Goal: Information Seeking & Learning: Learn about a topic

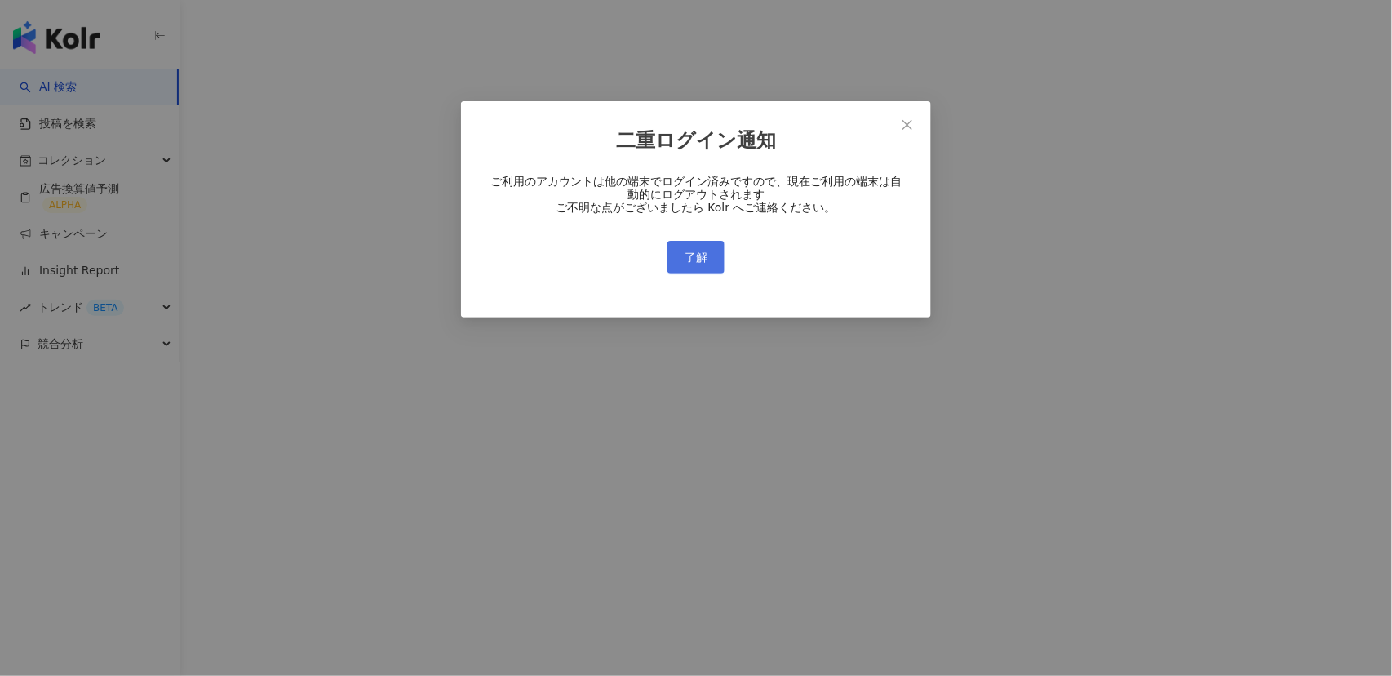
click at [711, 258] on button "了解" at bounding box center [696, 257] width 57 height 33
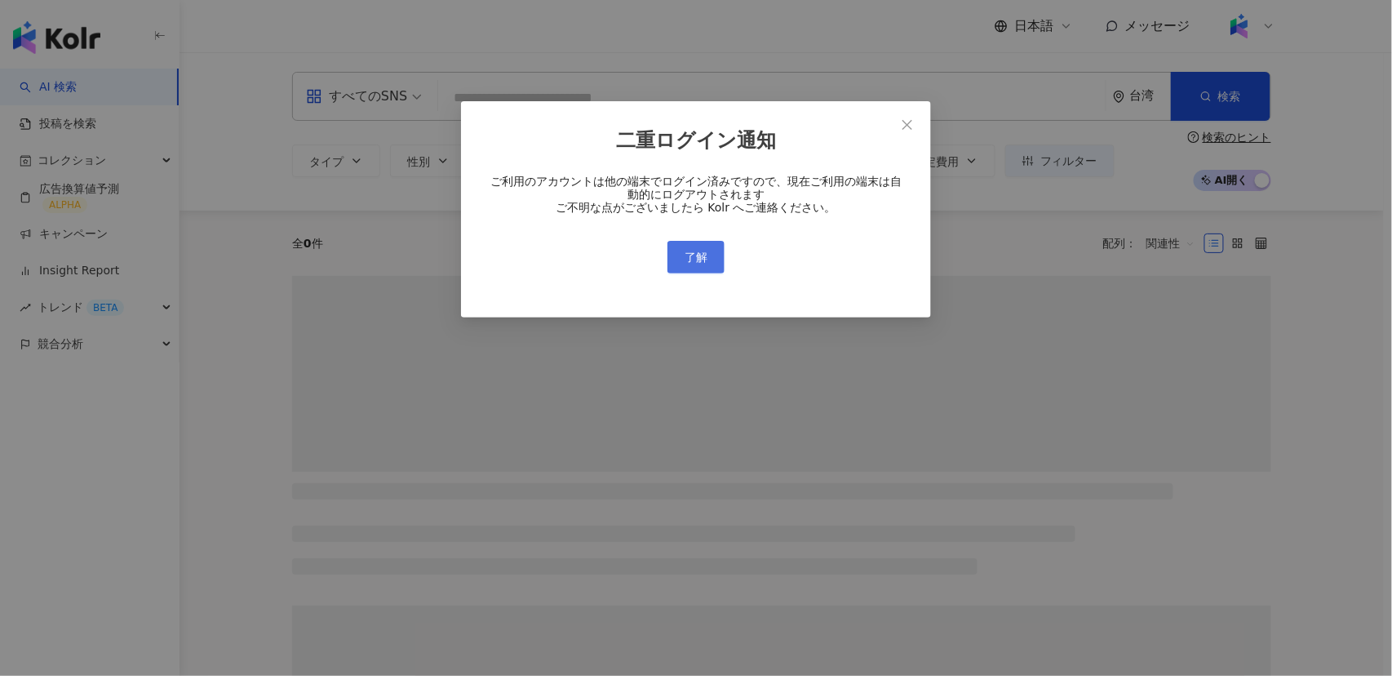
click at [710, 258] on button "了解" at bounding box center [696, 257] width 57 height 33
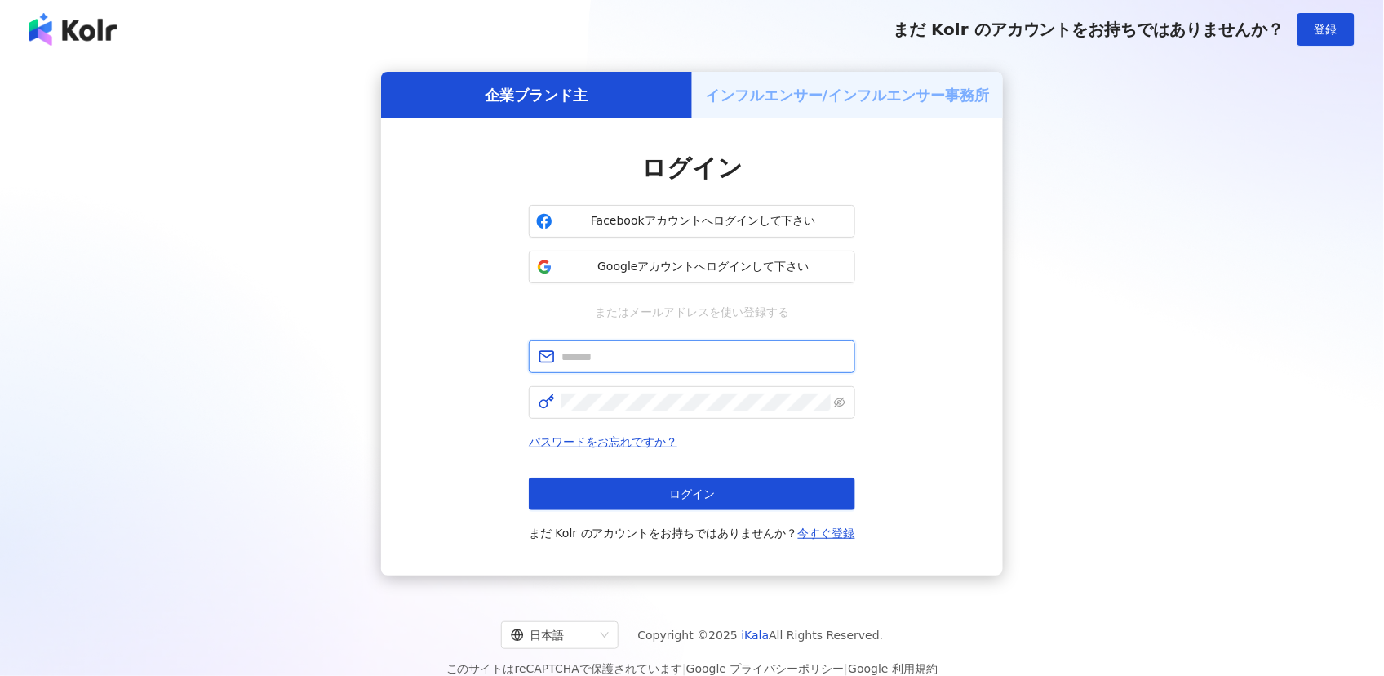
type input "**********"
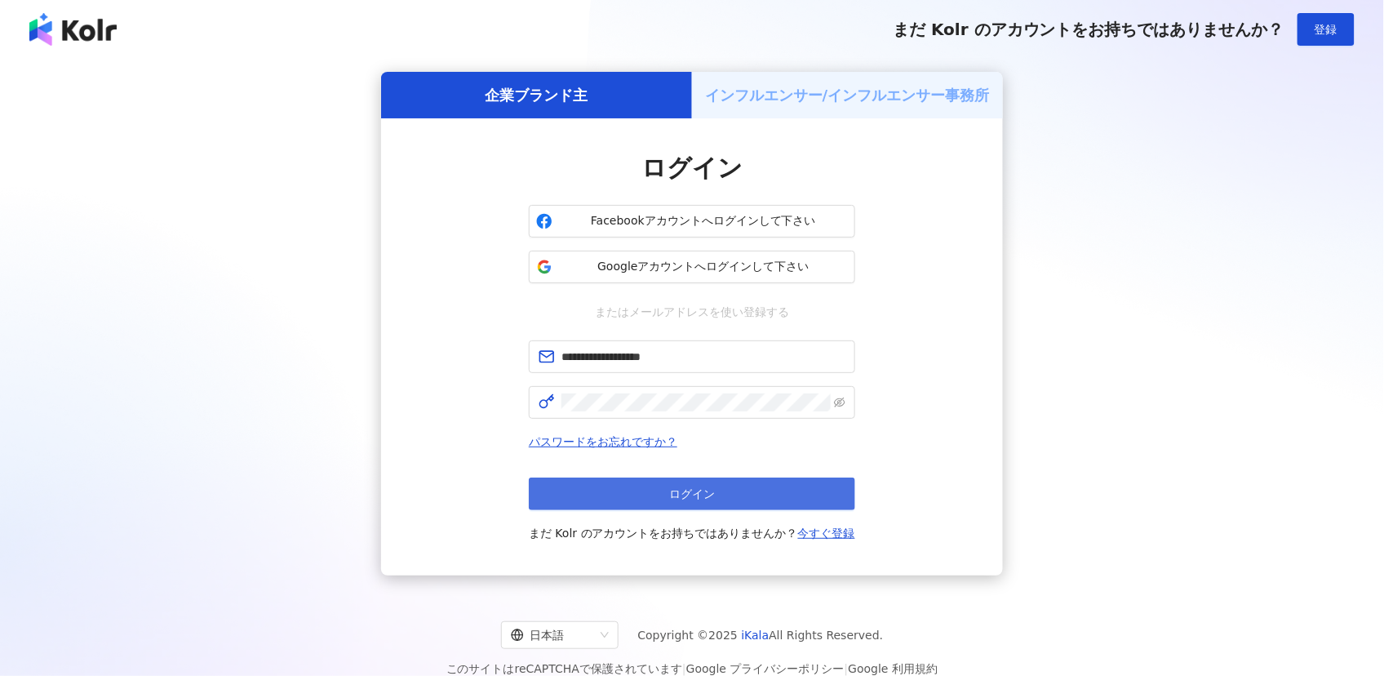
click at [706, 483] on button "ログイン" at bounding box center [692, 493] width 326 height 33
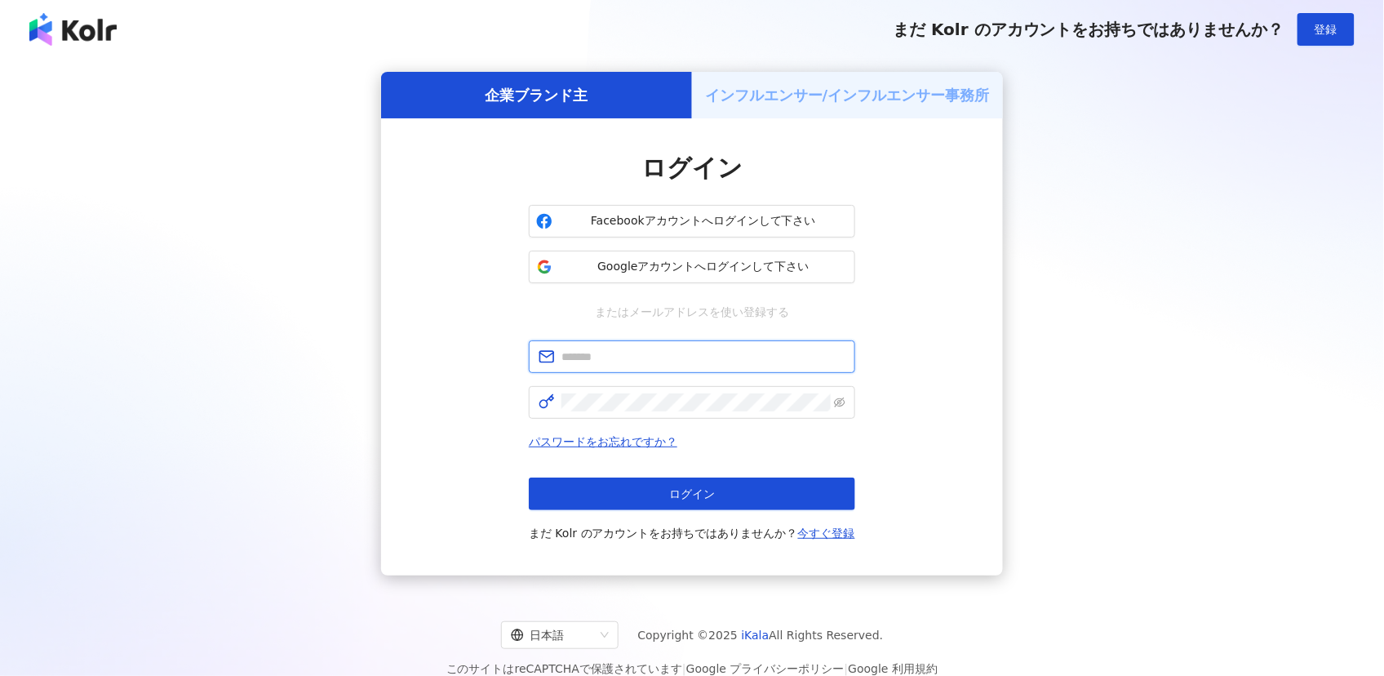
type input "**********"
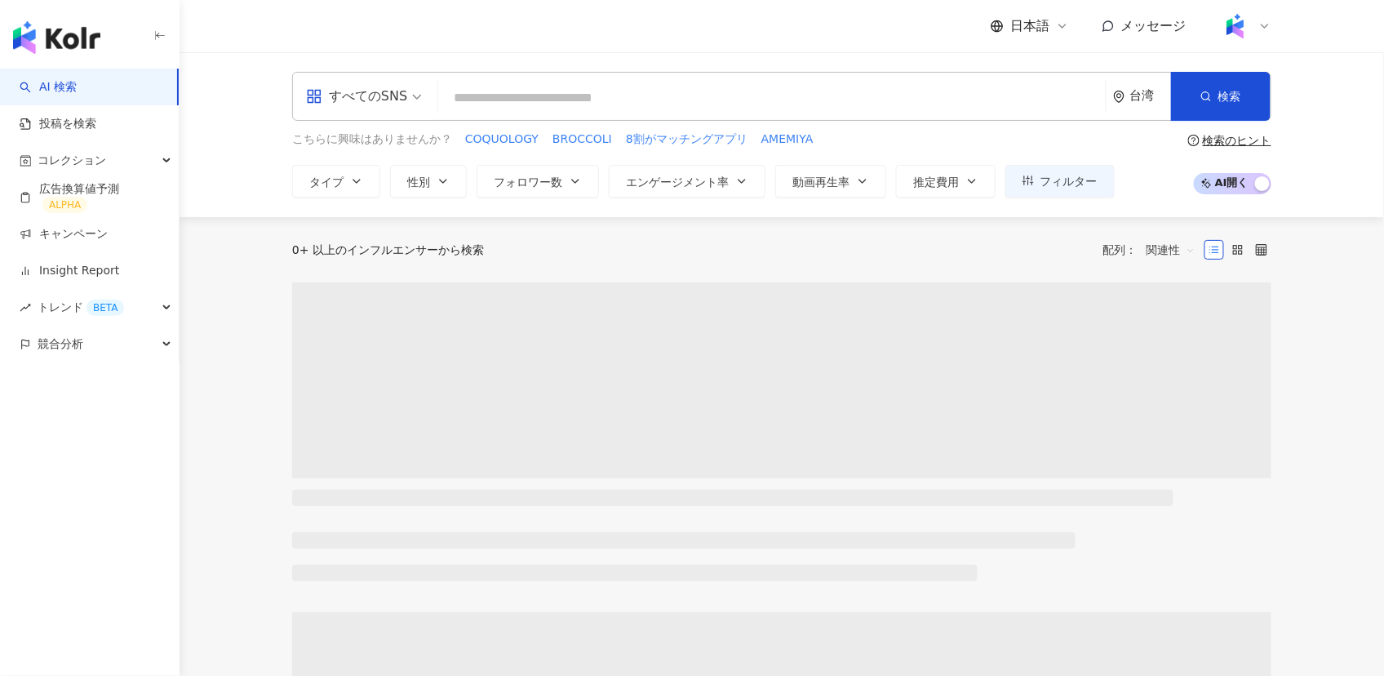
click at [1065, 21] on icon at bounding box center [1062, 26] width 13 height 13
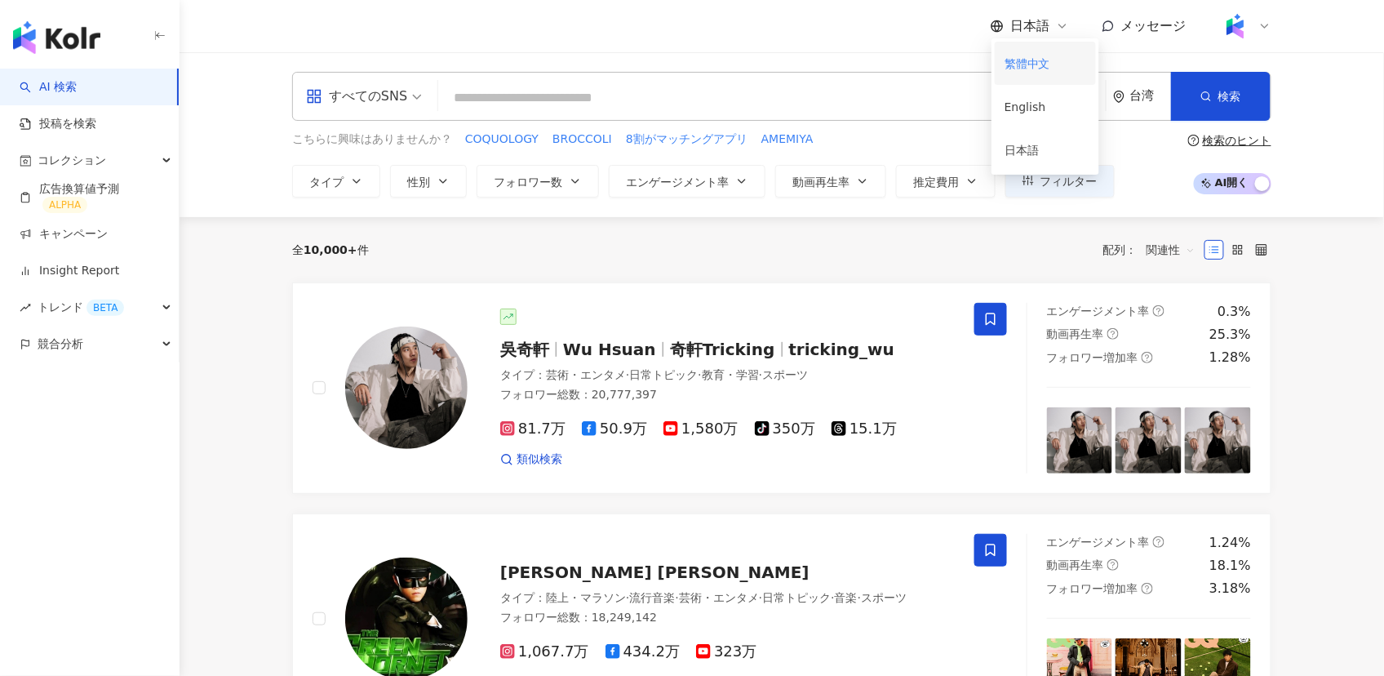
click at [1030, 67] on div "繁體中文" at bounding box center [1046, 63] width 82 height 29
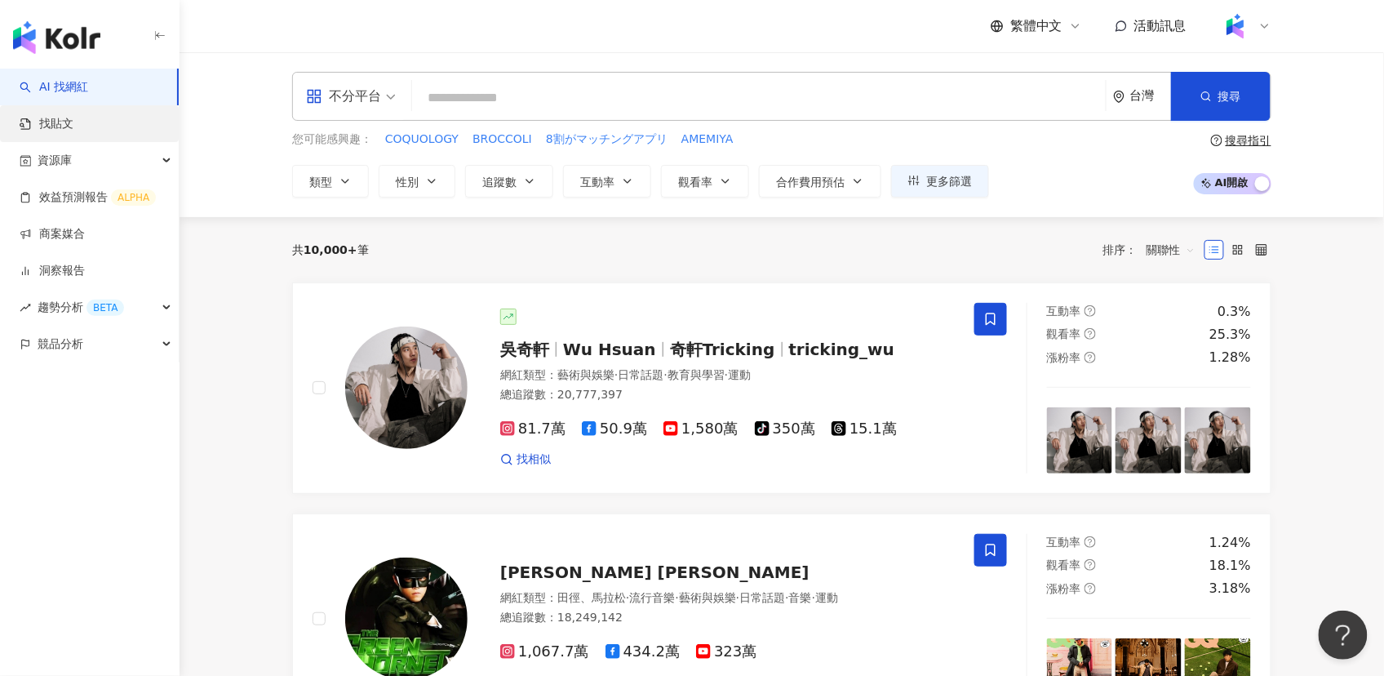
click at [73, 119] on link "找貼文" at bounding box center [47, 124] width 54 height 16
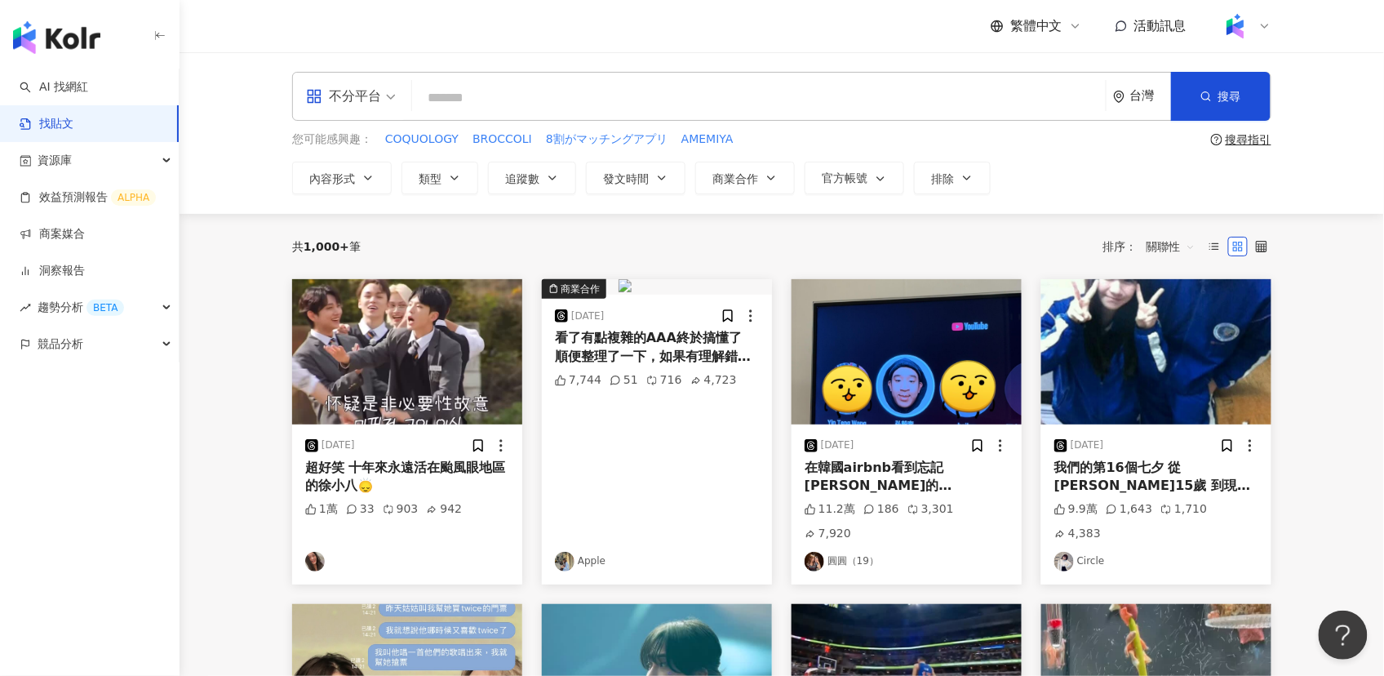
click at [557, 96] on input "search" at bounding box center [759, 97] width 681 height 35
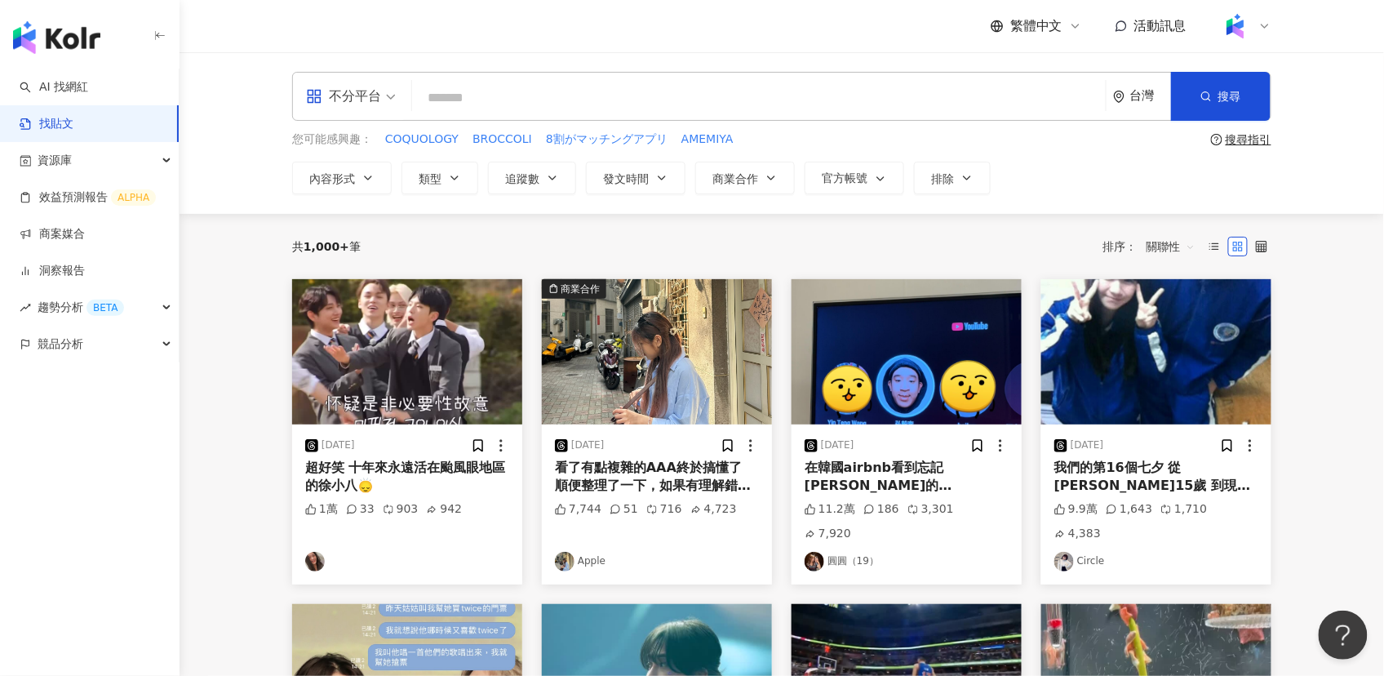
paste input "**********"
drag, startPoint x: 440, startPoint y: 96, endPoint x: 415, endPoint y: 98, distance: 25.4
click at [415, 98] on div "**********" at bounding box center [781, 96] width 979 height 49
click at [588, 96] on input "**********" at bounding box center [759, 97] width 681 height 35
click at [1236, 104] on button "搜尋" at bounding box center [1221, 96] width 100 height 49
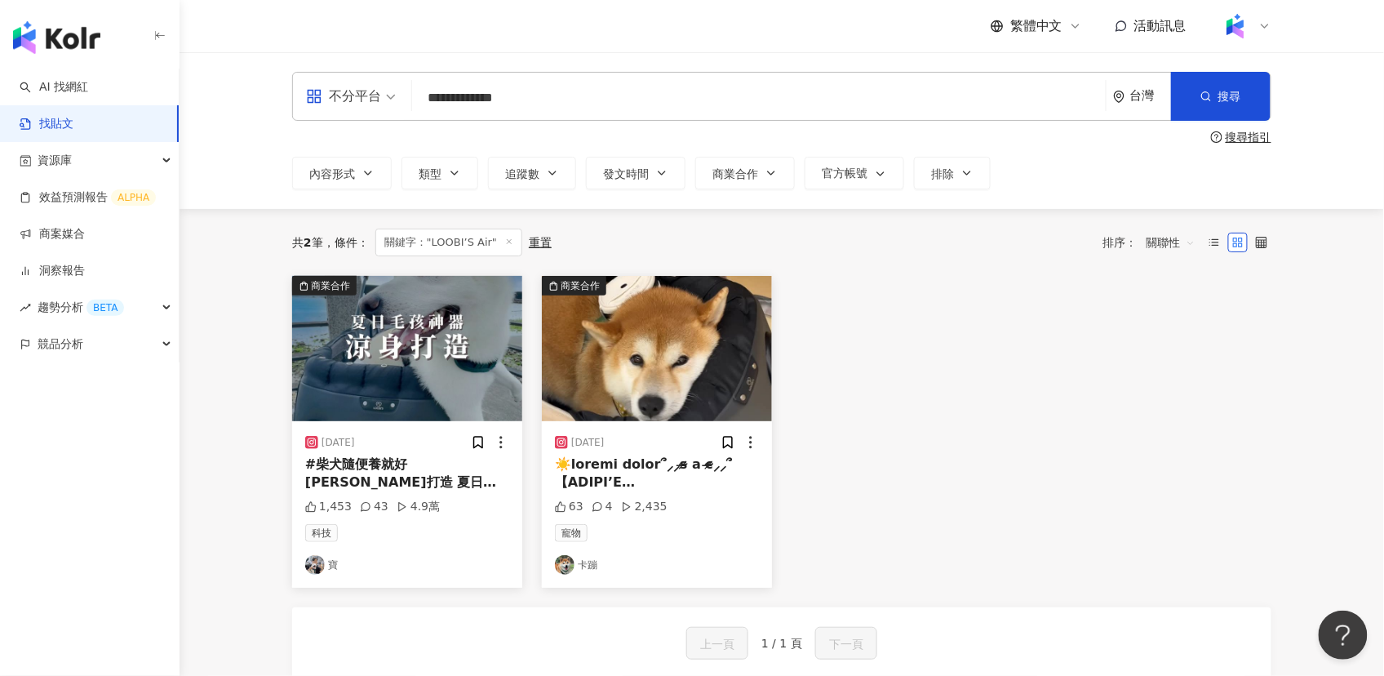
drag, startPoint x: 435, startPoint y: 97, endPoint x: 504, endPoint y: 98, distance: 68.6
click at [504, 98] on input "**********" at bounding box center [759, 97] width 681 height 35
click at [530, 102] on input "**********" at bounding box center [759, 97] width 681 height 35
drag, startPoint x: 533, startPoint y: 99, endPoint x: 398, endPoint y: 95, distance: 134.7
click at [398, 95] on div "**********" at bounding box center [781, 96] width 979 height 49
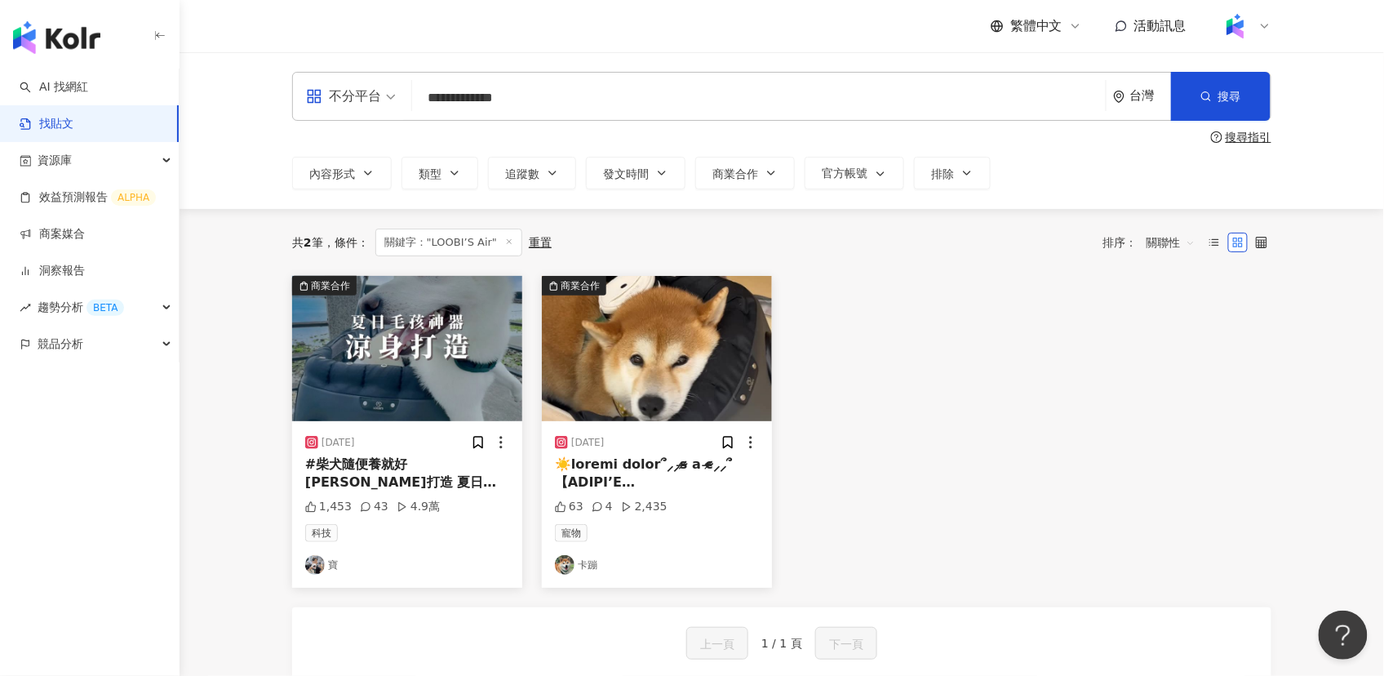
paste input "*********"
click at [589, 95] on input "**********" at bounding box center [759, 97] width 681 height 35
click at [442, 95] on input "**********" at bounding box center [759, 97] width 681 height 35
click at [579, 106] on input "**********" at bounding box center [759, 97] width 681 height 35
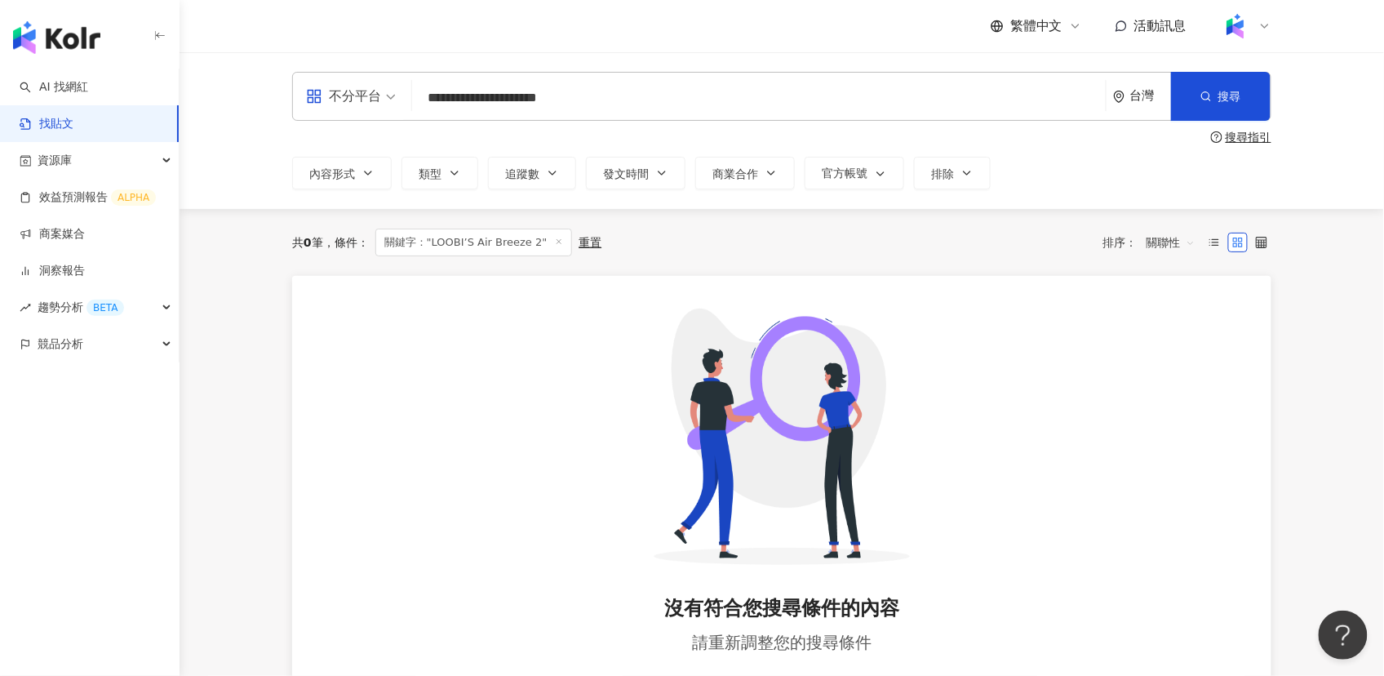
click at [483, 99] on input "**********" at bounding box center [759, 97] width 681 height 35
drag, startPoint x: 488, startPoint y: 98, endPoint x: 430, endPoint y: 99, distance: 58.0
click at [430, 99] on input "**********" at bounding box center [759, 97] width 681 height 35
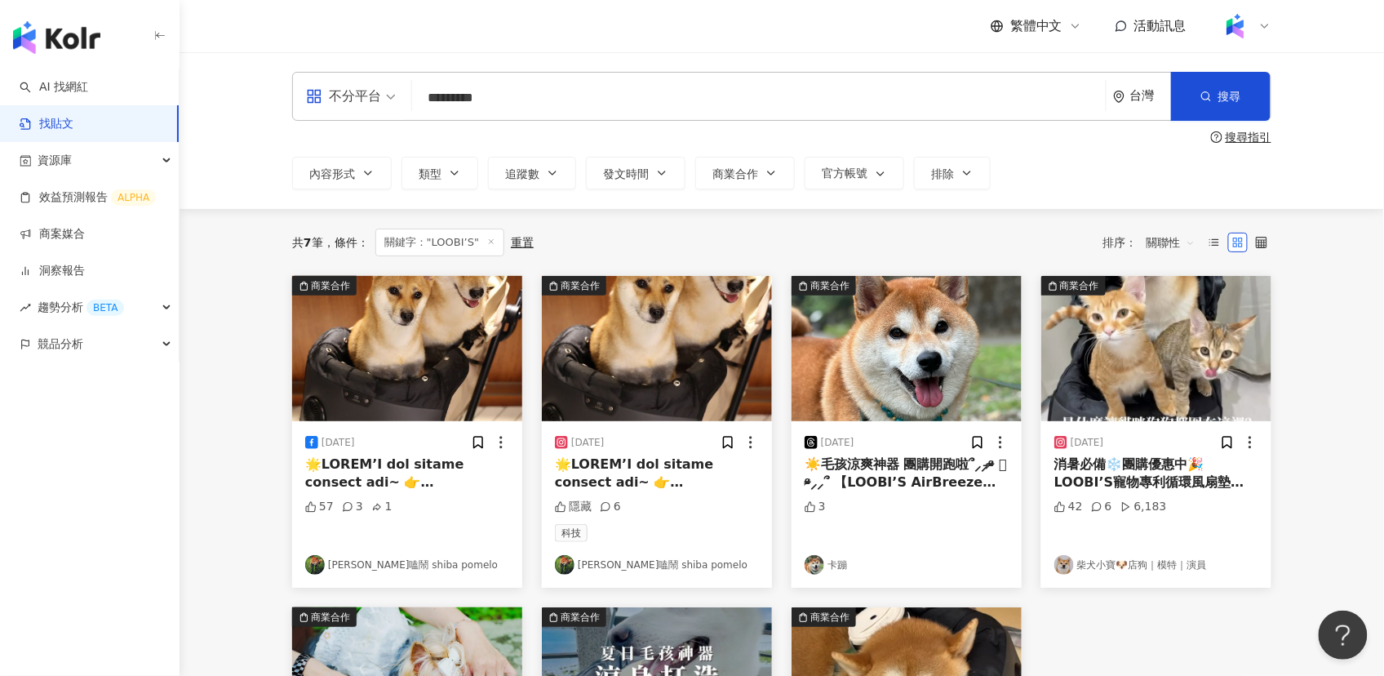
click at [471, 100] on input "*********" at bounding box center [759, 97] width 681 height 35
paste input "*"
type input "**********"
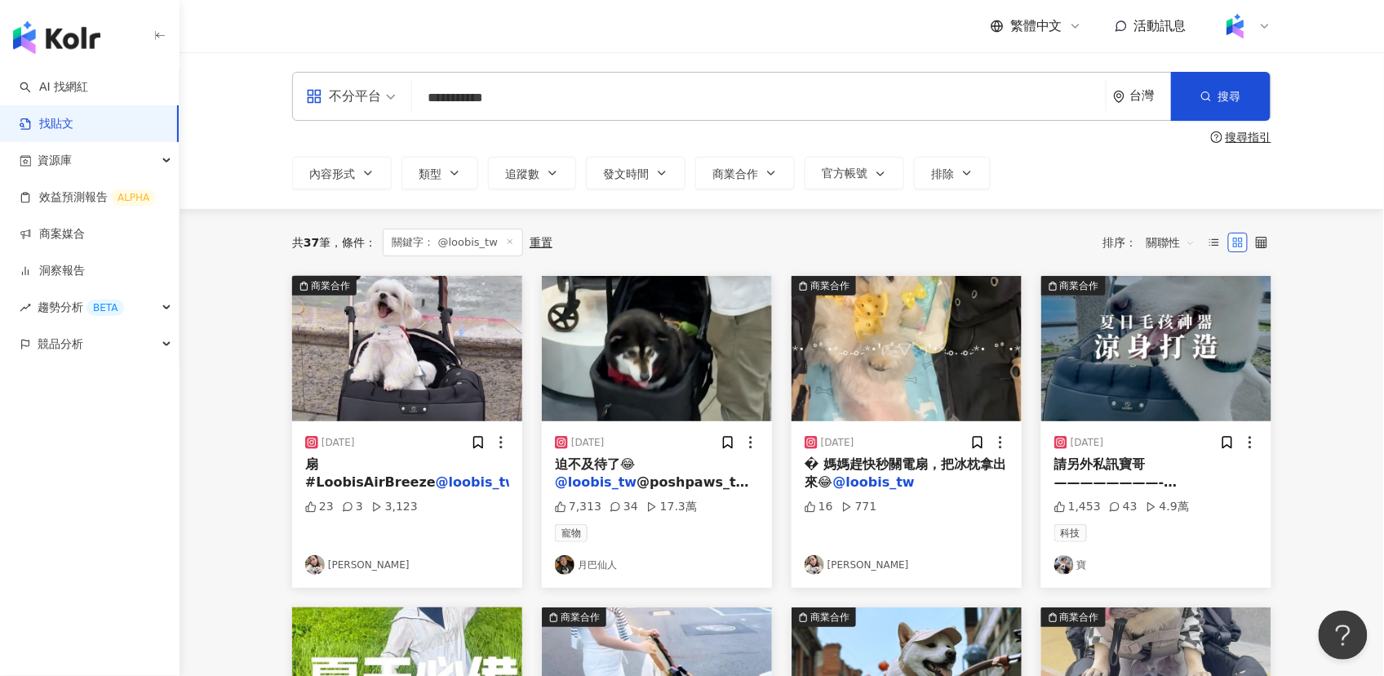
click at [891, 405] on img "button" at bounding box center [907, 348] width 230 height 145
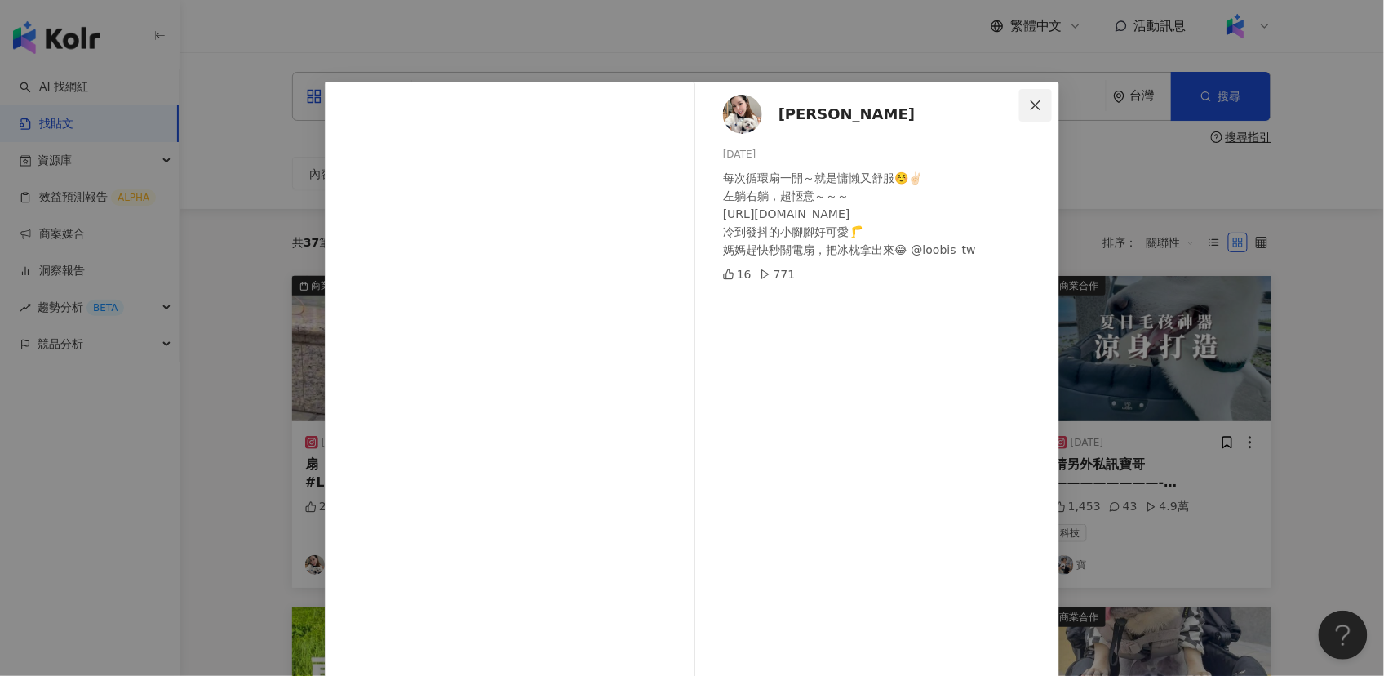
click at [1037, 100] on icon "close" at bounding box center [1035, 105] width 13 height 13
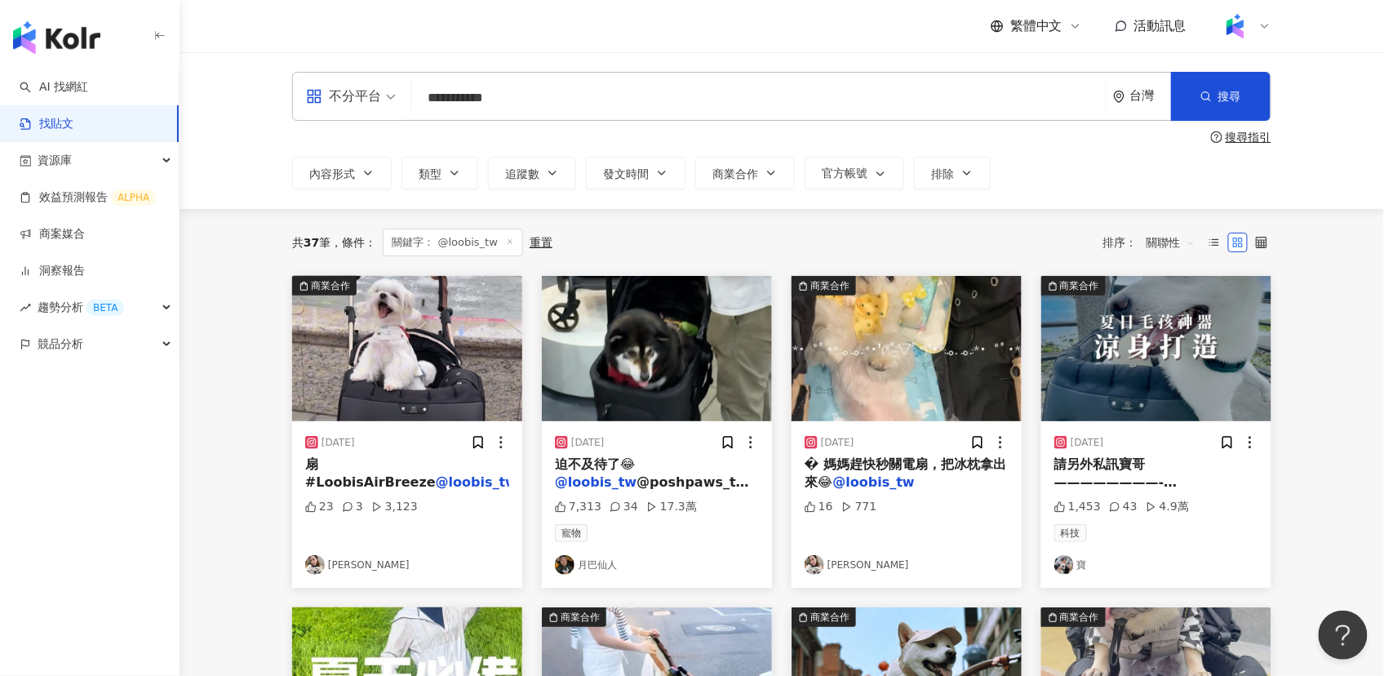
click at [482, 95] on input "**********" at bounding box center [759, 97] width 681 height 35
click at [340, 128] on div "**********" at bounding box center [782, 131] width 1045 height 118
drag, startPoint x: 514, startPoint y: 98, endPoint x: 412, endPoint y: 98, distance: 102.0
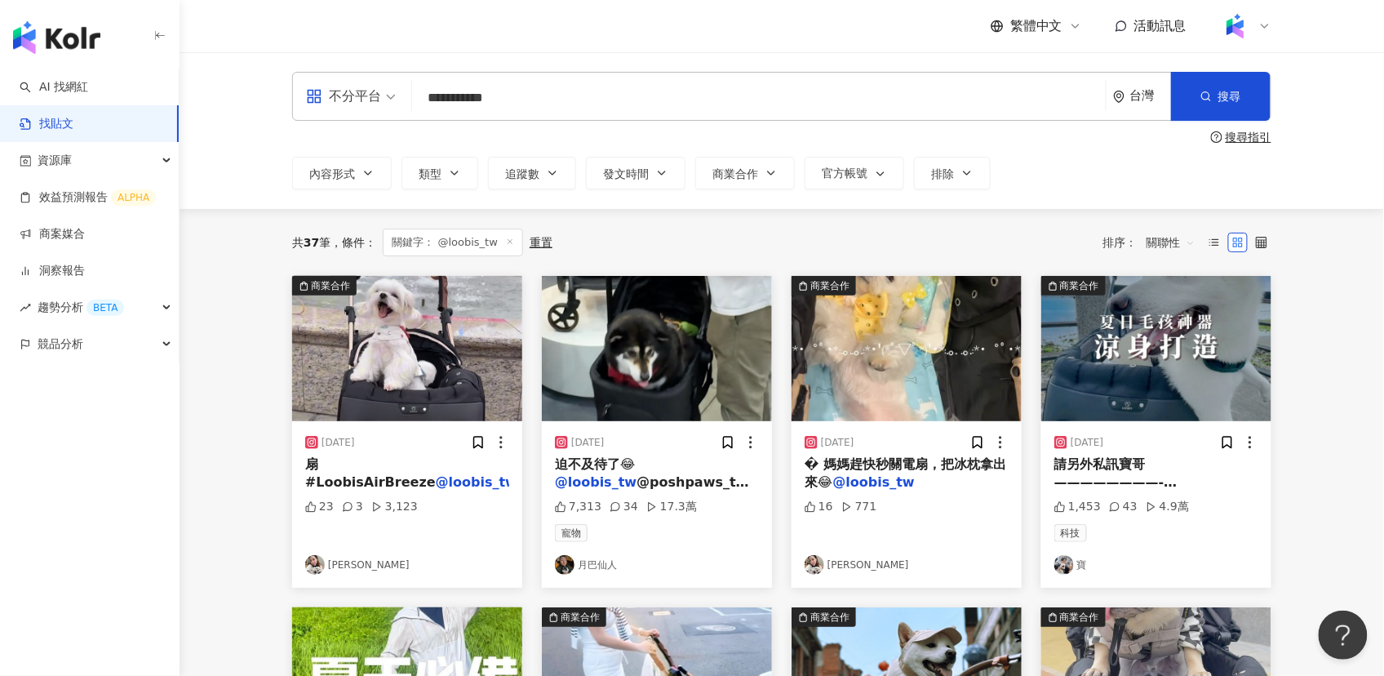
click at [412, 98] on div "**********" at bounding box center [781, 96] width 979 height 49
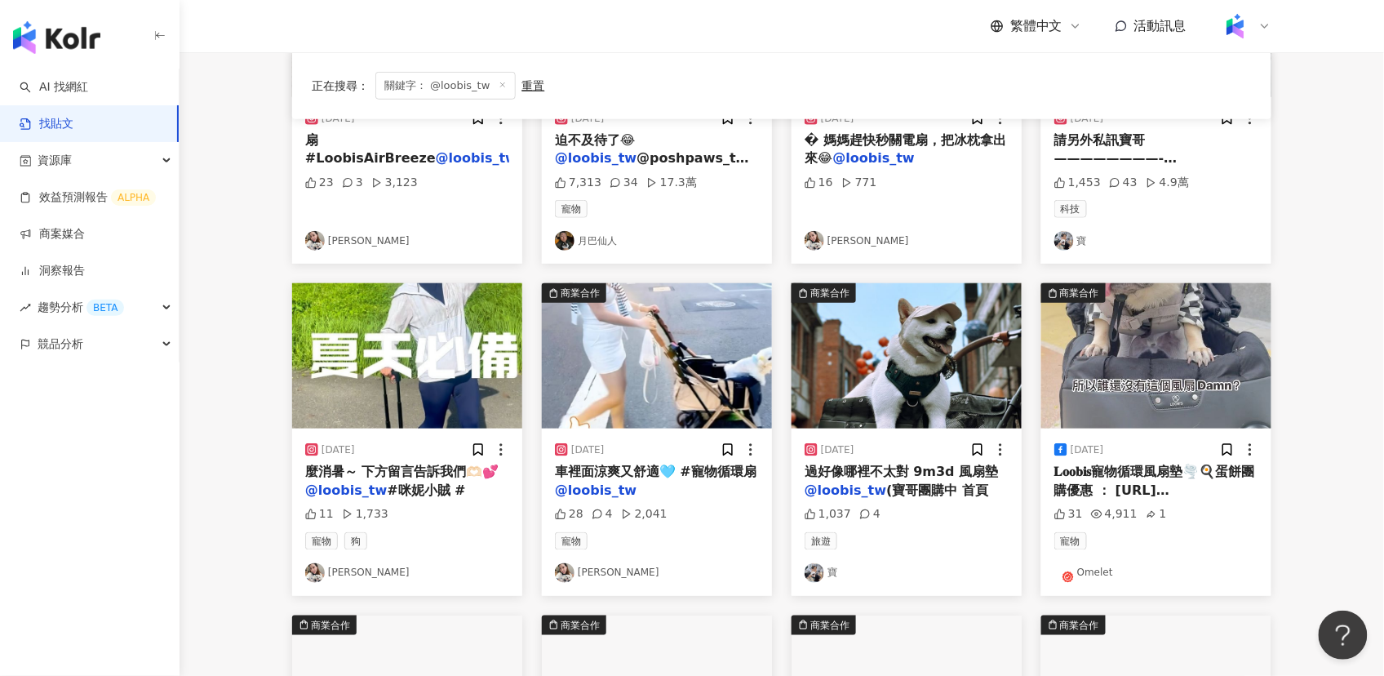
scroll to position [384, 0]
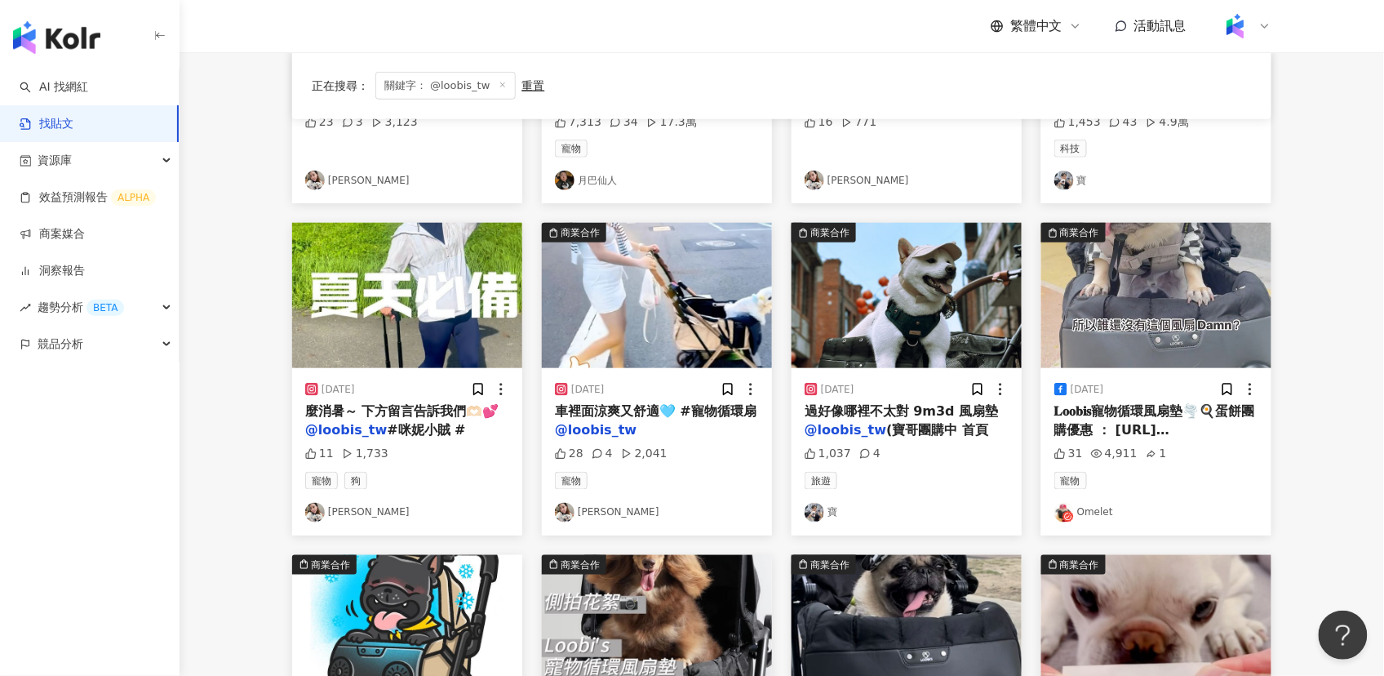
click at [697, 340] on img "button" at bounding box center [657, 295] width 230 height 145
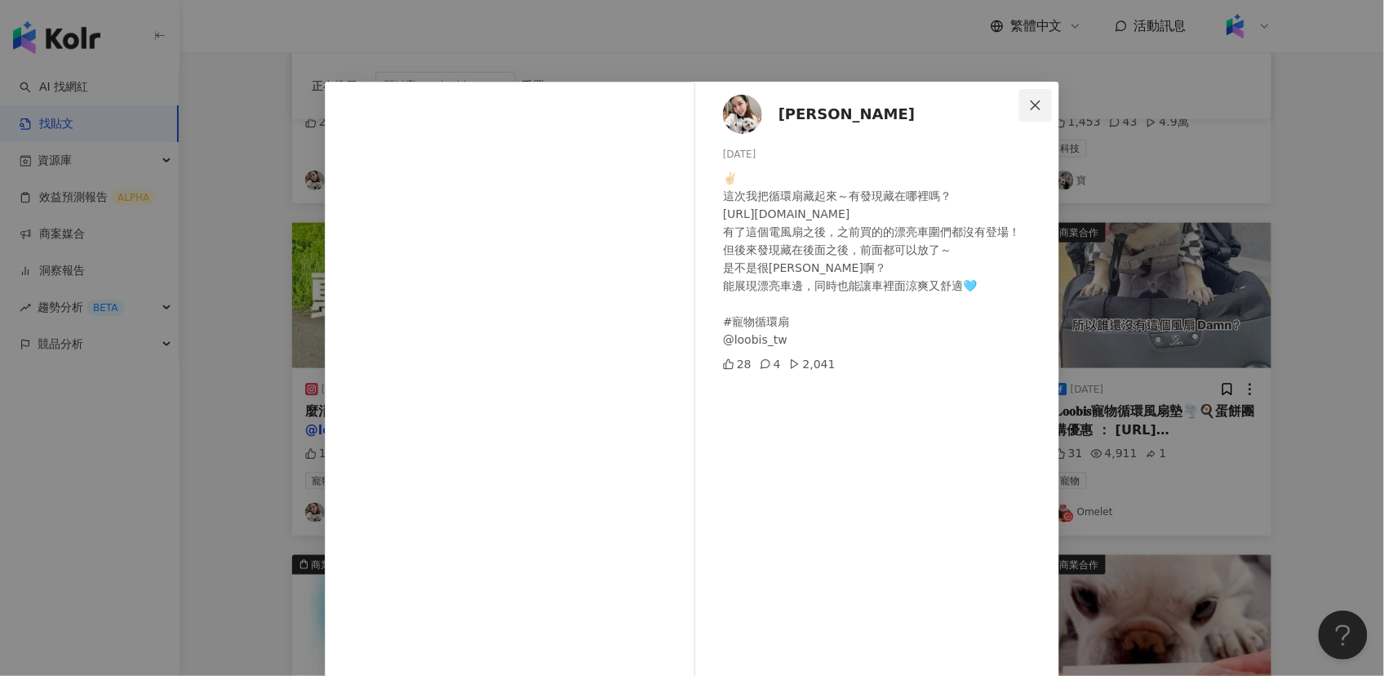
click at [1029, 104] on icon "close" at bounding box center [1035, 105] width 13 height 13
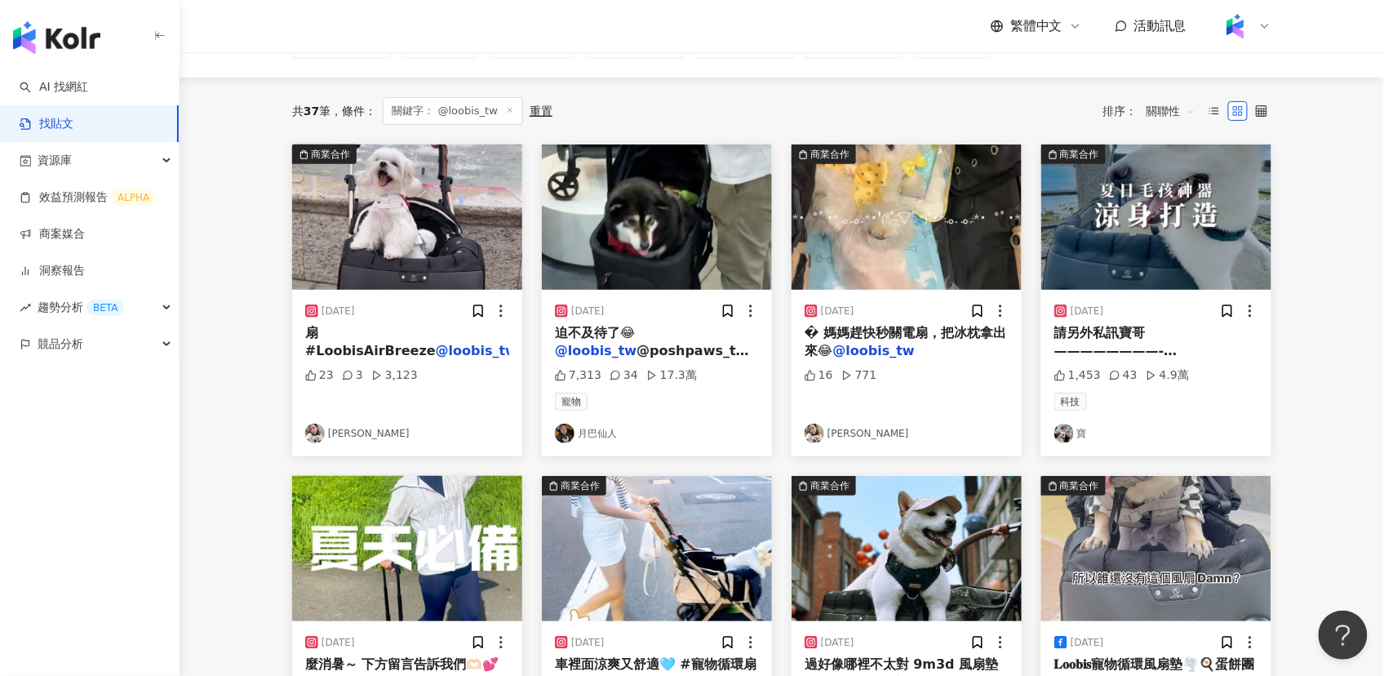
scroll to position [0, 0]
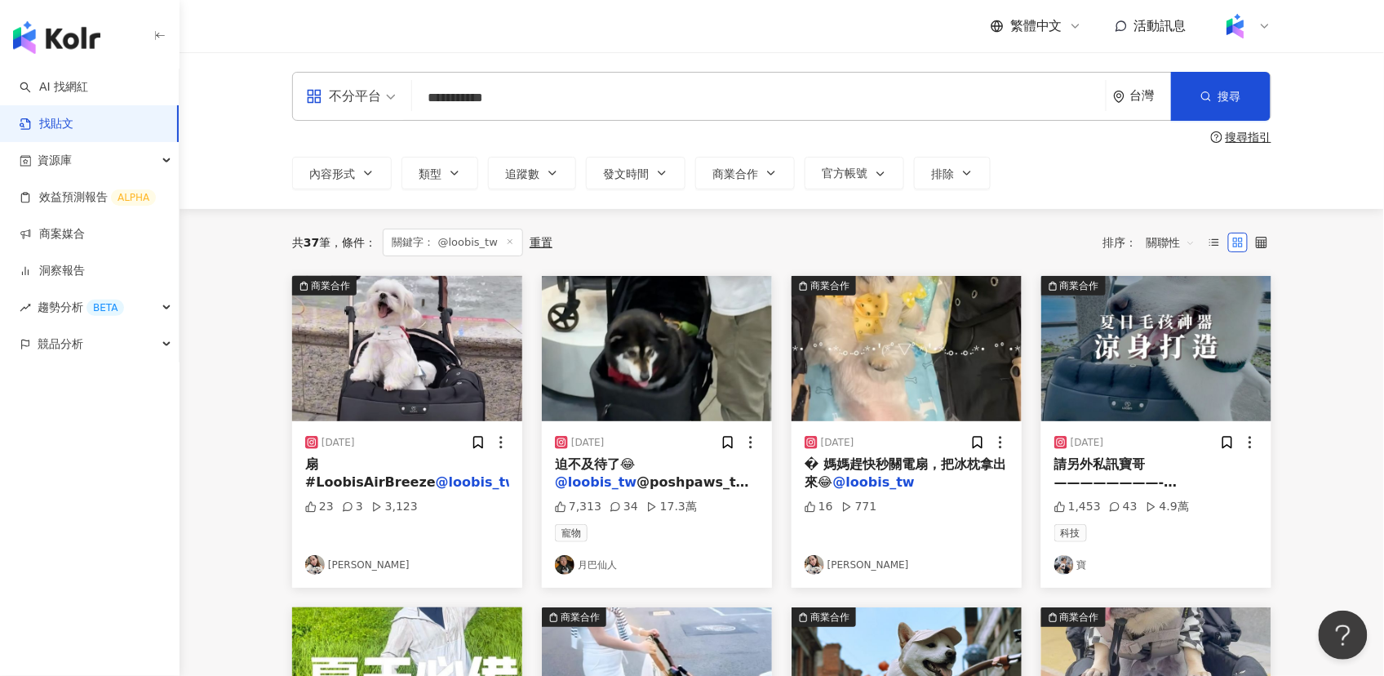
drag, startPoint x: 477, startPoint y: 99, endPoint x: 442, endPoint y: 99, distance: 35.9
click at [442, 99] on input "**********" at bounding box center [759, 97] width 681 height 35
click at [579, 110] on input "**********" at bounding box center [759, 97] width 681 height 35
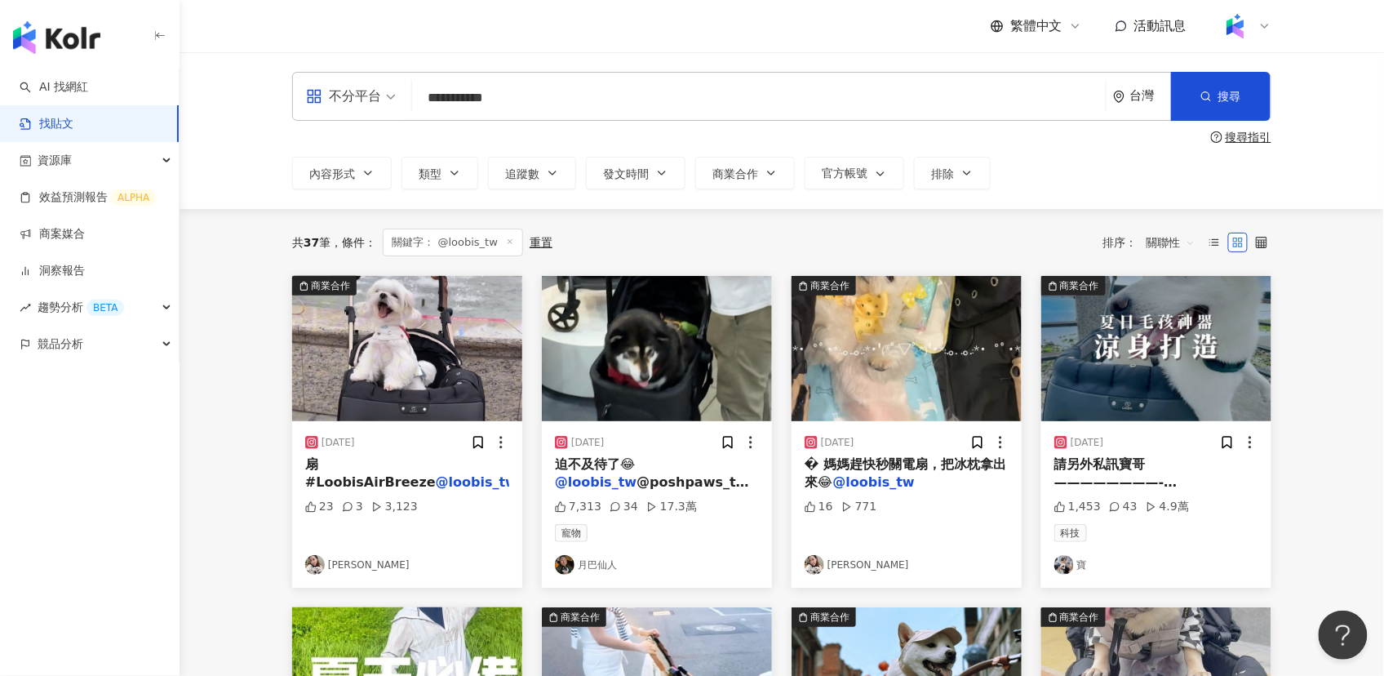
click at [1138, 95] on div "台灣" at bounding box center [1150, 96] width 41 height 14
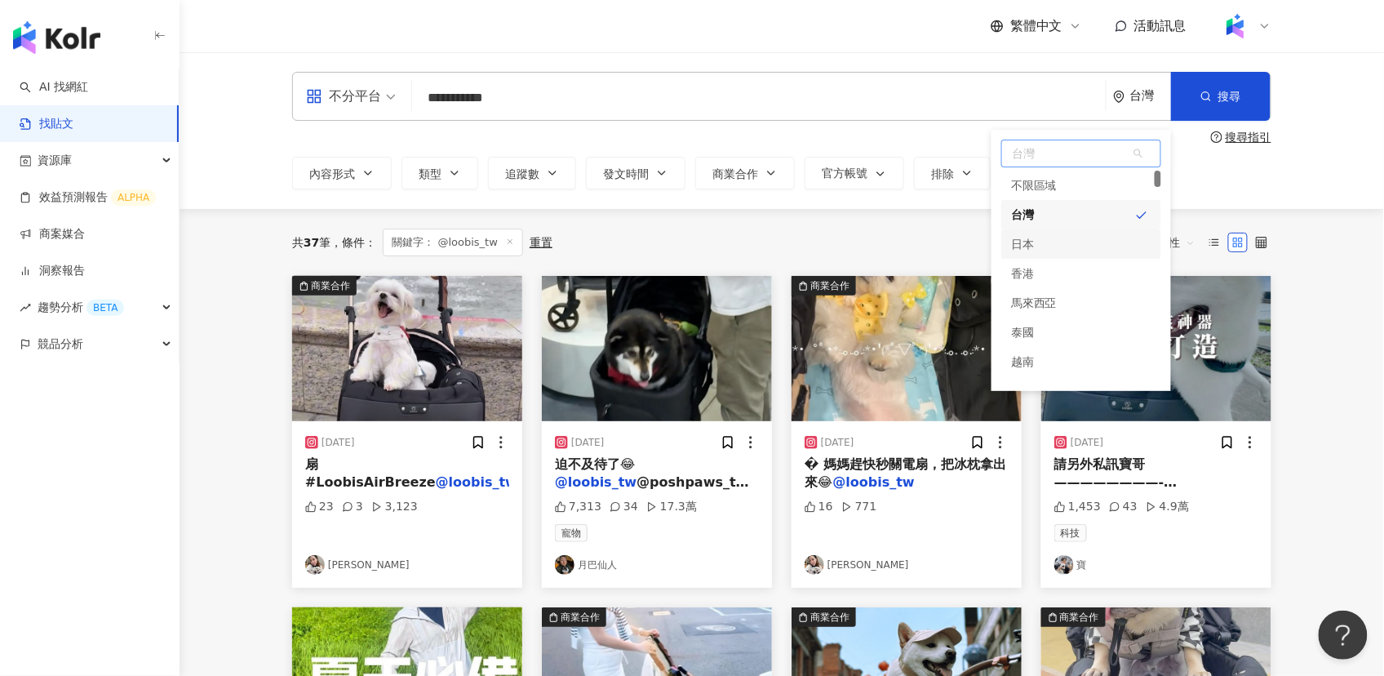
click at [1048, 241] on div "日本" at bounding box center [1081, 243] width 160 height 29
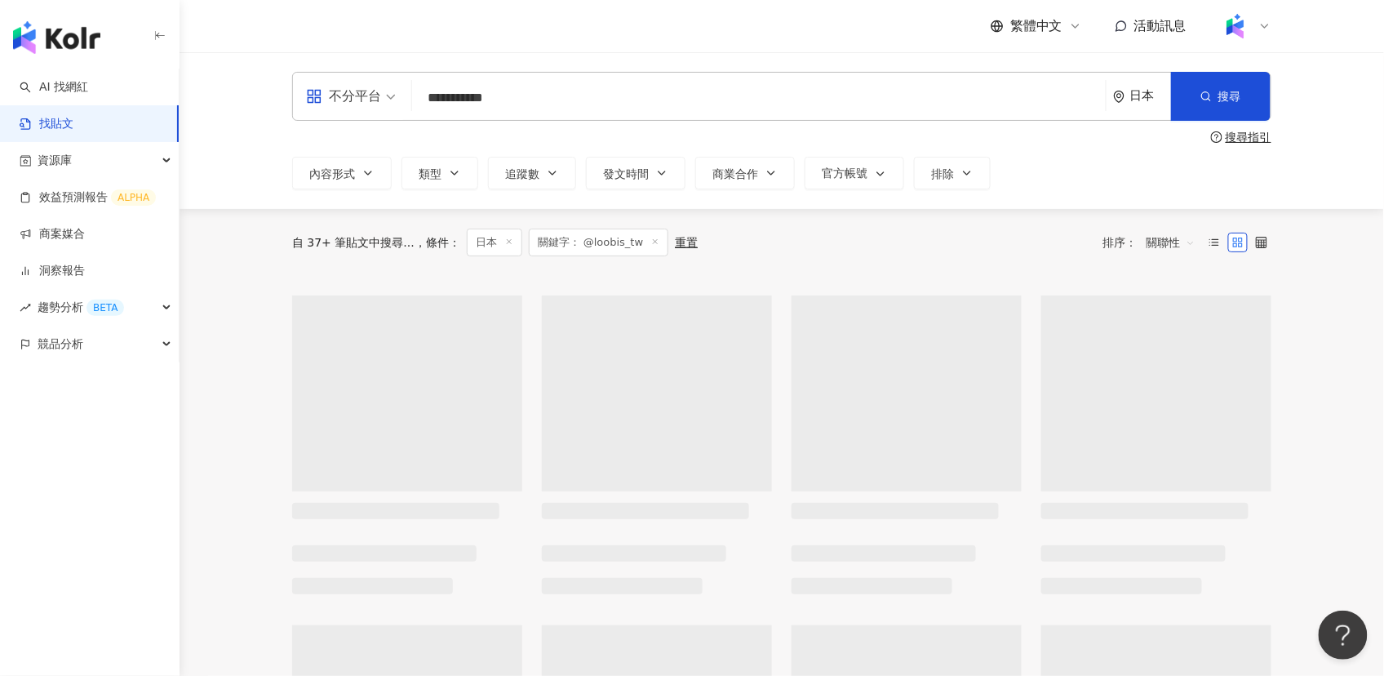
click at [515, 96] on input "**********" at bounding box center [759, 97] width 681 height 35
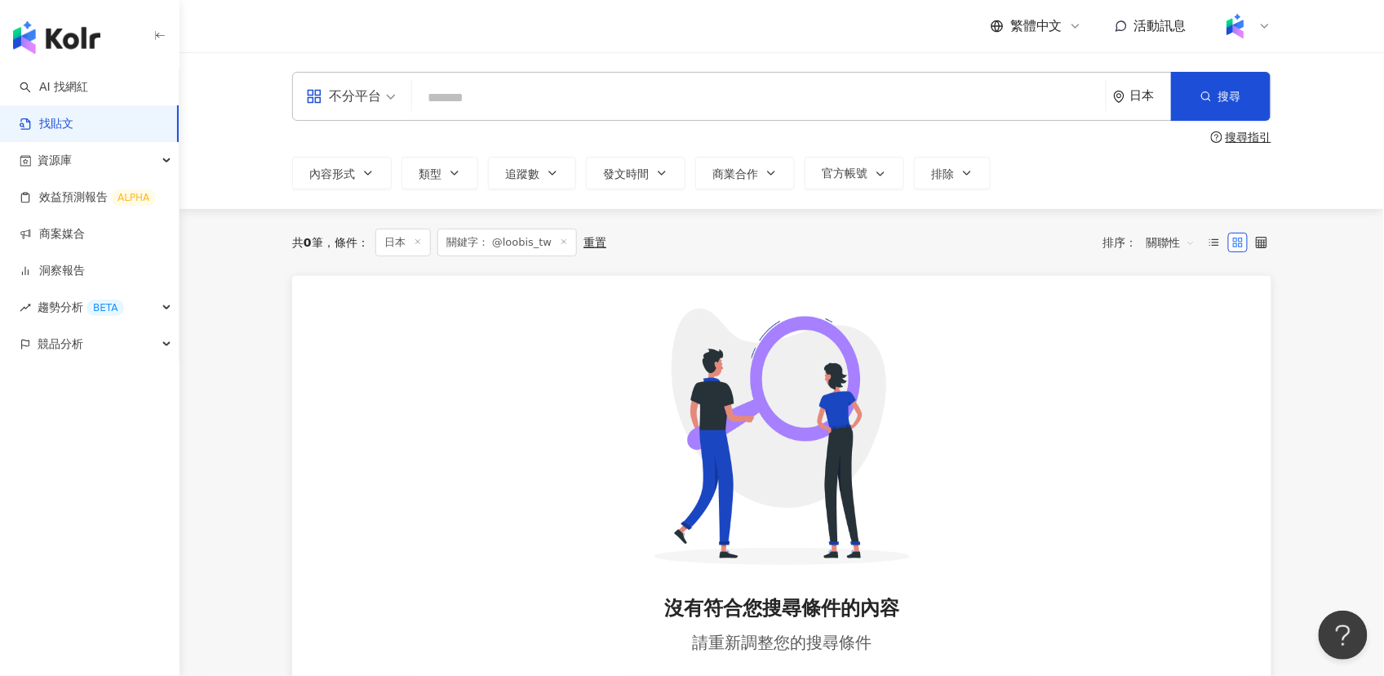
paste input "******"
click at [496, 93] on input "******" at bounding box center [759, 97] width 681 height 35
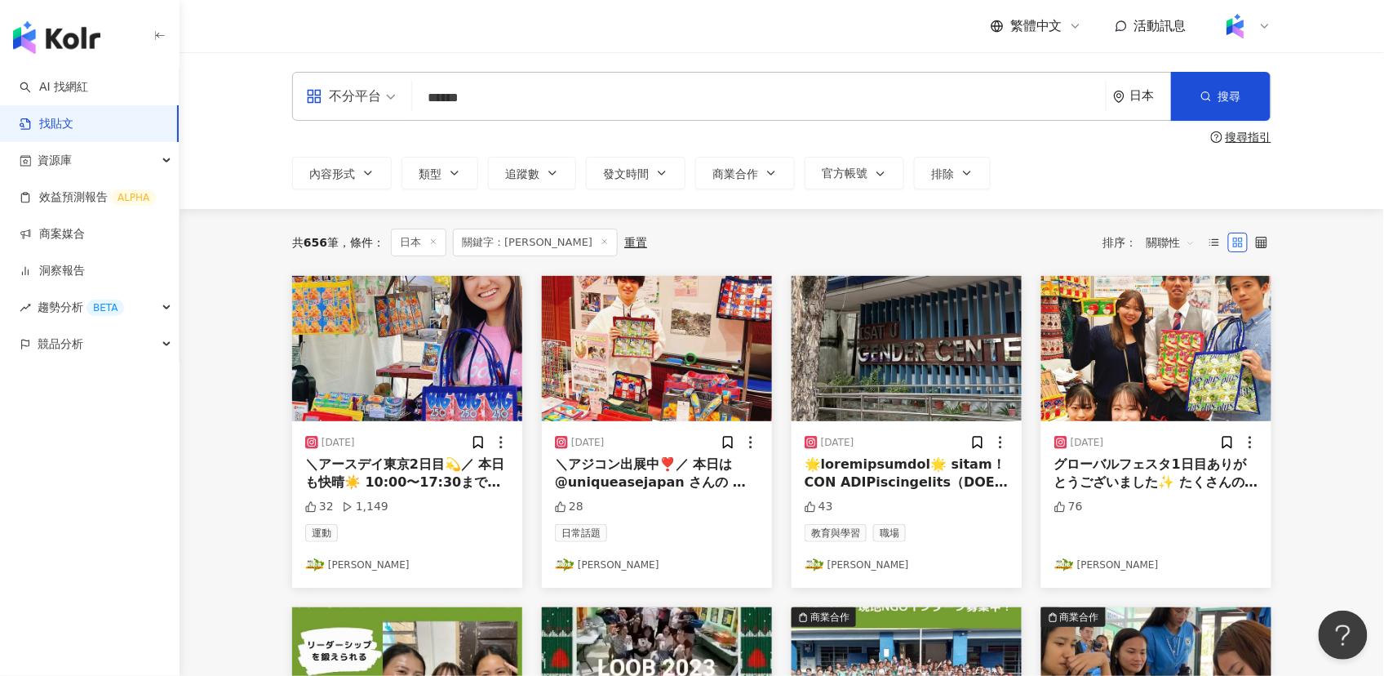
click at [522, 100] on input "******" at bounding box center [759, 97] width 681 height 35
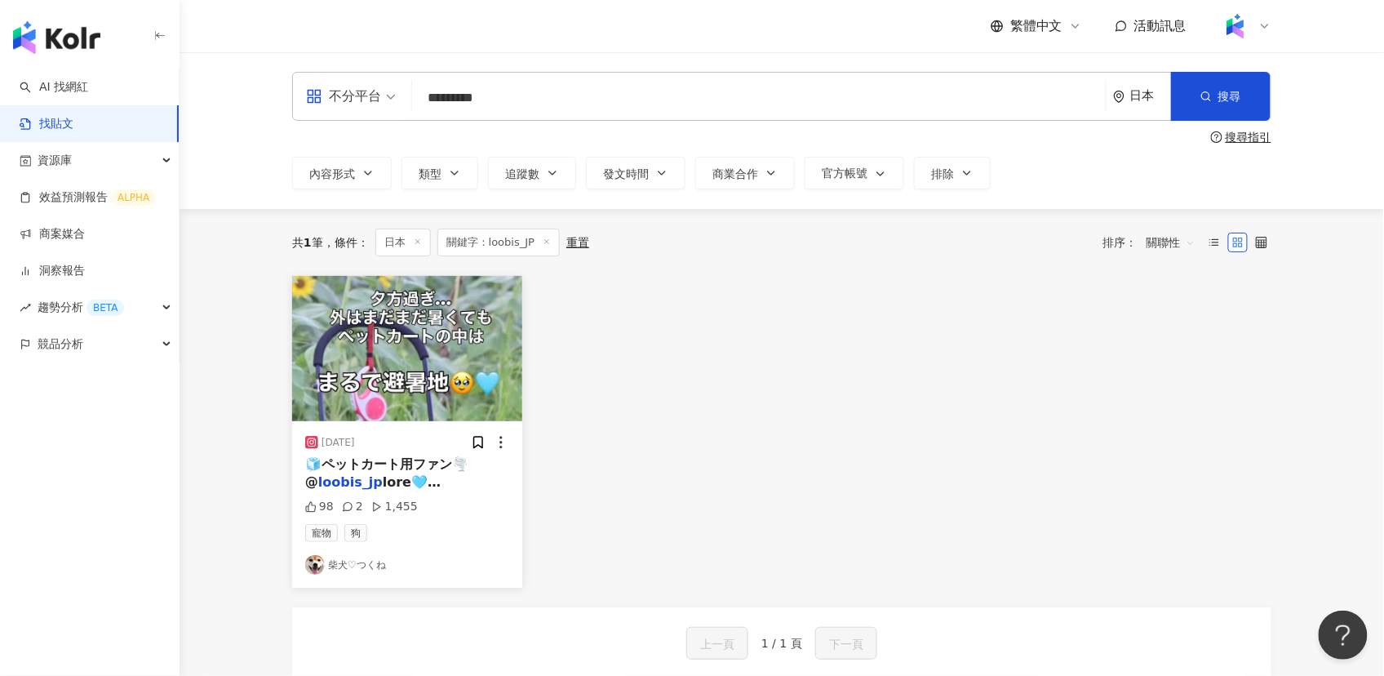
click at [402, 363] on img "button" at bounding box center [407, 348] width 230 height 145
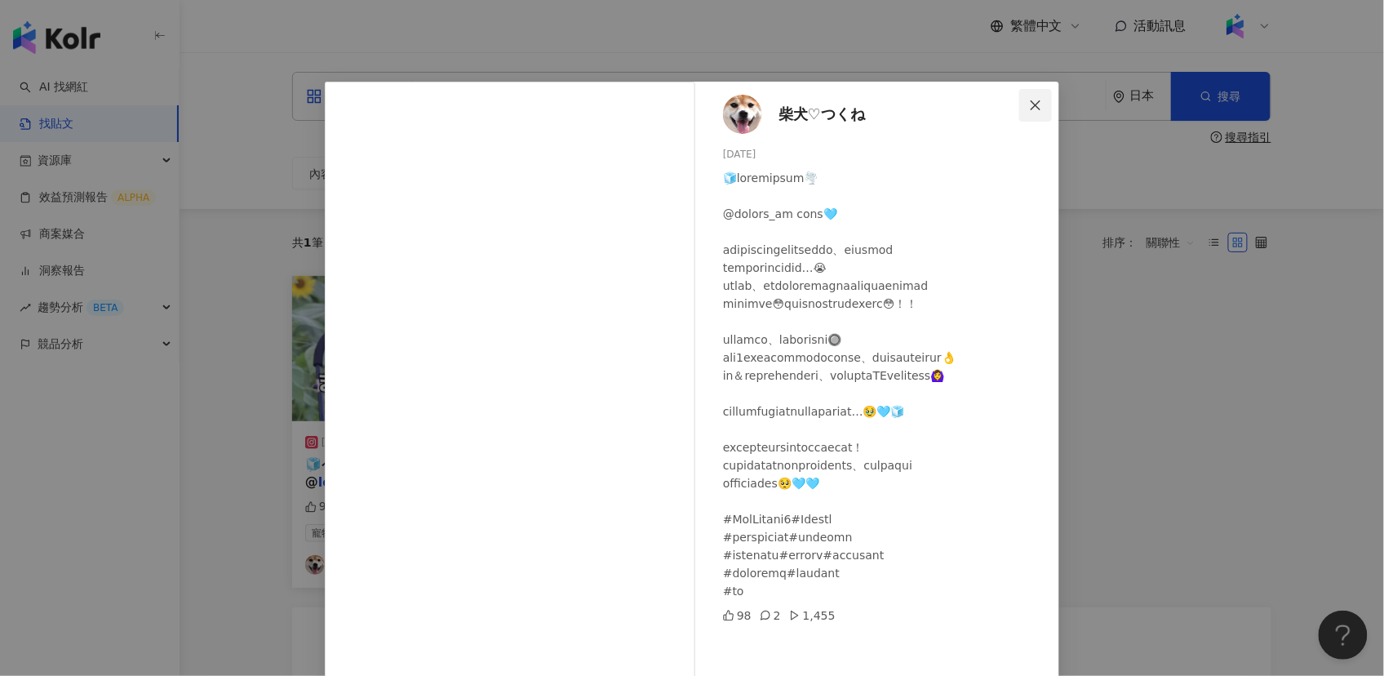
click at [1036, 105] on icon "close" at bounding box center [1035, 105] width 13 height 13
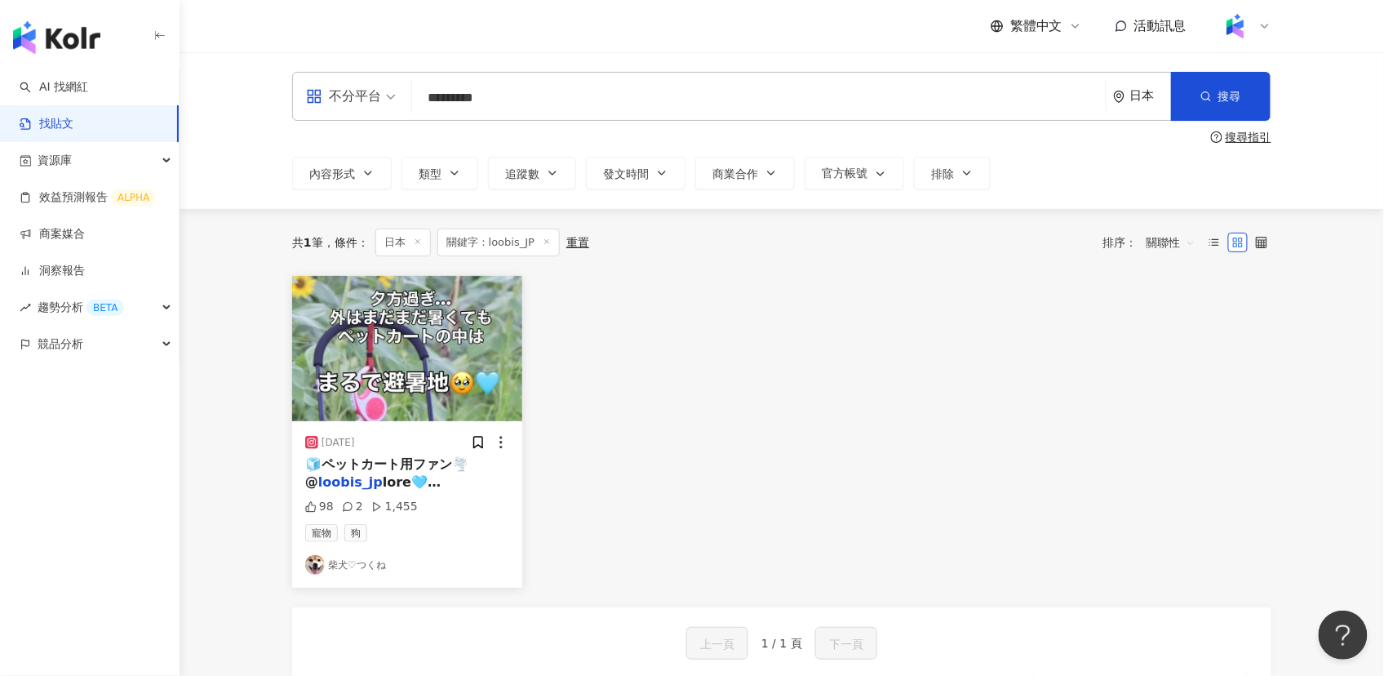
click at [528, 100] on input "*********" at bounding box center [759, 97] width 681 height 35
click at [388, 360] on img "button" at bounding box center [407, 348] width 230 height 145
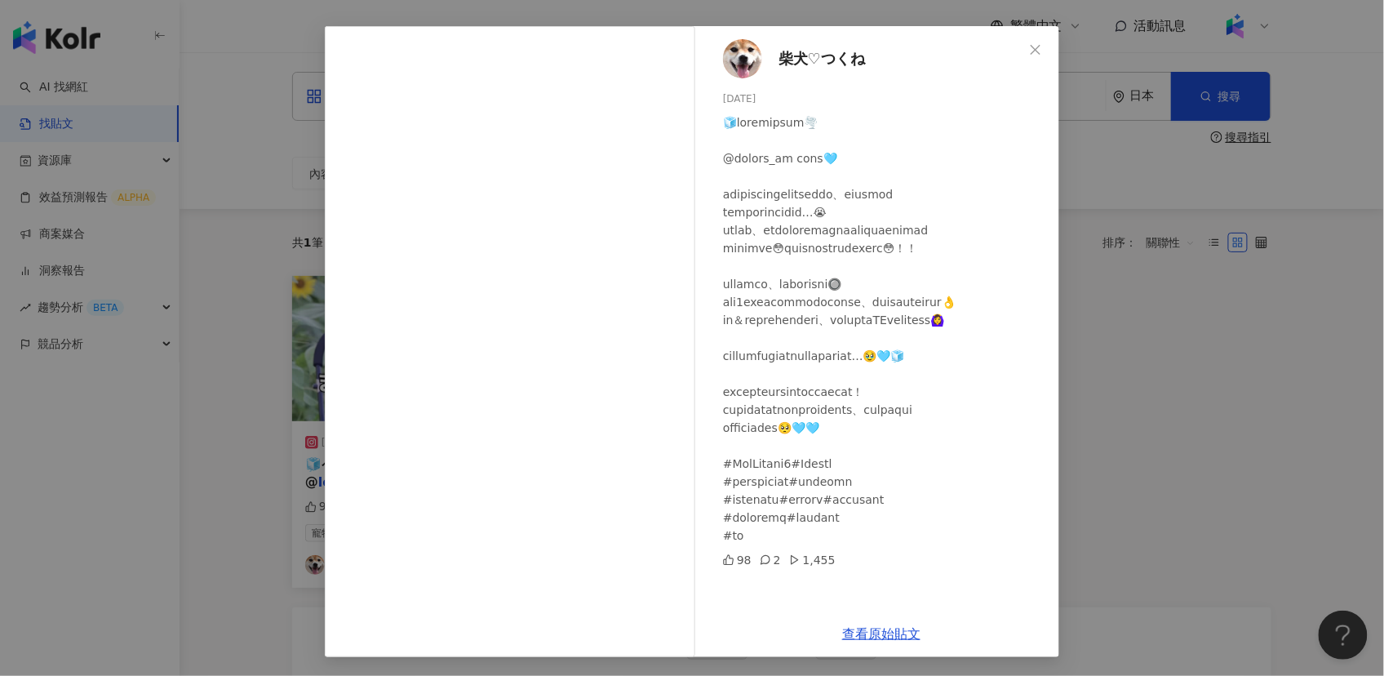
scroll to position [56, 0]
drag, startPoint x: 744, startPoint y: 153, endPoint x: 764, endPoint y: 169, distance: 25.5
click at [764, 169] on div at bounding box center [884, 328] width 323 height 431
click at [884, 180] on div at bounding box center [884, 328] width 323 height 431
click at [810, 180] on div at bounding box center [884, 328] width 323 height 431
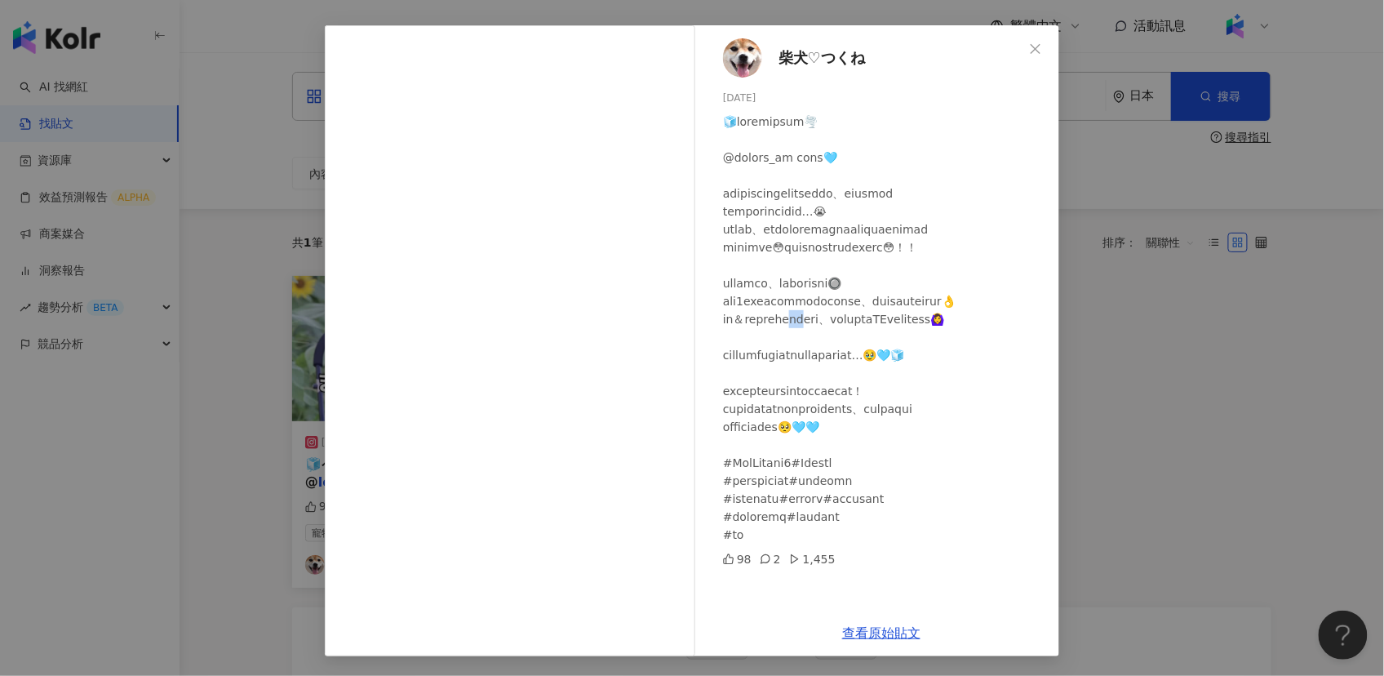
drag, startPoint x: 838, startPoint y: 327, endPoint x: 851, endPoint y: 327, distance: 13.1
click at [851, 327] on div at bounding box center [884, 328] width 323 height 431
drag, startPoint x: 926, startPoint y: 523, endPoint x: 848, endPoint y: 523, distance: 77.5
click at [848, 523] on div at bounding box center [884, 328] width 323 height 431
copy div "かけ#犬とお出"
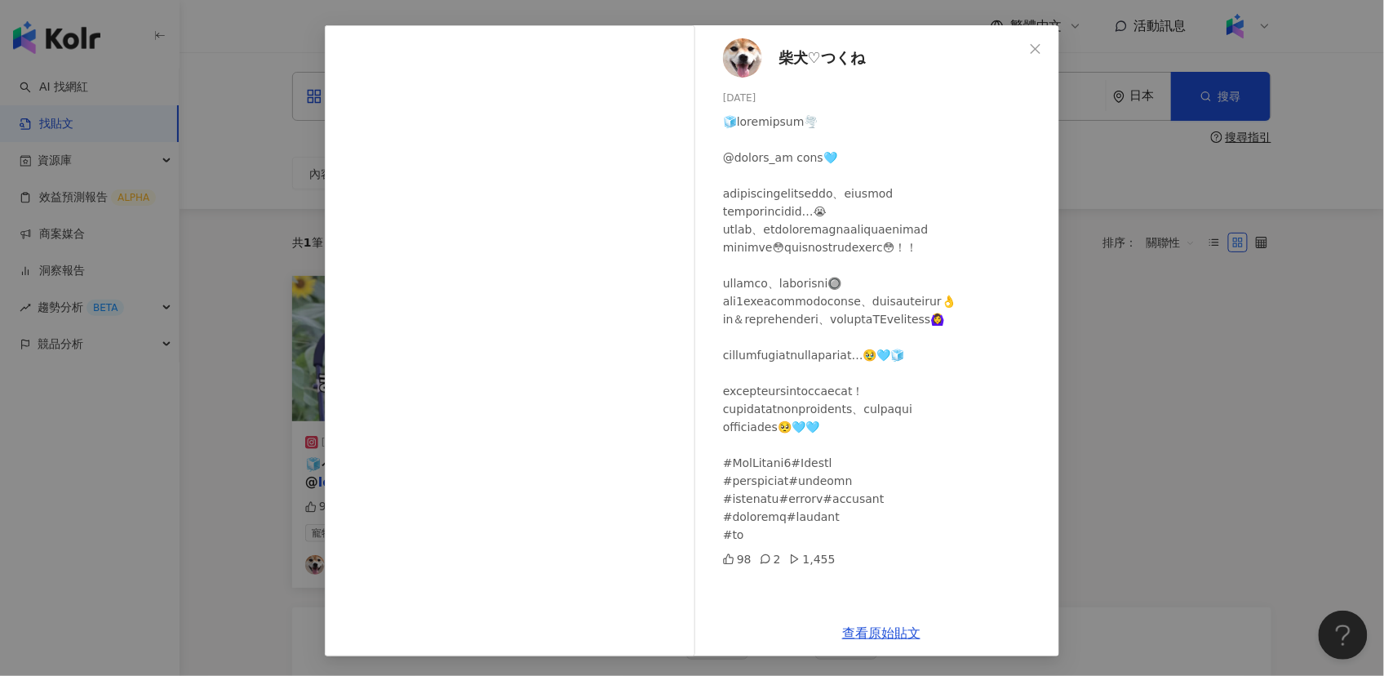
click at [1100, 384] on div "柴犬♡つくね 2025/8/8 98 2 1,455 查看原始貼文" at bounding box center [692, 338] width 1384 height 676
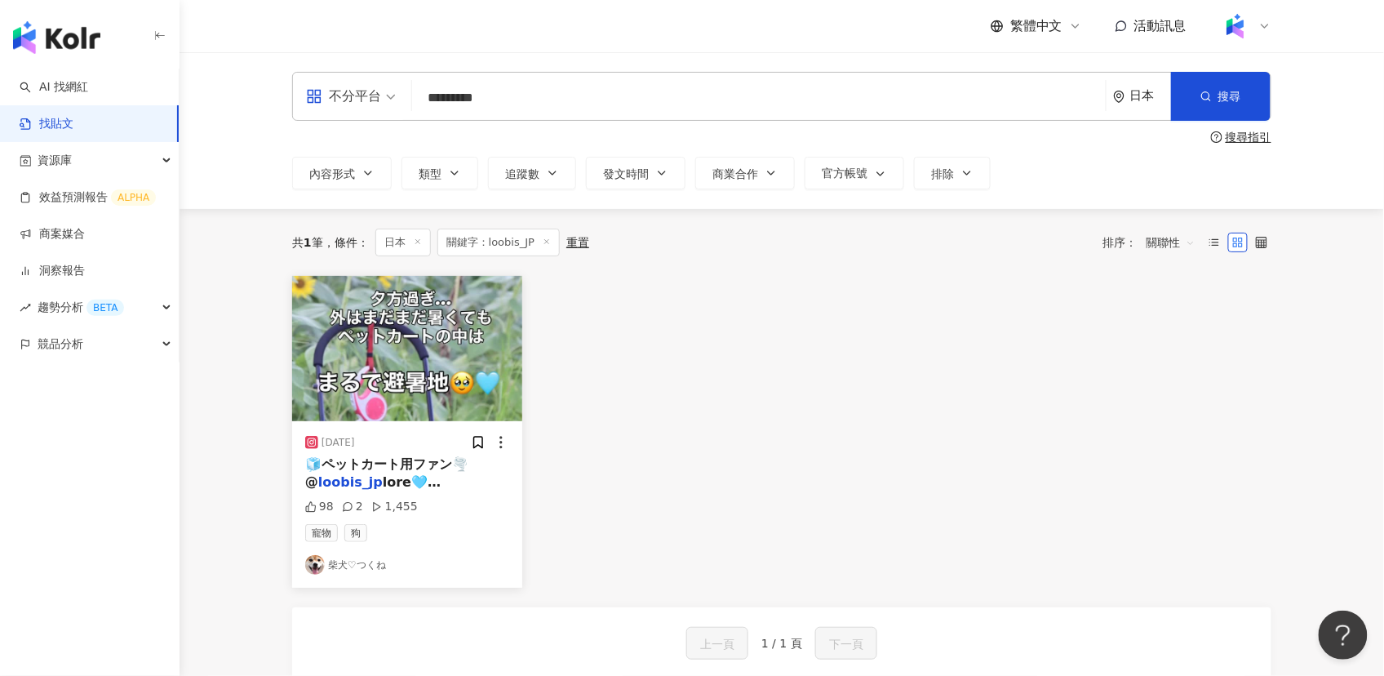
click at [577, 98] on input "*********" at bounding box center [759, 97] width 681 height 35
paste input "search"
type input "*******"
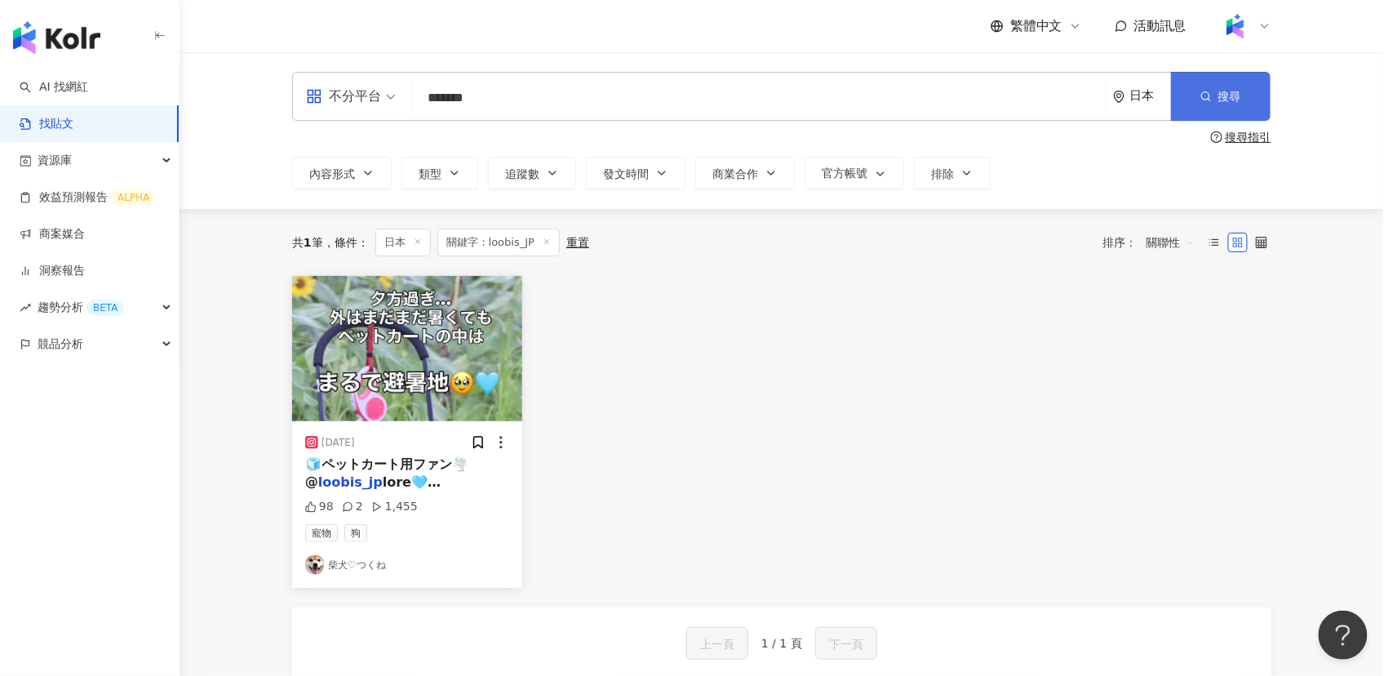
click at [1196, 87] on button "搜尋" at bounding box center [1221, 96] width 100 height 49
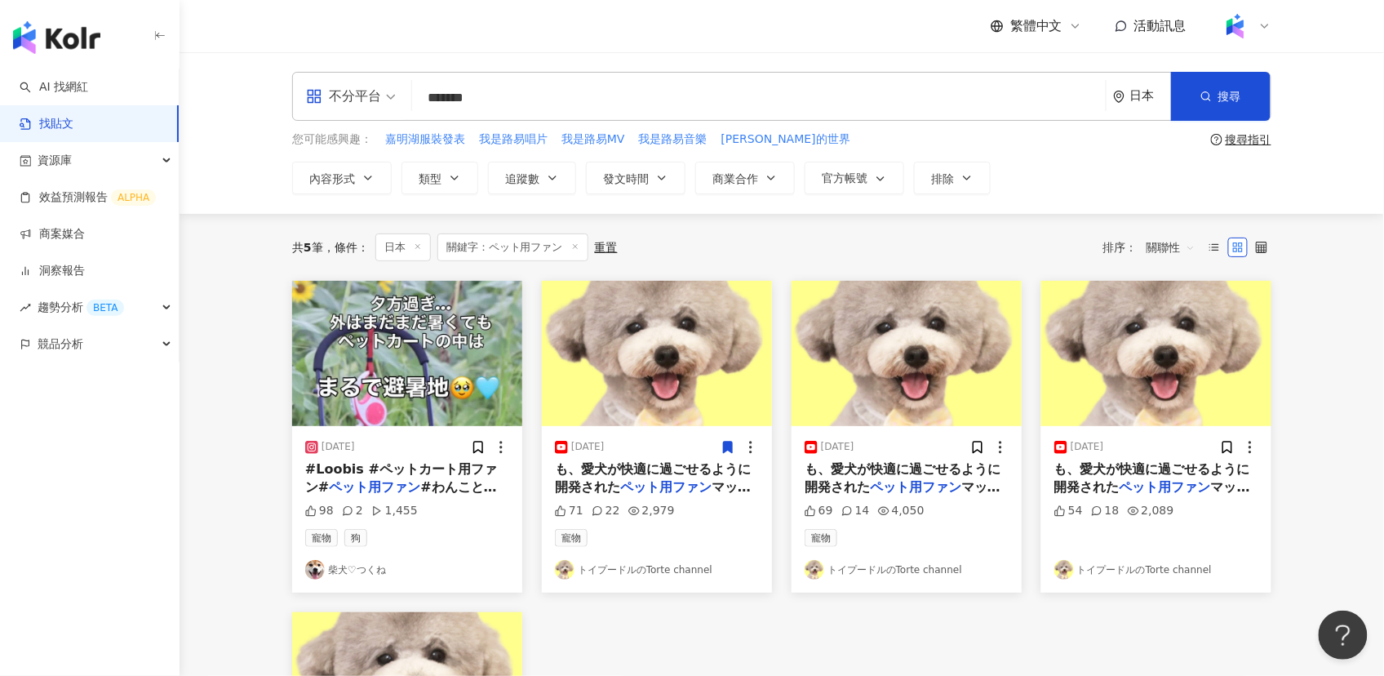
click at [700, 374] on img "button" at bounding box center [657, 353] width 230 height 145
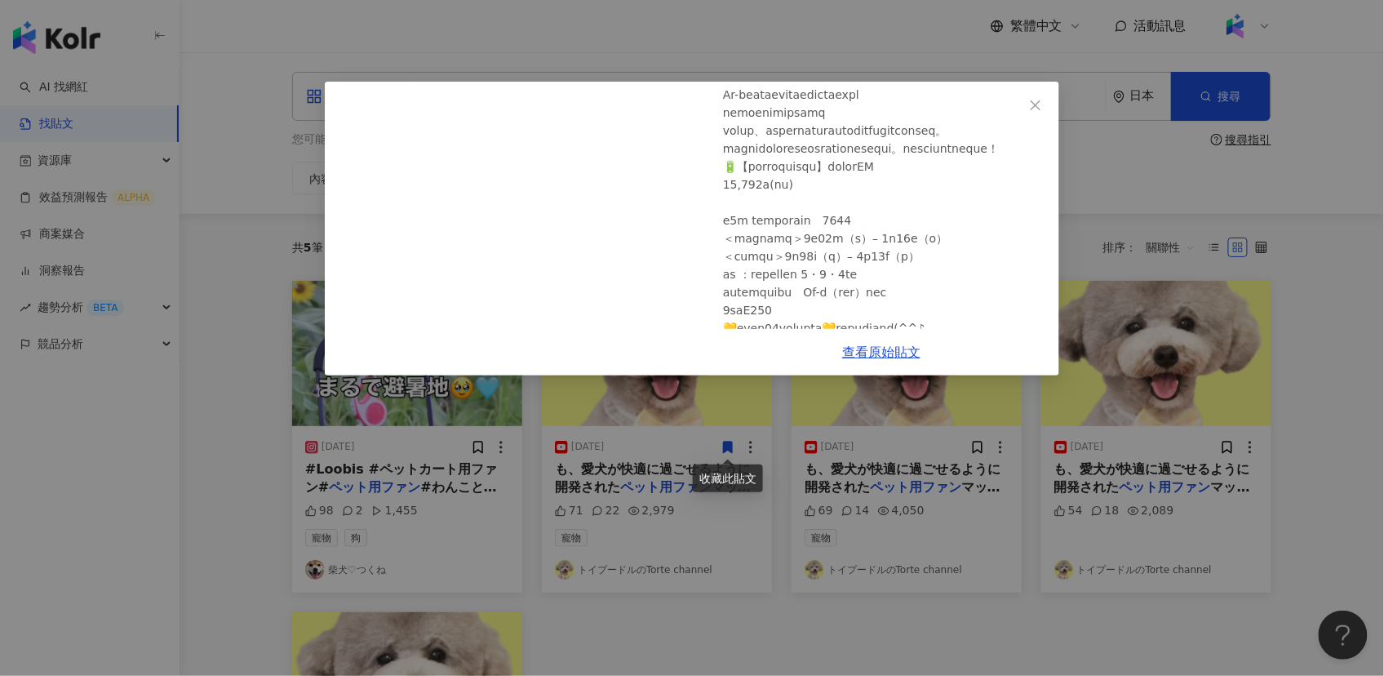
scroll to position [435, 0]
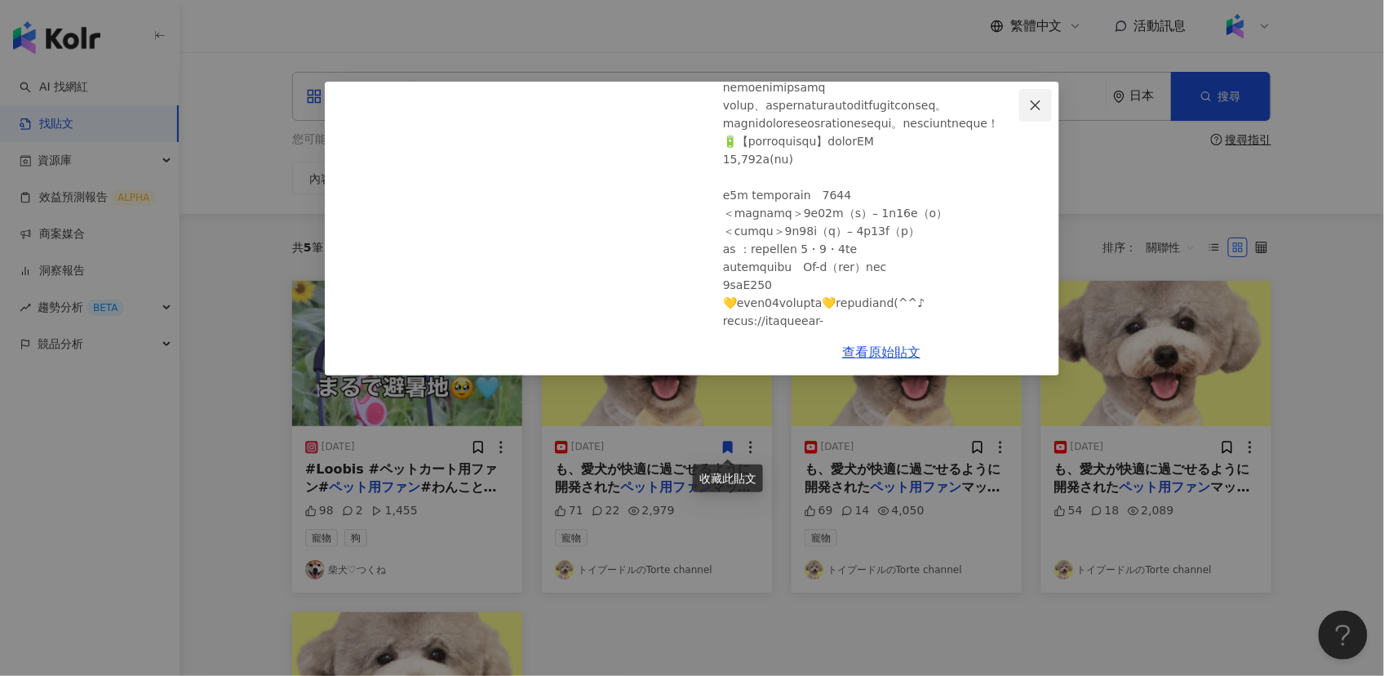
click at [1036, 105] on icon "close" at bounding box center [1036, 105] width 10 height 10
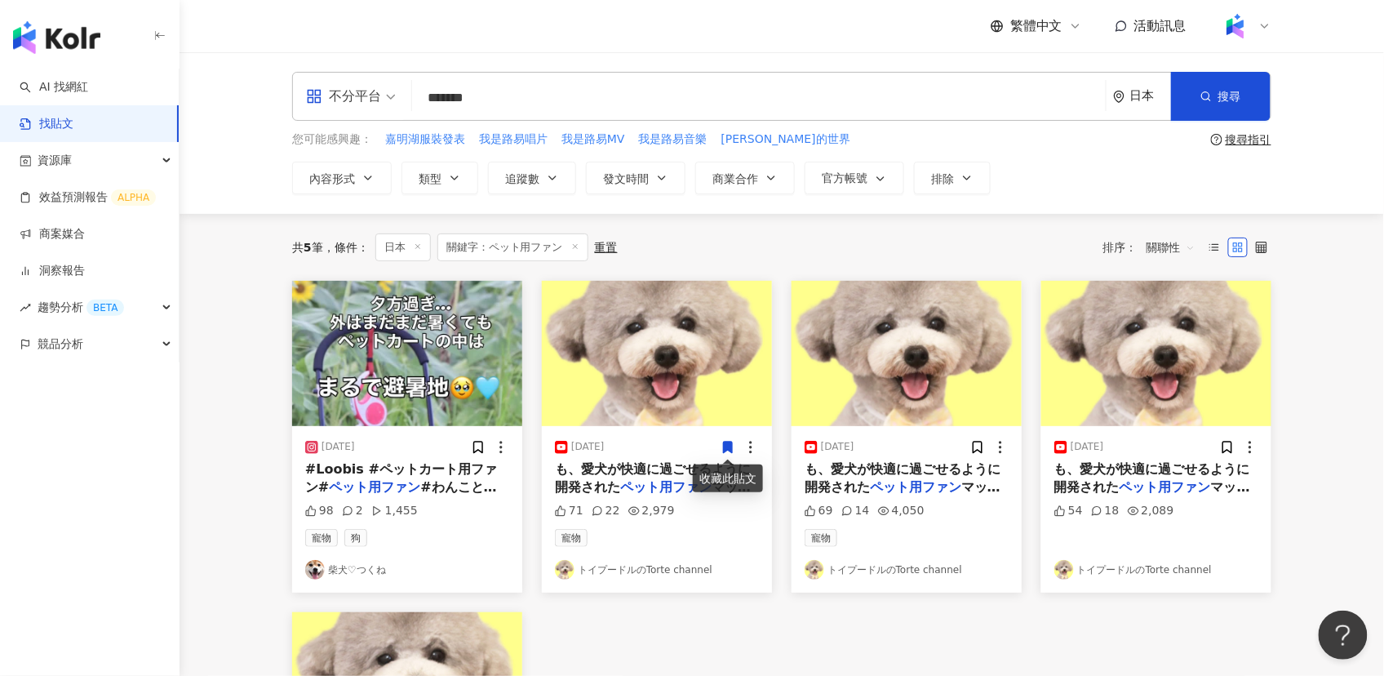
click at [557, 100] on input "*******" at bounding box center [759, 97] width 681 height 35
click at [356, 175] on button "內容形式" at bounding box center [342, 178] width 100 height 33
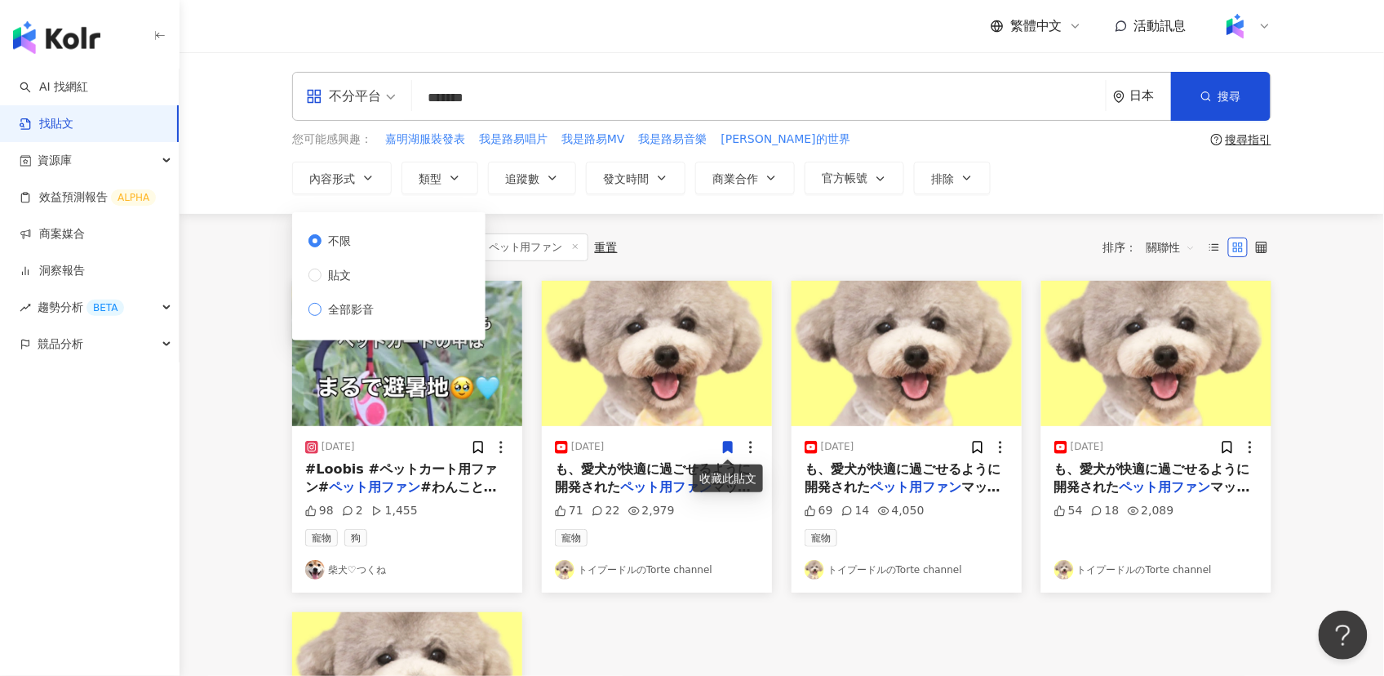
click at [340, 309] on span "全部影音" at bounding box center [351, 309] width 59 height 18
click at [433, 184] on button "類型" at bounding box center [440, 178] width 77 height 33
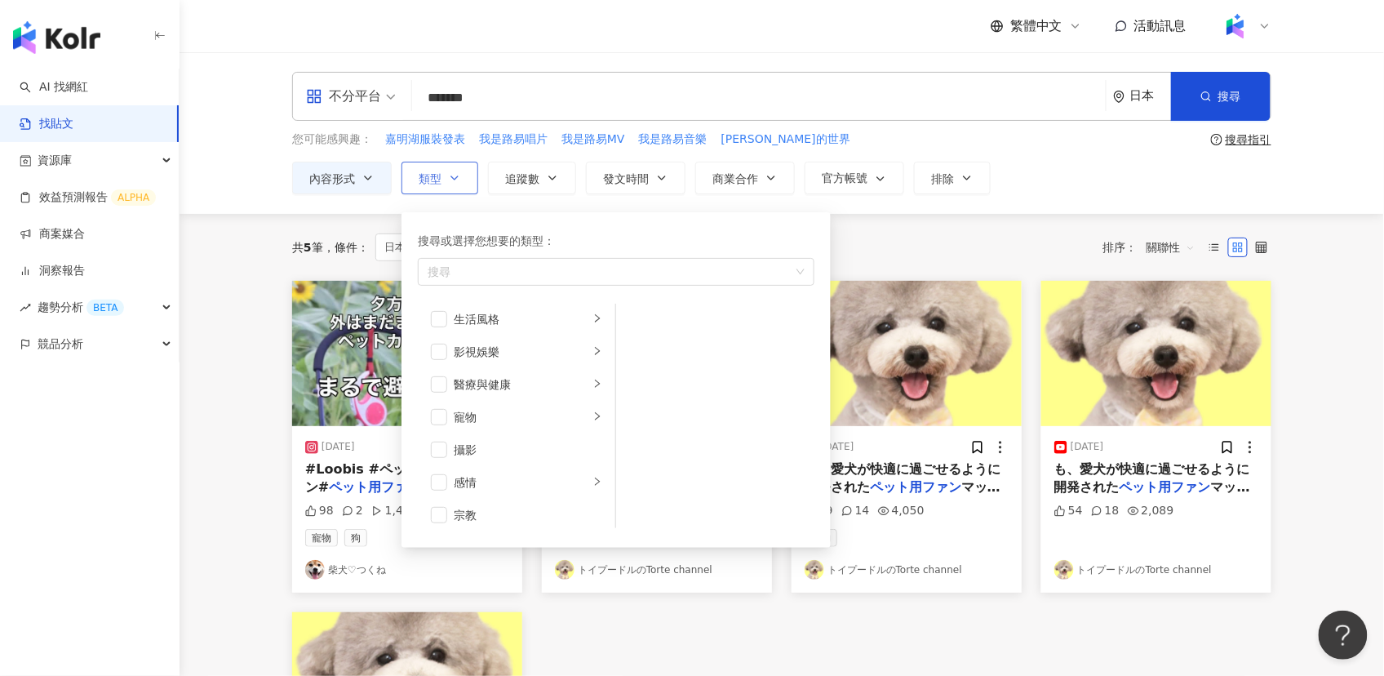
scroll to position [406, 0]
click at [593, 373] on icon "right" at bounding box center [598, 374] width 10 height 10
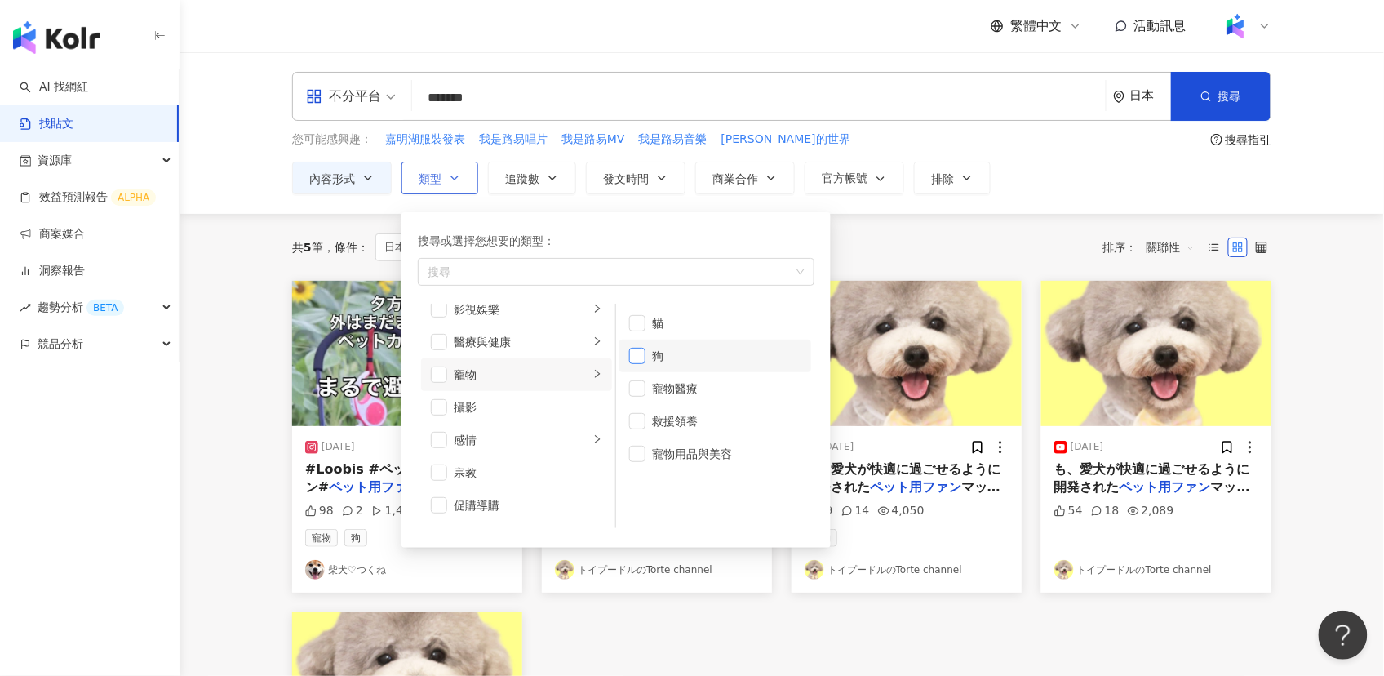
click at [638, 353] on span "button" at bounding box center [637, 356] width 16 height 16
click at [647, 448] on li "寵物用品與美容" at bounding box center [715, 453] width 192 height 33
click at [641, 324] on span "button" at bounding box center [637, 323] width 16 height 16
click at [873, 260] on div "共 5 筆 條件 ： 日本 關鍵字：ペット用ファン 內容形式：全部影音 重置 排序： 關聯性" at bounding box center [781, 247] width 979 height 28
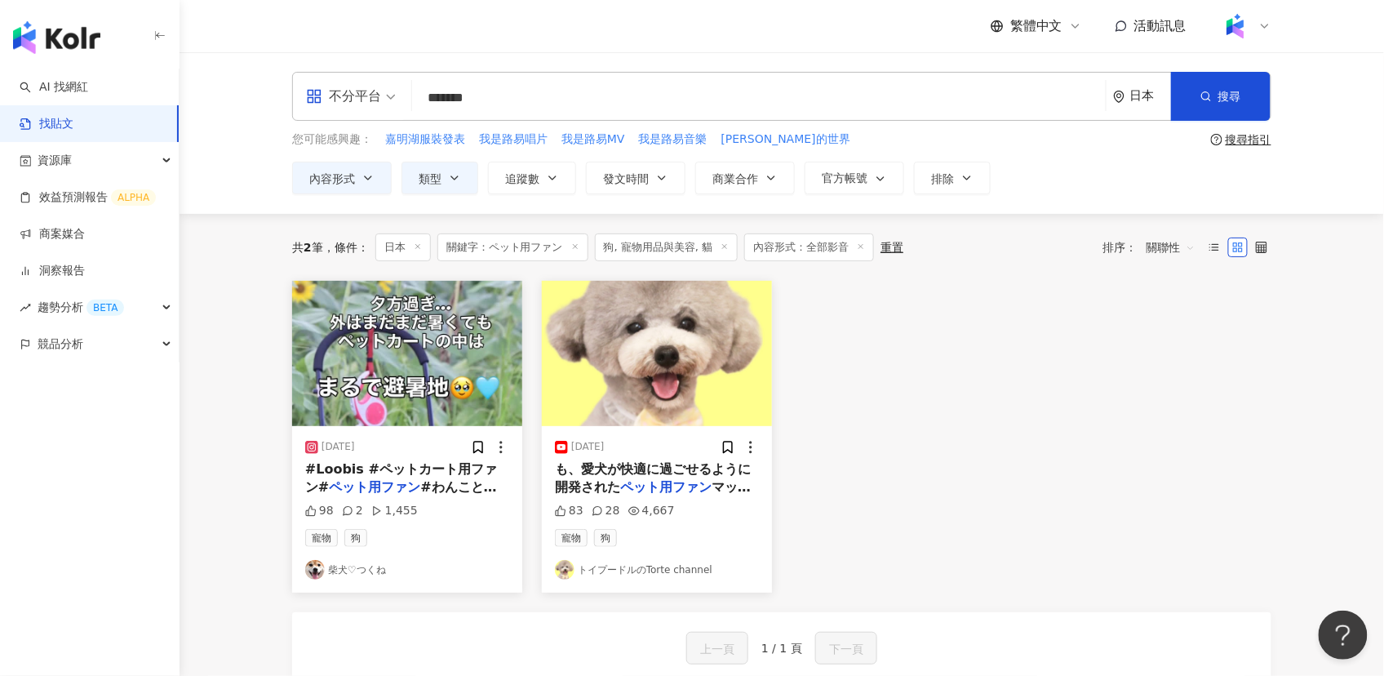
click at [555, 100] on input "*******" at bounding box center [759, 97] width 681 height 35
click at [1206, 94] on icon "button" at bounding box center [1206, 96] width 11 height 11
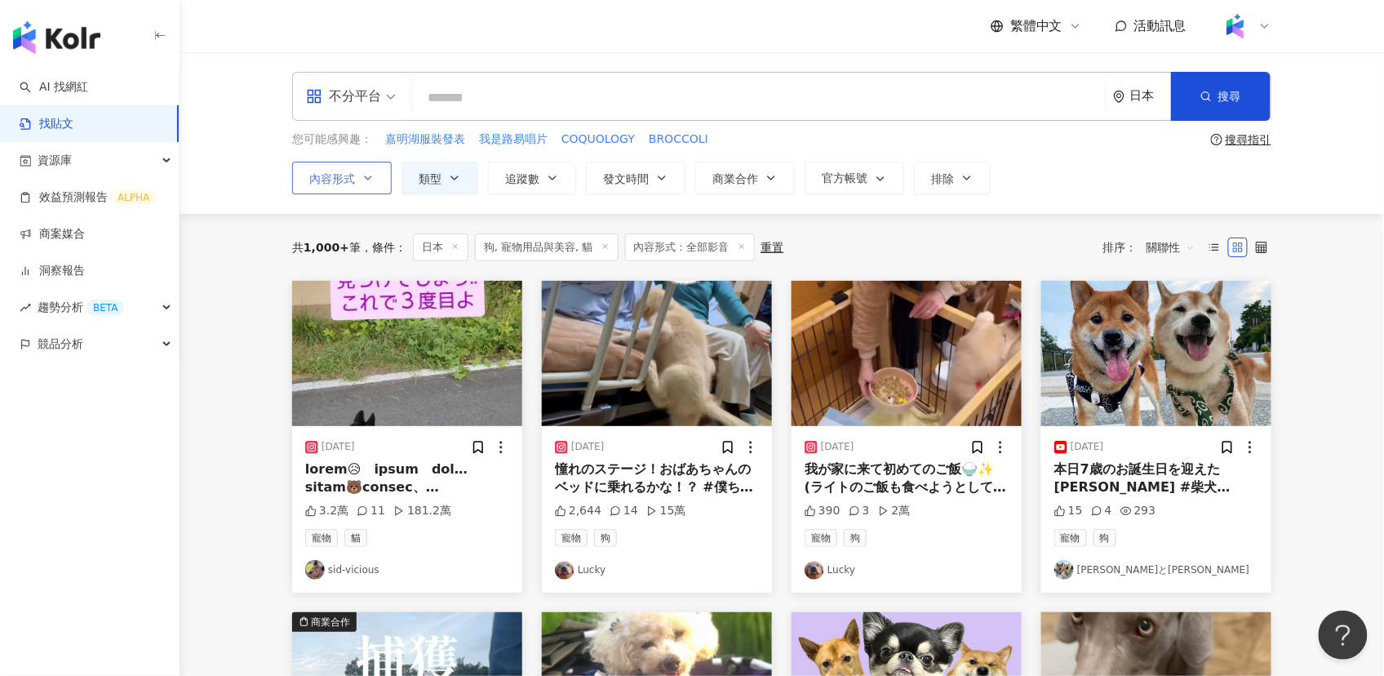
click at [335, 175] on span "內容形式" at bounding box center [332, 178] width 46 height 13
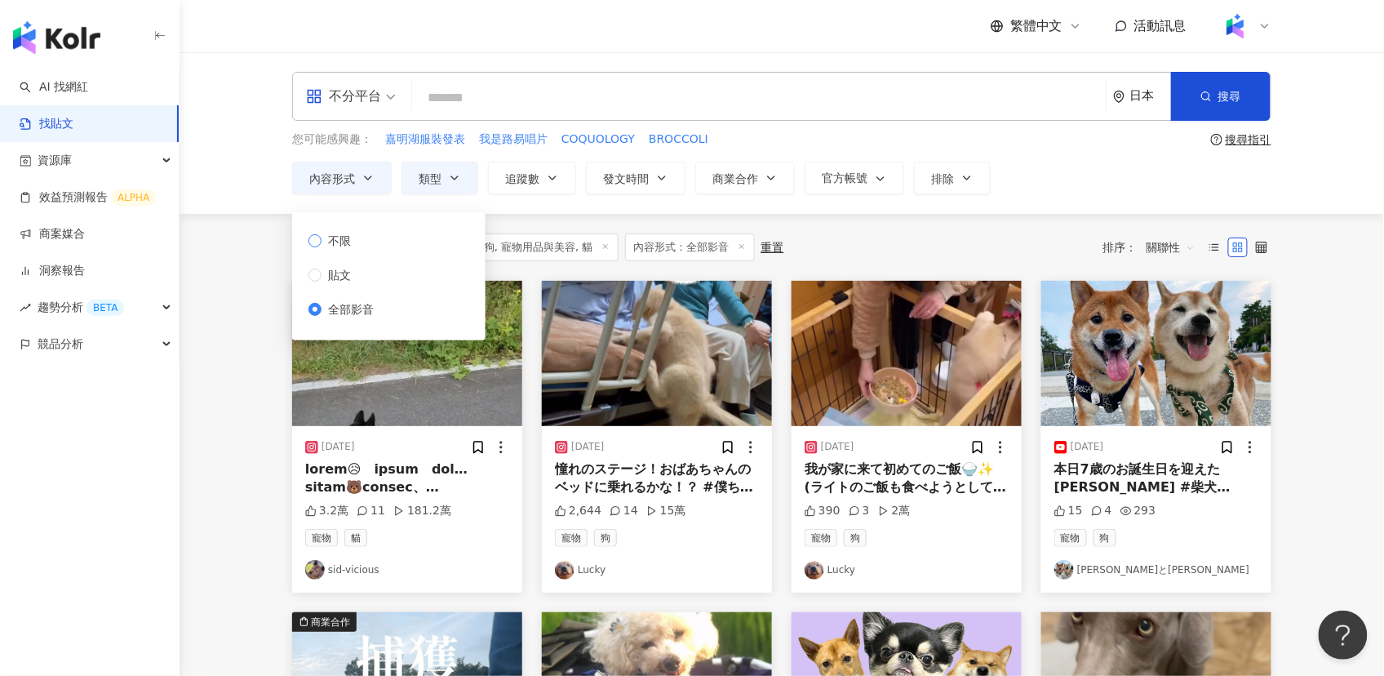
click at [327, 243] on span "不限" at bounding box center [340, 241] width 36 height 18
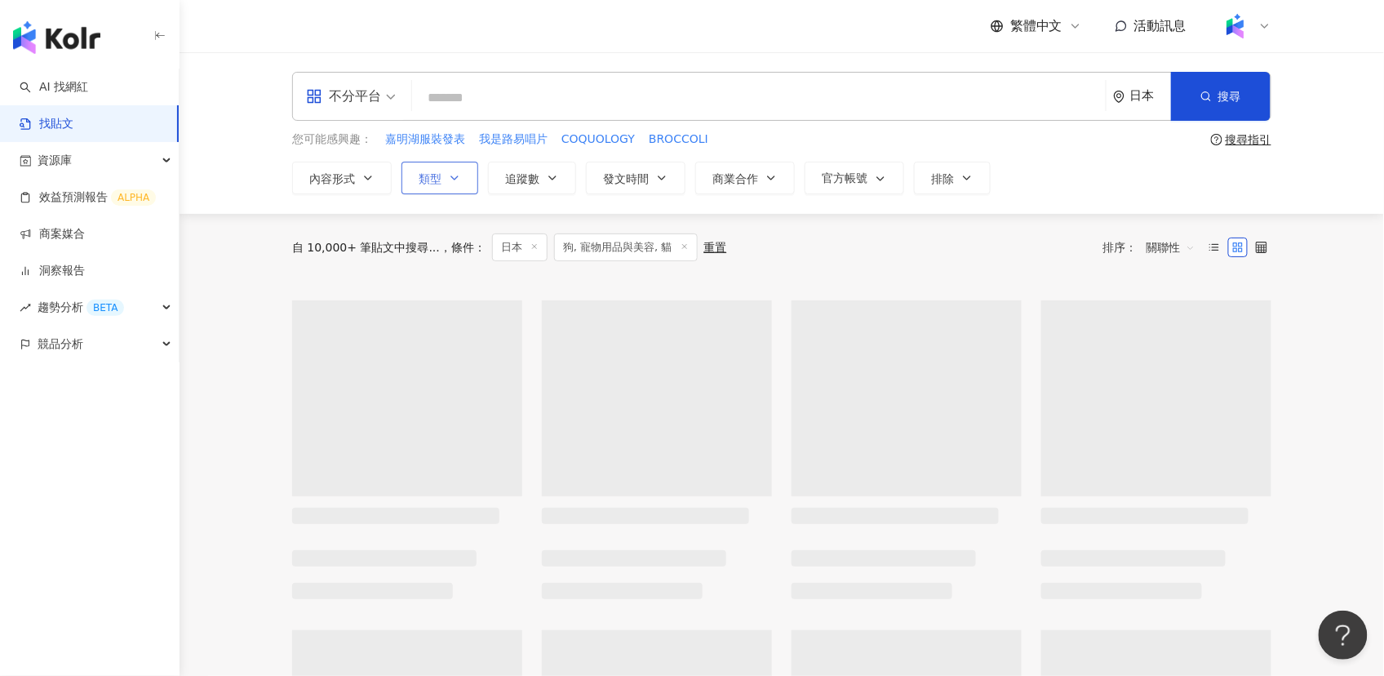
click at [425, 180] on span "類型" at bounding box center [430, 178] width 23 height 13
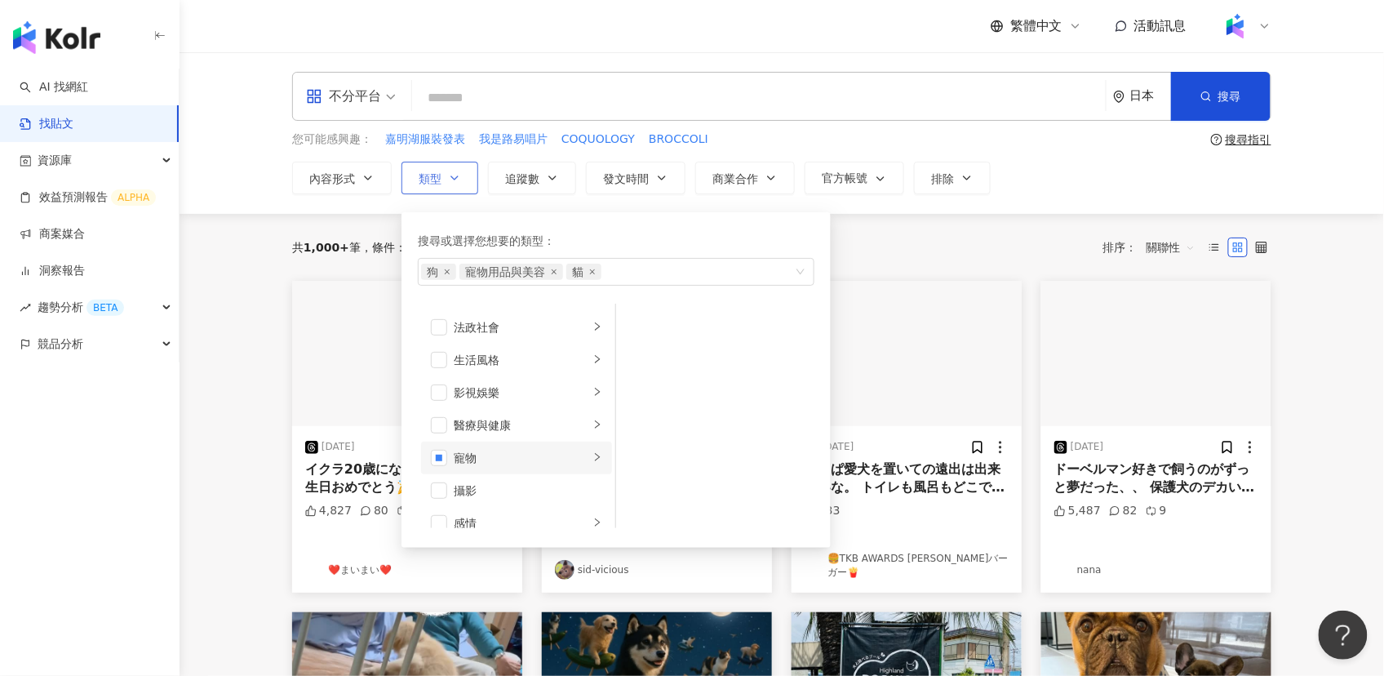
scroll to position [357, 0]
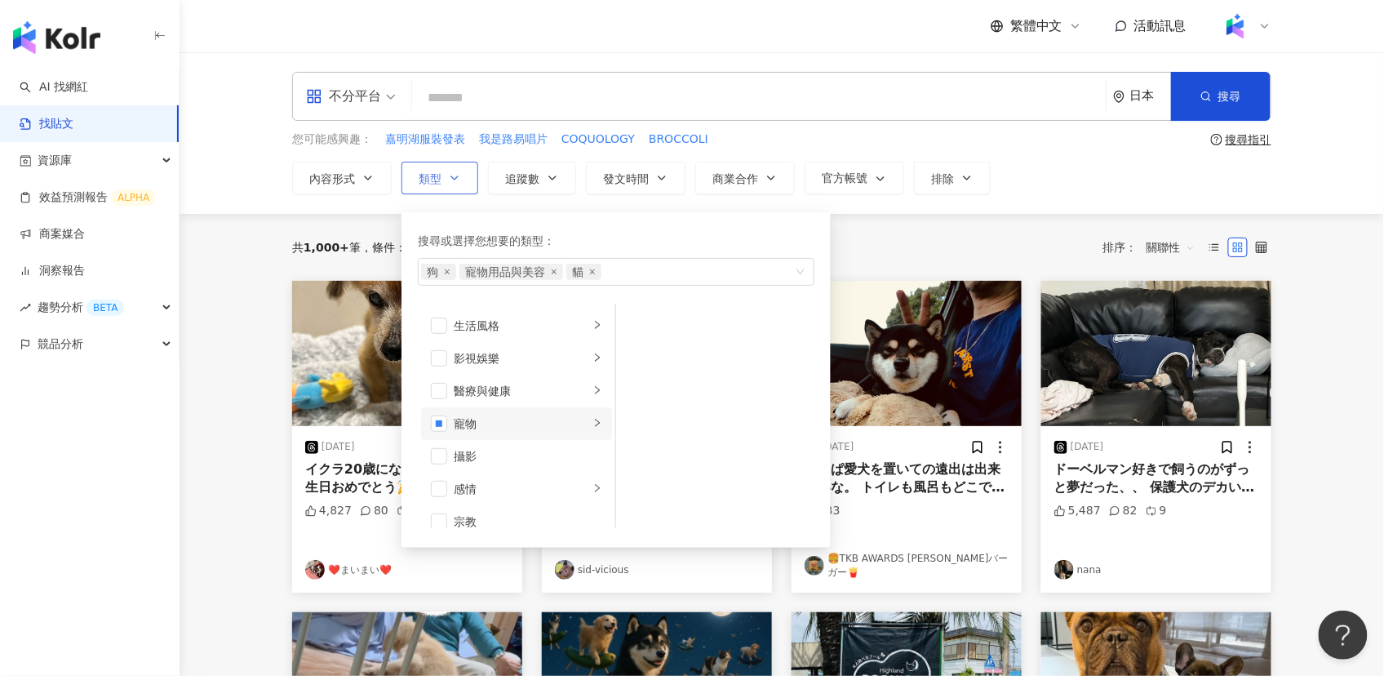
click at [593, 424] on icon "right" at bounding box center [598, 423] width 10 height 10
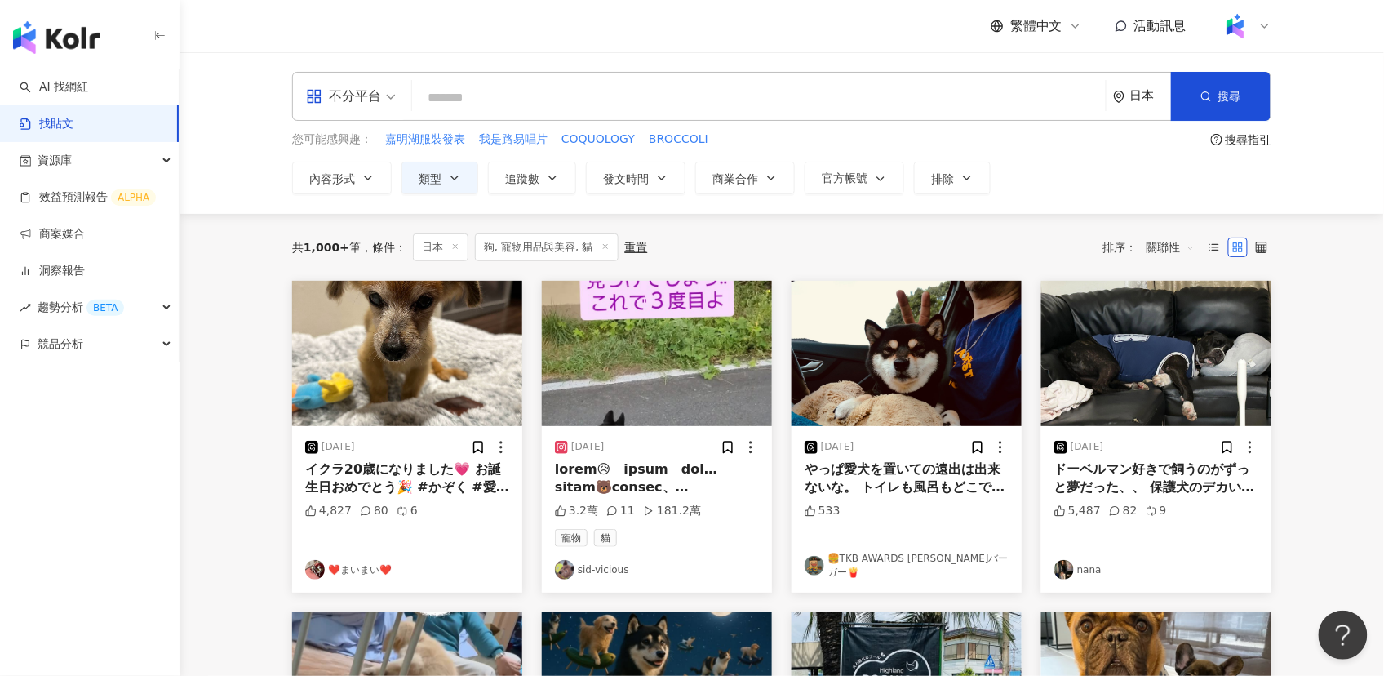
click at [904, 240] on div "共 1,000+ 筆 條件 ： 日本 狗, 寵物用品與美容, 貓 重置 排序： 關聯性" at bounding box center [781, 247] width 979 height 28
click at [539, 184] on button "追蹤數" at bounding box center [532, 178] width 88 height 33
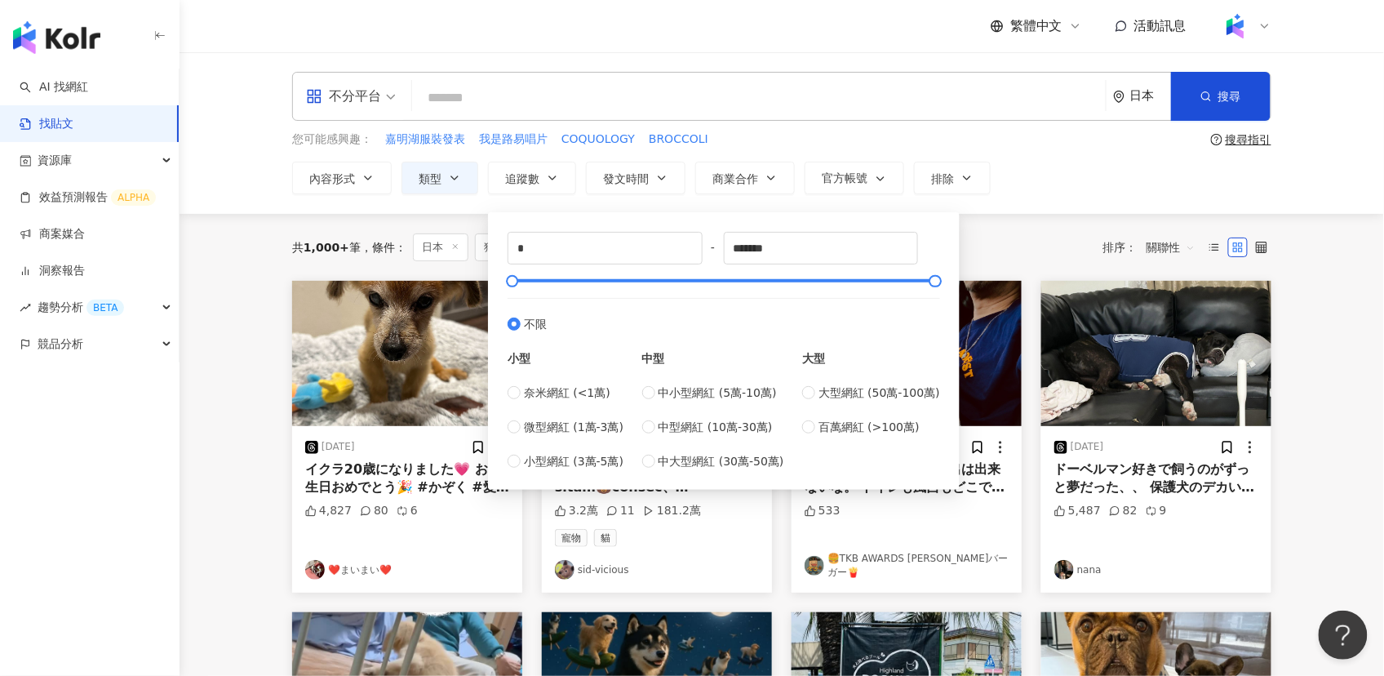
click at [1007, 206] on div "不分平台 日本 搜尋 searchOperator 插入語法 完全符合 "" 聯集 OR 交集 AND 排除 - 群組 {} 您可能感興趣： 嘉明湖服裝發表 …" at bounding box center [782, 133] width 1205 height 162
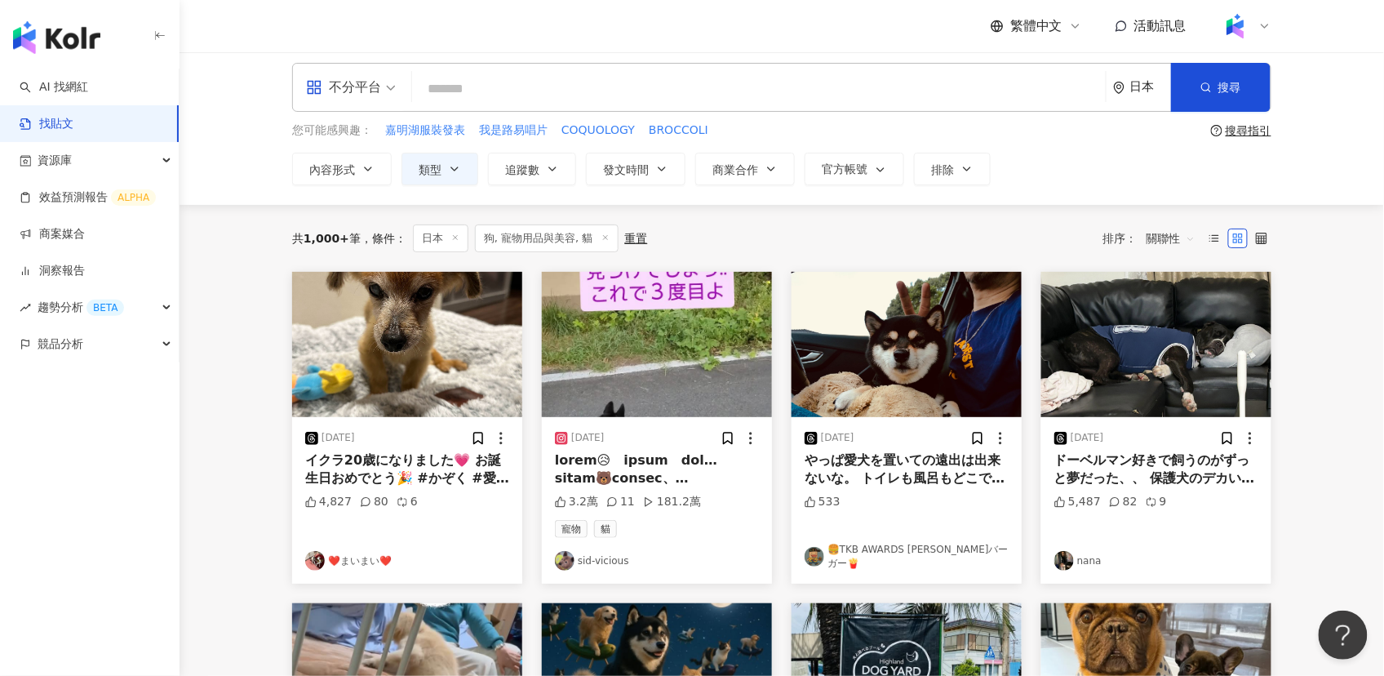
scroll to position [22, 0]
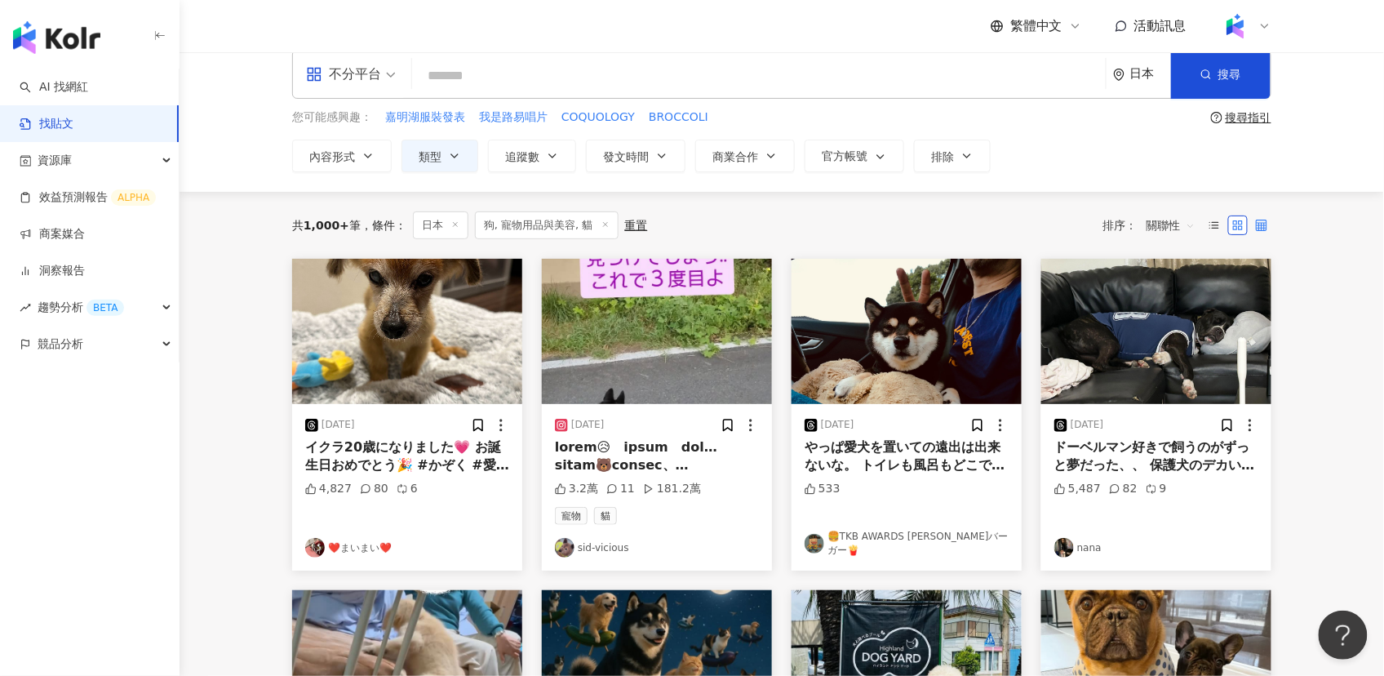
click at [1264, 225] on icon at bounding box center [1261, 225] width 11 height 11
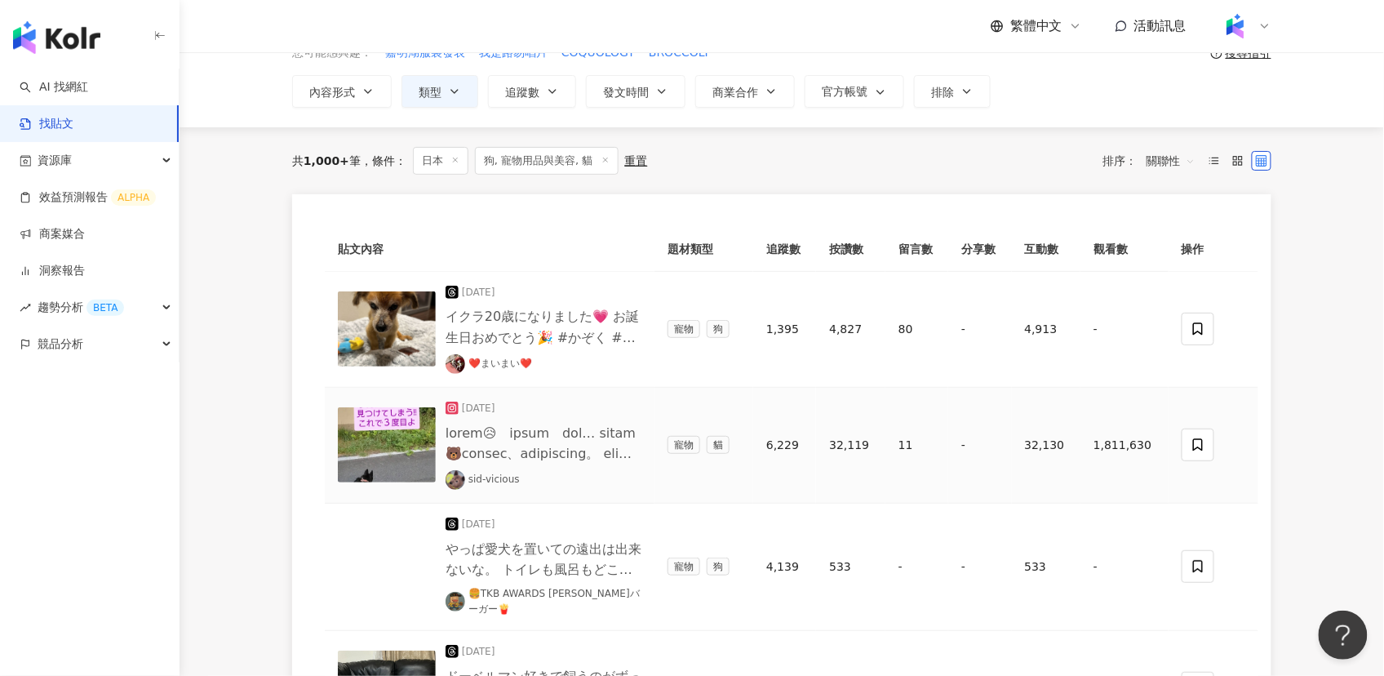
scroll to position [0, 0]
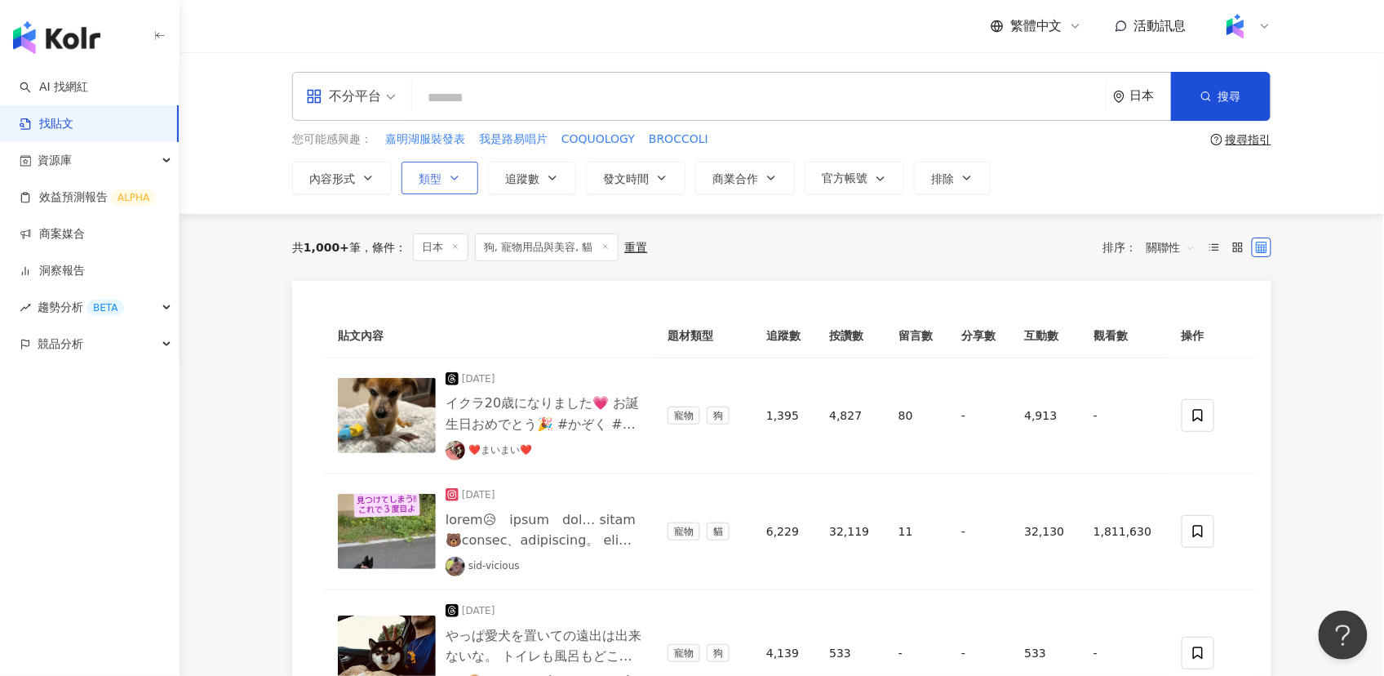
click at [450, 183] on icon "button" at bounding box center [454, 177] width 13 height 13
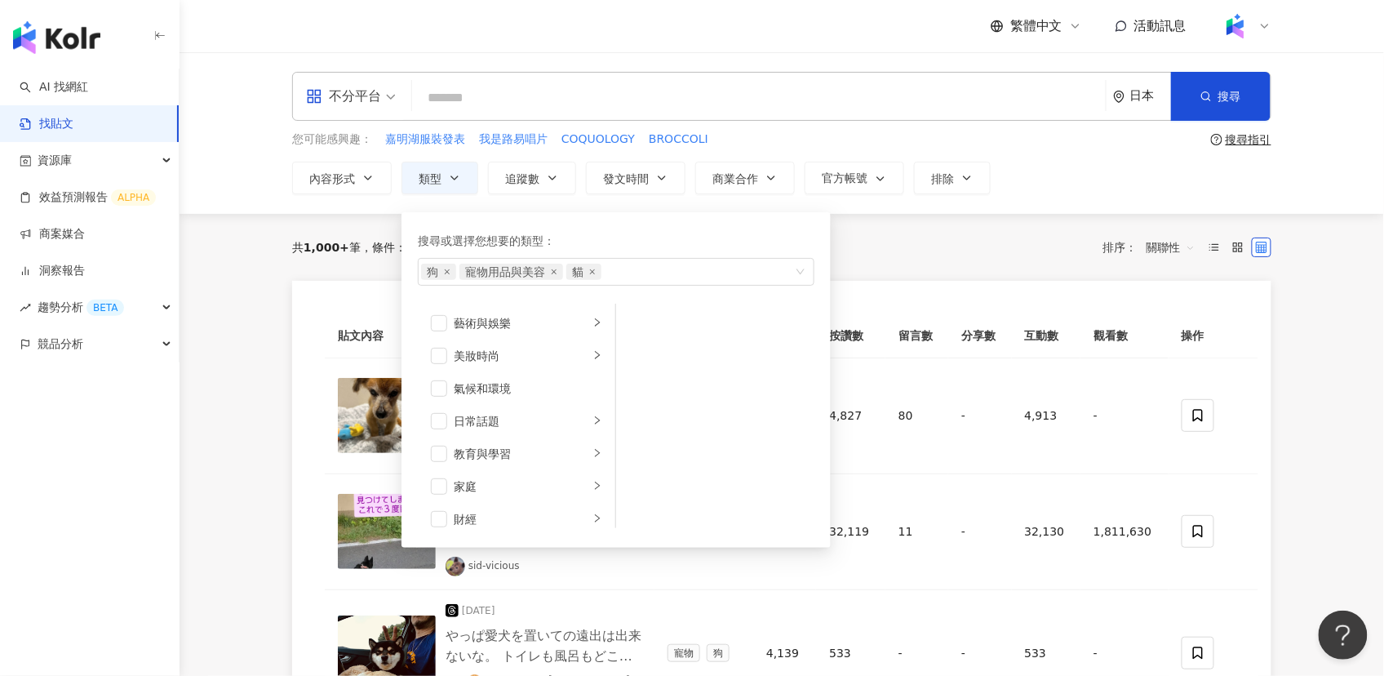
click at [945, 246] on div "共 1,000+ 筆 條件 ： 日本 狗, 寵物用品與美容, 貓 重置 排序： 關聯性" at bounding box center [781, 247] width 979 height 28
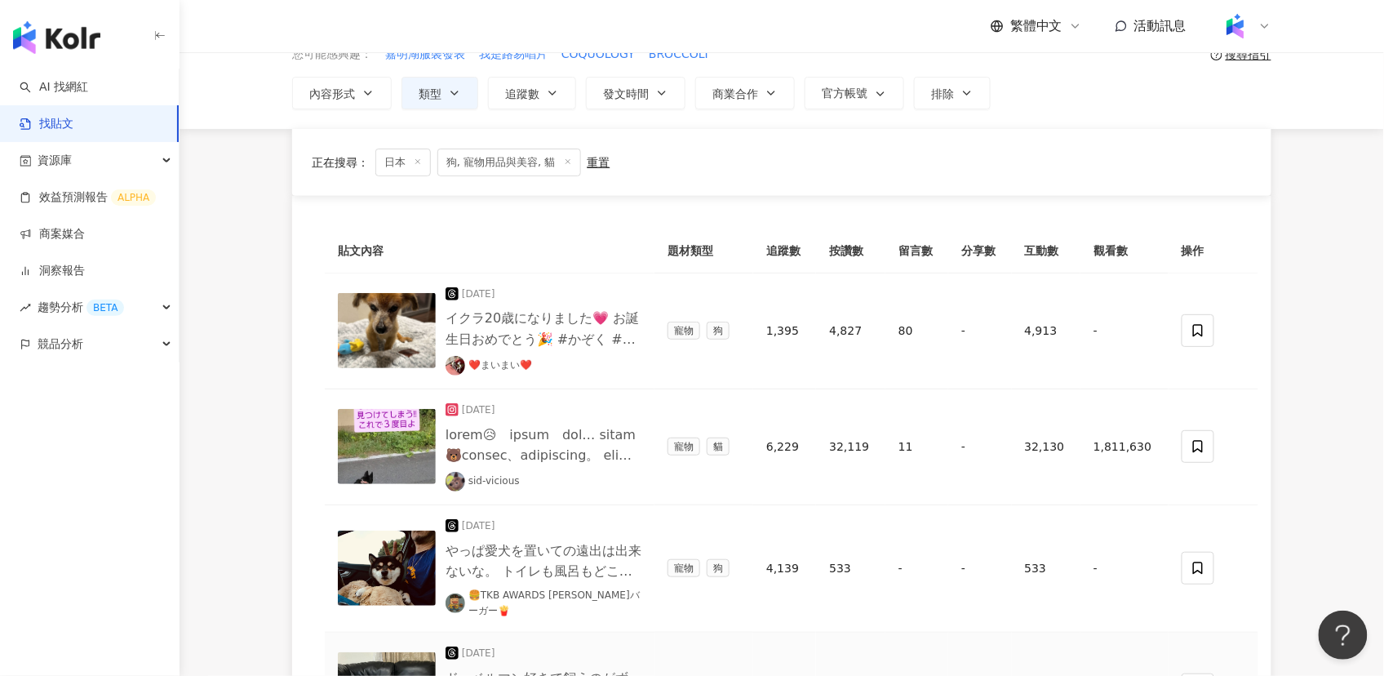
scroll to position [41, 0]
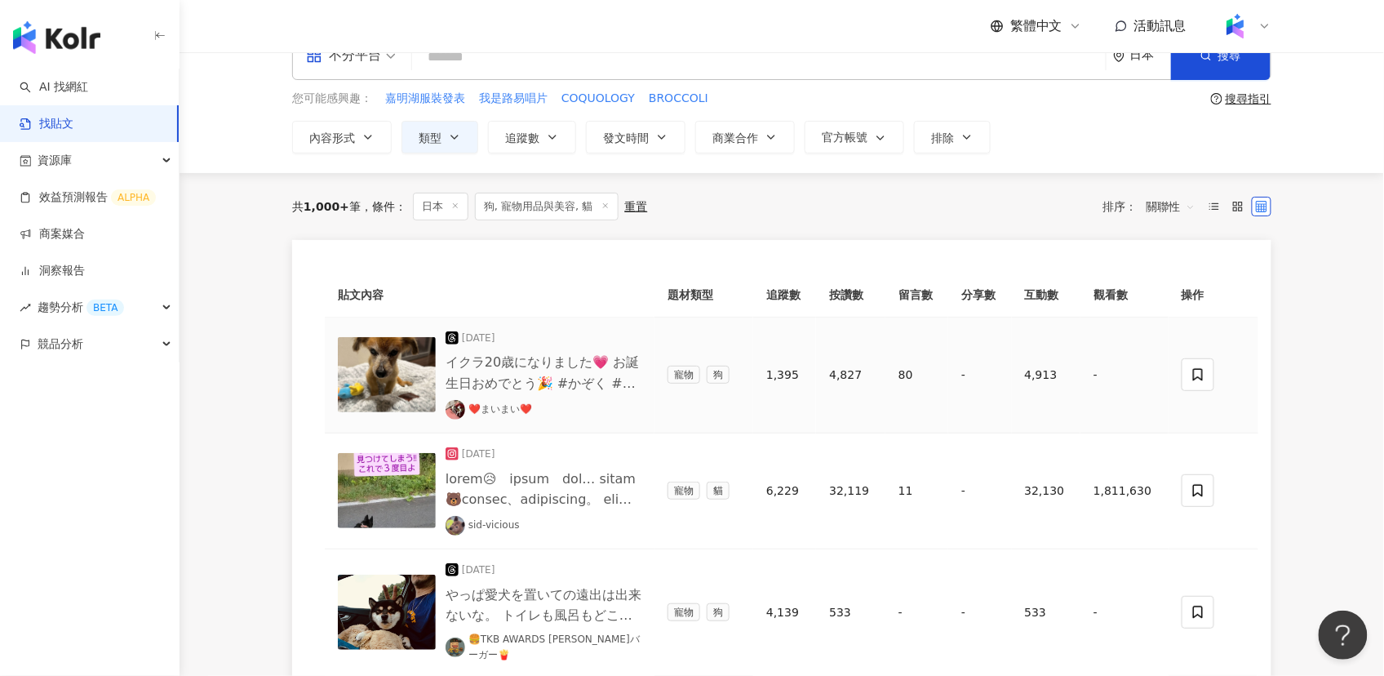
click at [388, 383] on img at bounding box center [387, 374] width 98 height 75
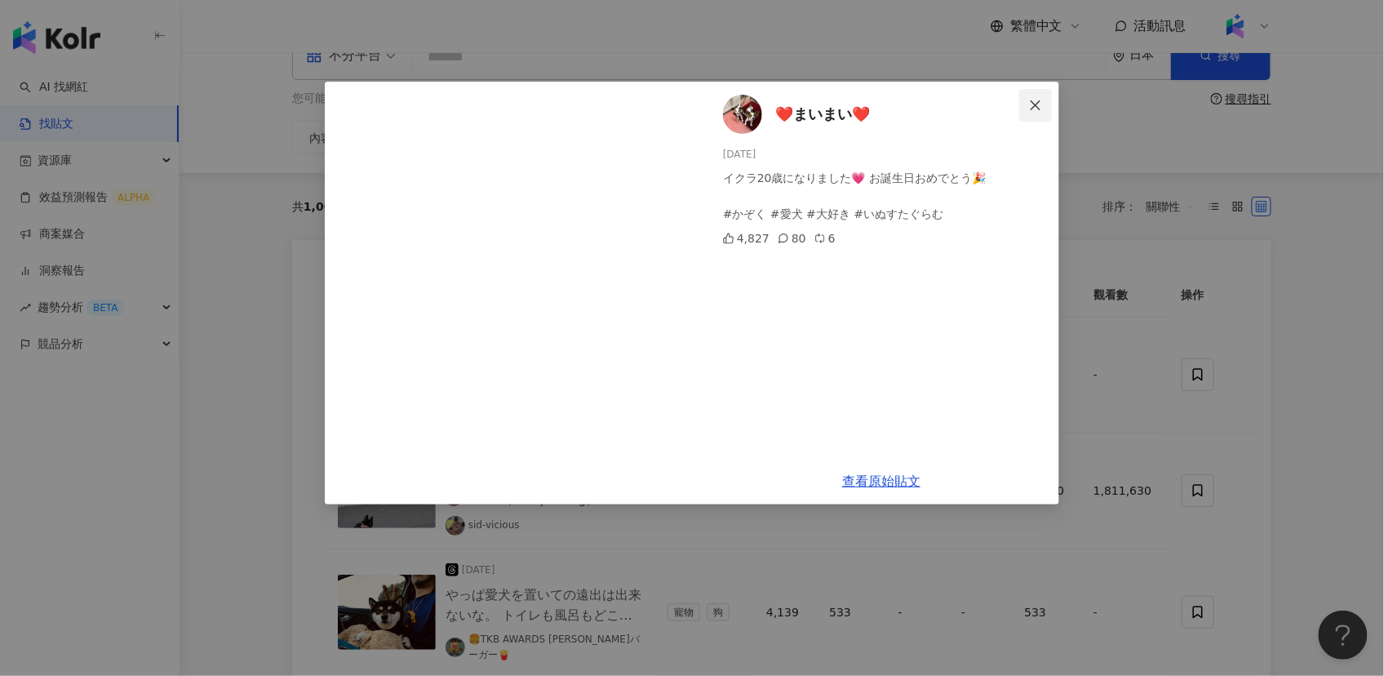
click at [1037, 109] on icon "close" at bounding box center [1035, 105] width 13 height 13
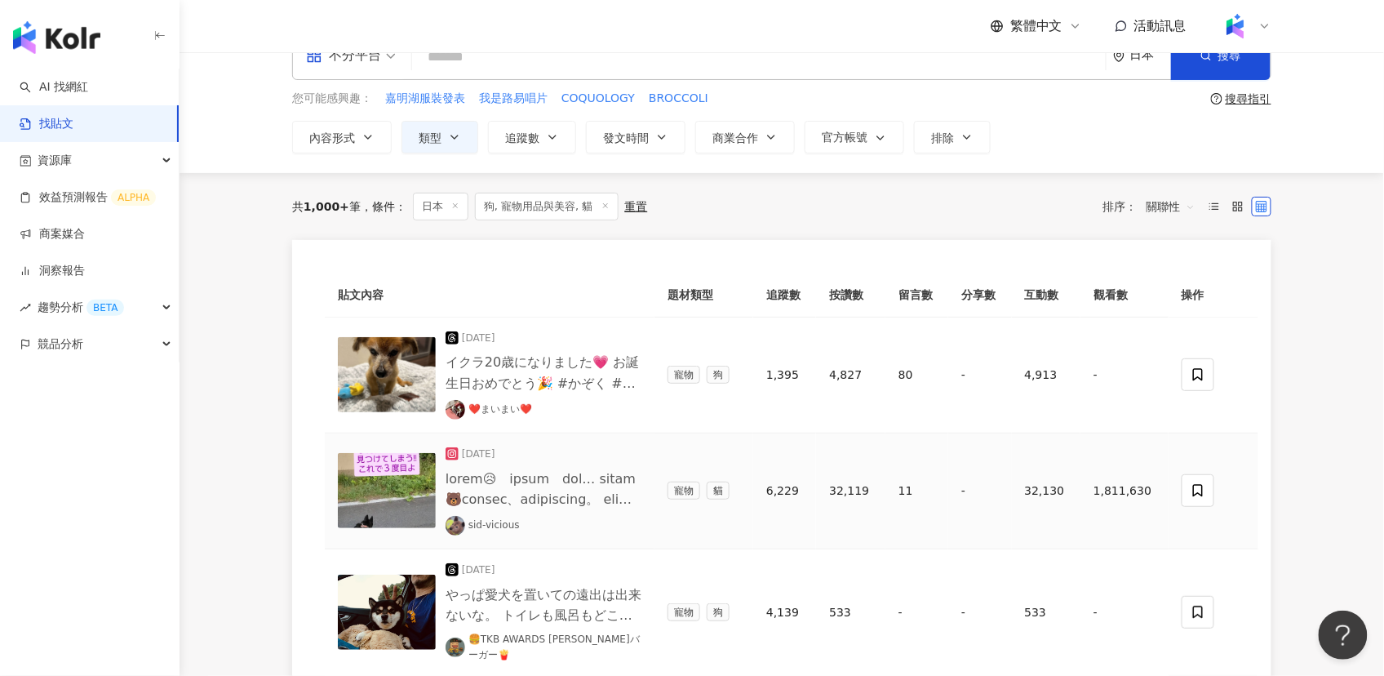
click at [403, 498] on img at bounding box center [387, 490] width 98 height 75
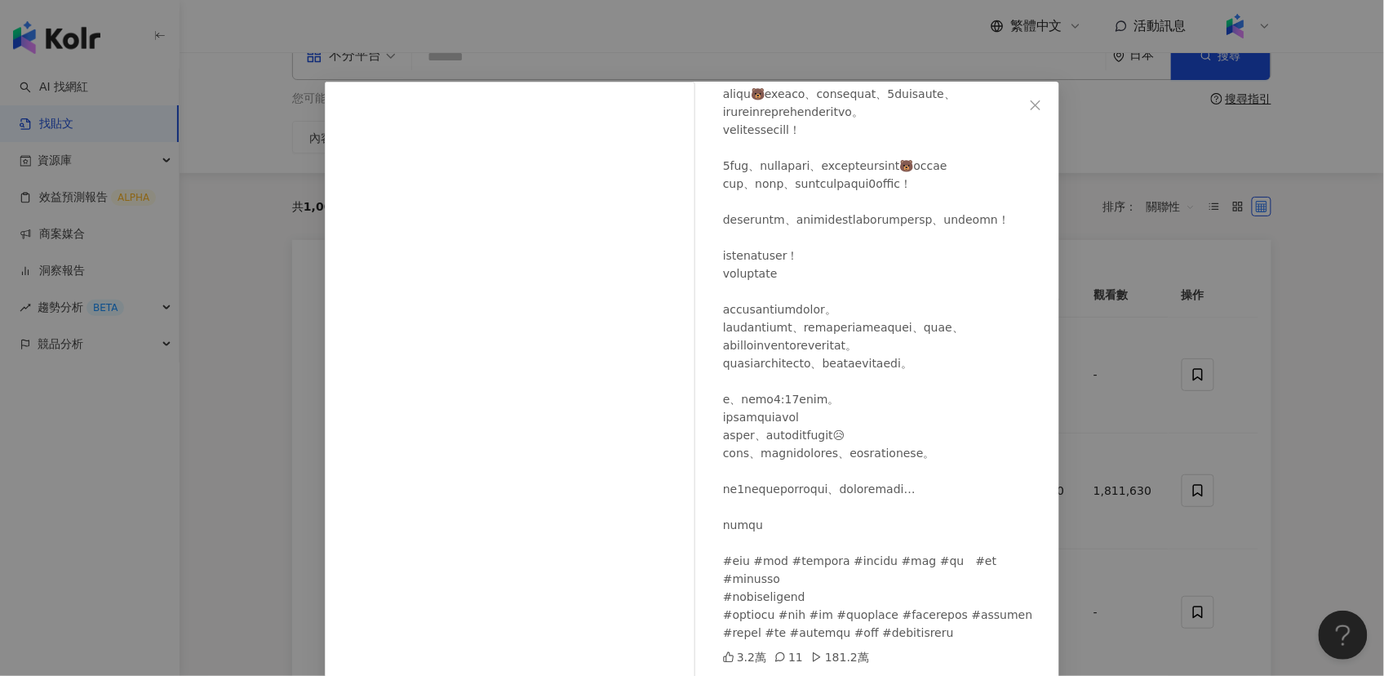
scroll to position [384, 0]
click at [1029, 104] on icon "close" at bounding box center [1035, 105] width 13 height 13
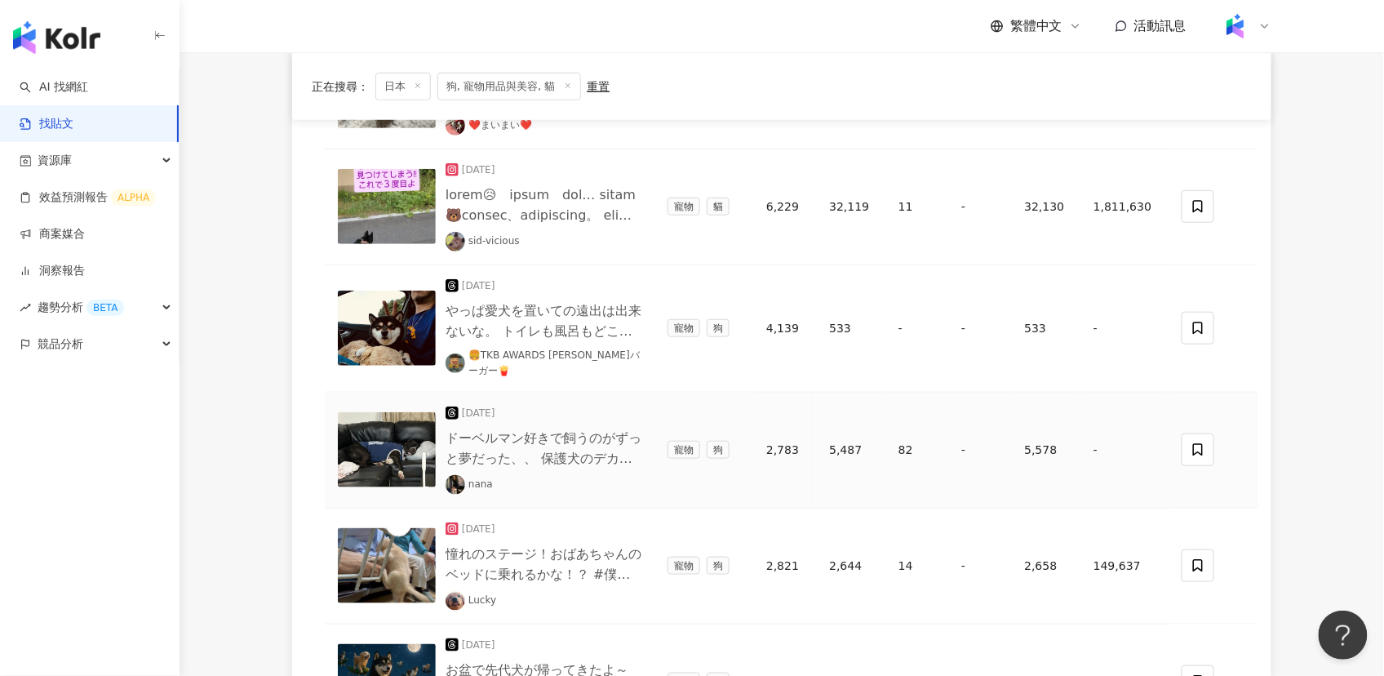
scroll to position [411, 0]
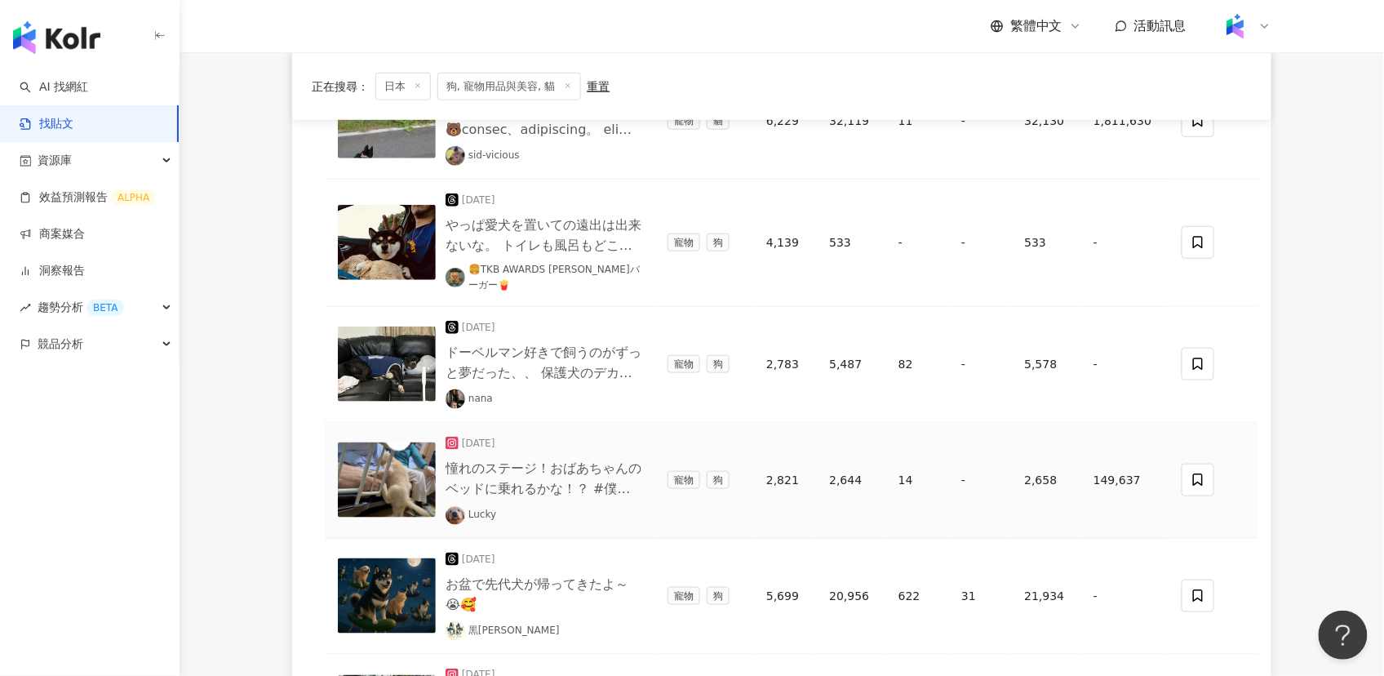
click at [413, 464] on img at bounding box center [387, 479] width 98 height 75
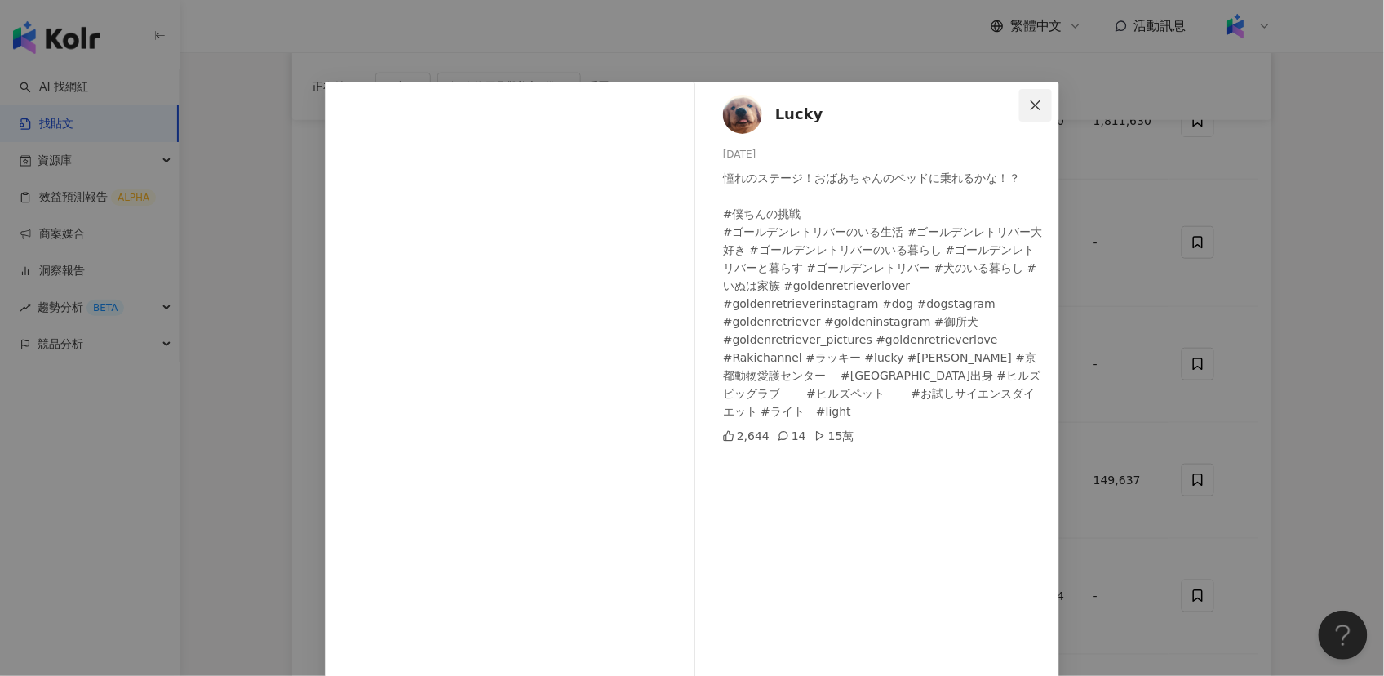
click at [1036, 107] on icon "close" at bounding box center [1035, 105] width 13 height 13
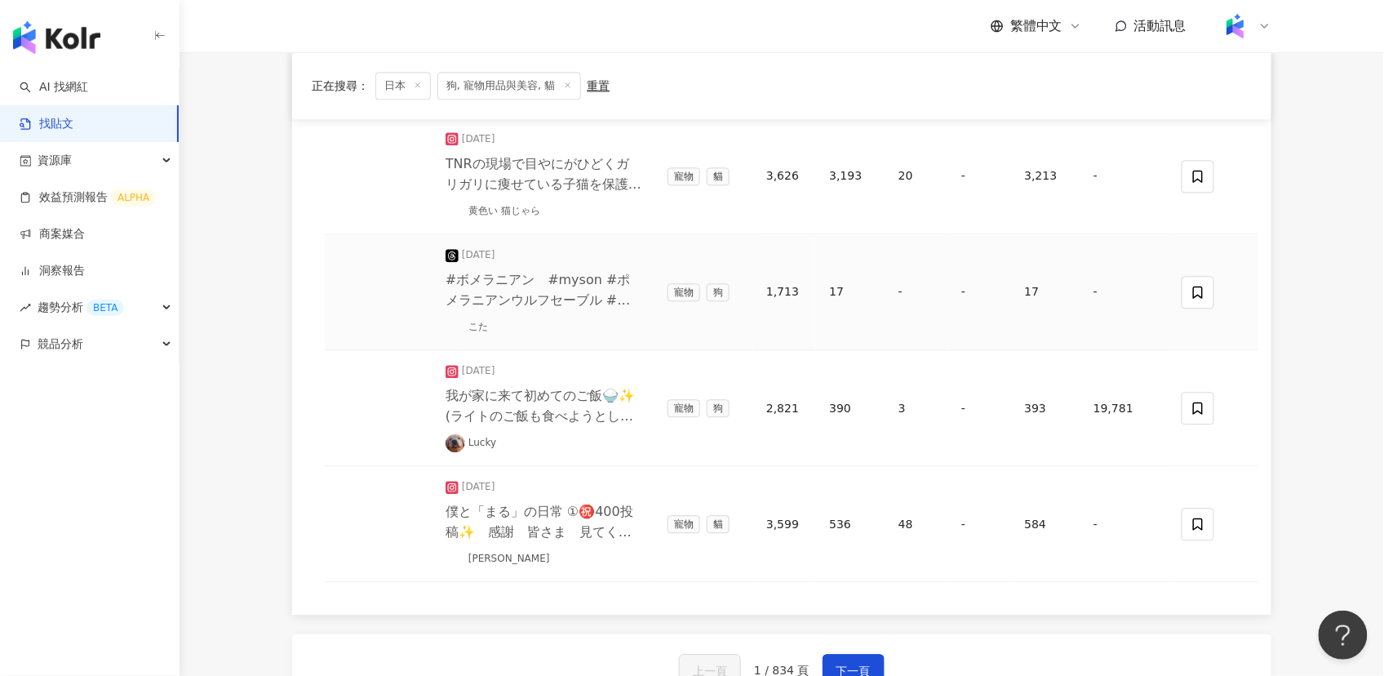
scroll to position [1231, 0]
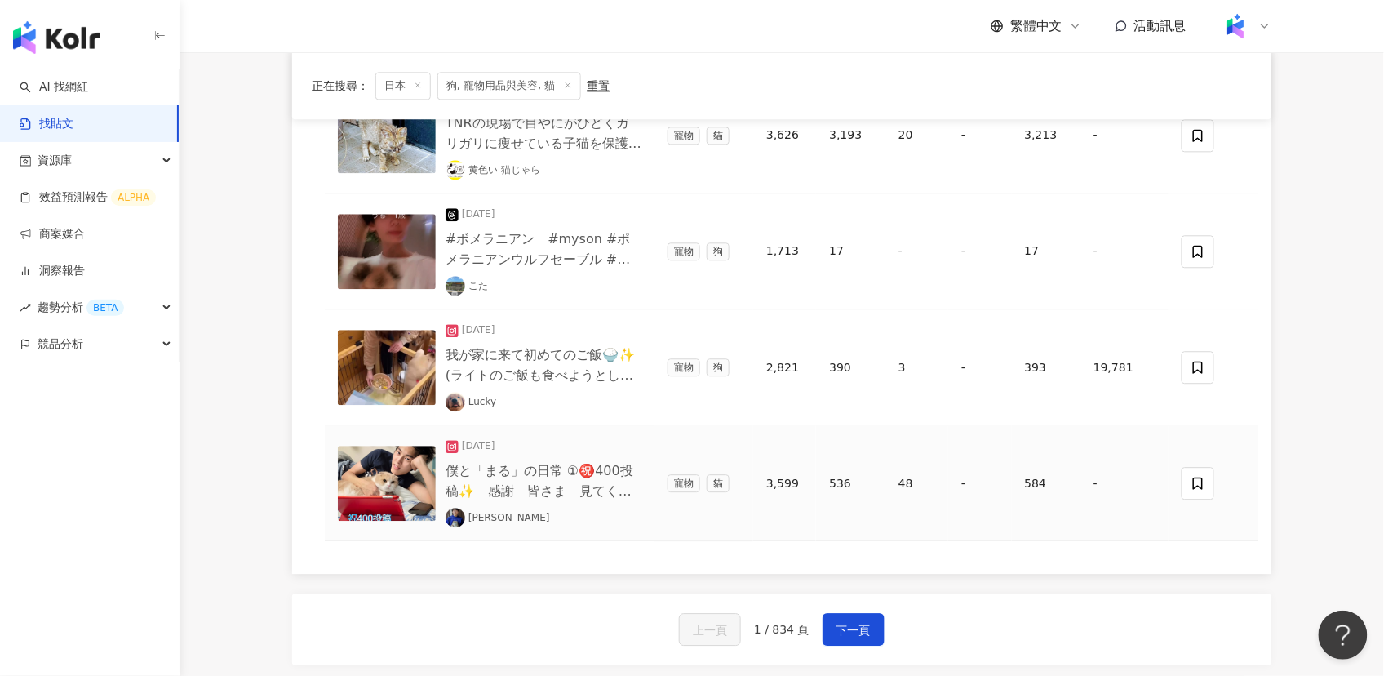
click at [393, 451] on img at bounding box center [387, 483] width 98 height 75
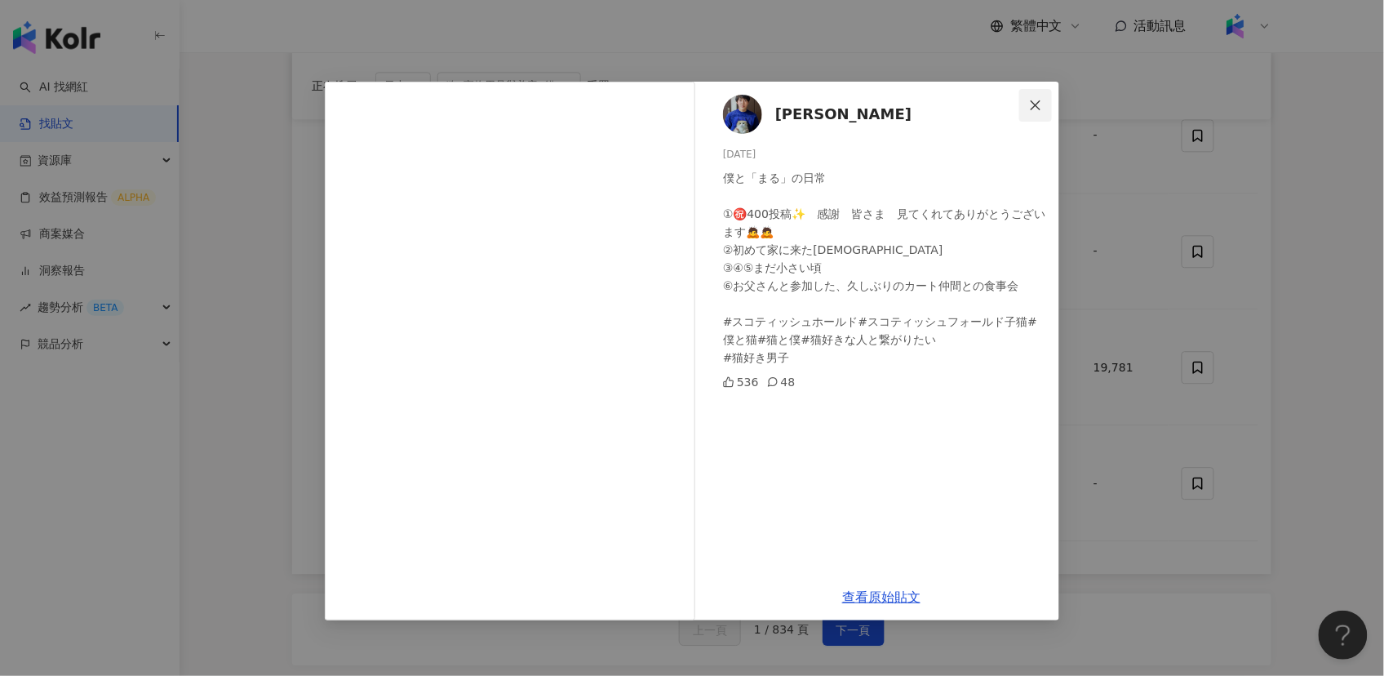
click at [1031, 109] on icon "close" at bounding box center [1035, 105] width 13 height 13
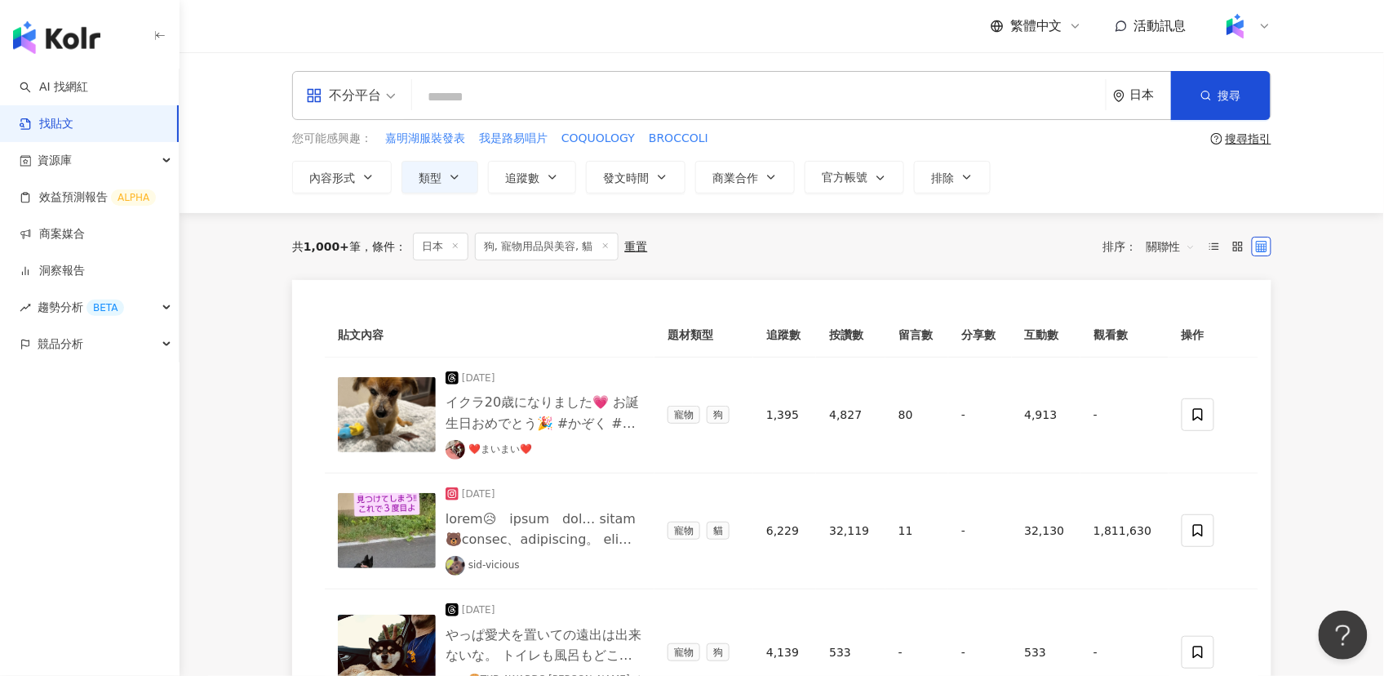
scroll to position [0, 0]
click at [40, 84] on link "AI 找網紅" at bounding box center [54, 87] width 69 height 16
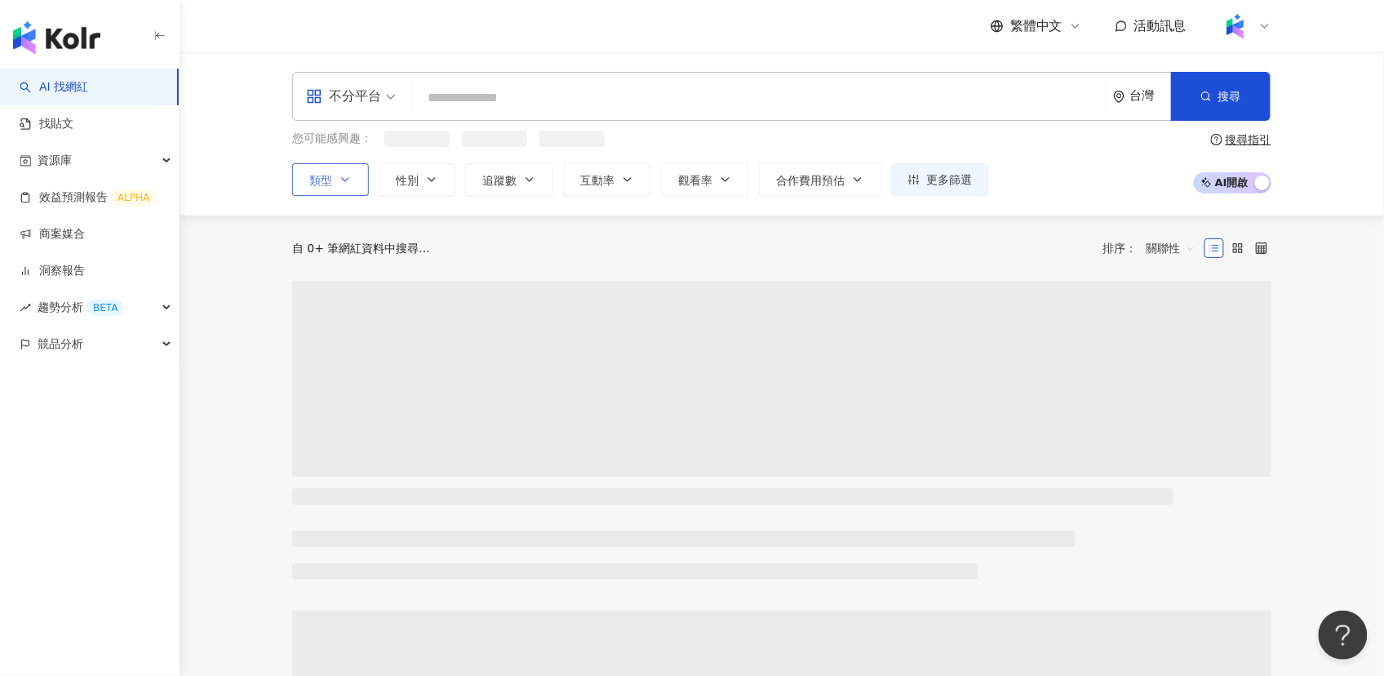
click at [344, 178] on icon "button" at bounding box center [345, 179] width 13 height 13
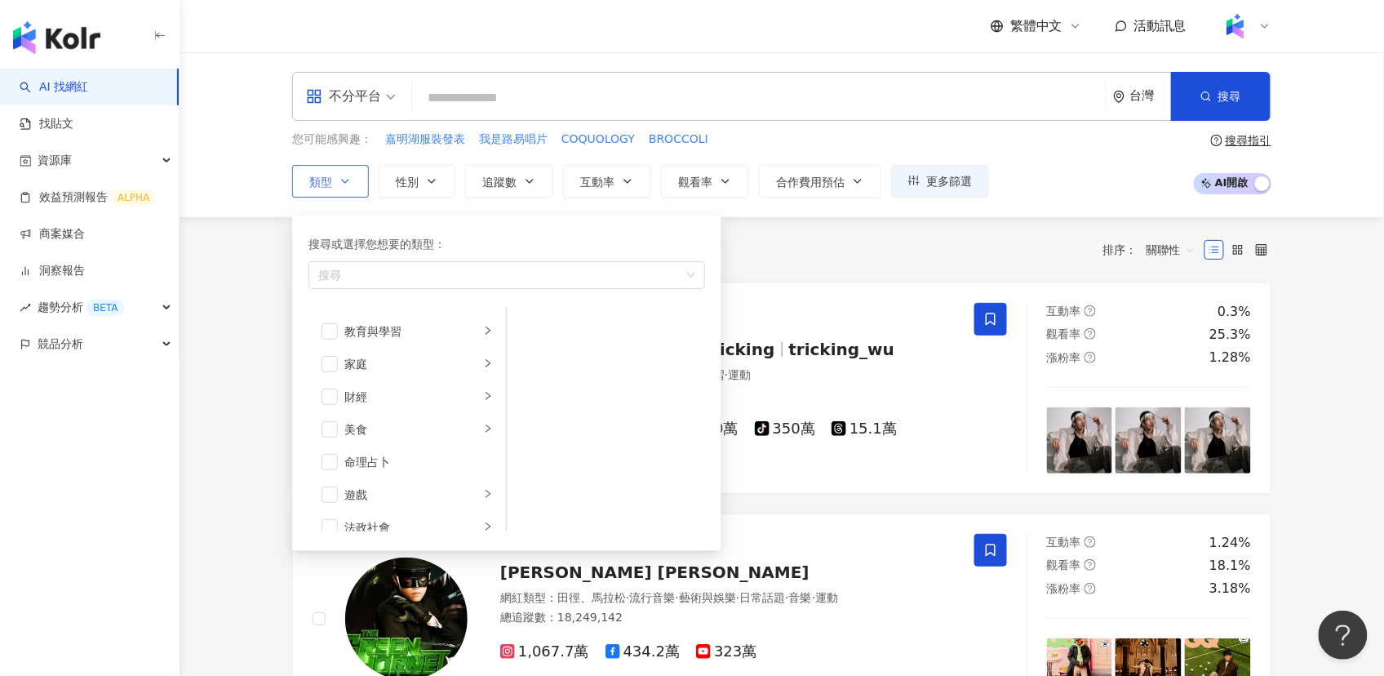
scroll to position [126, 0]
click at [472, 362] on div "家庭" at bounding box center [411, 364] width 135 height 18
click at [532, 323] on span "button" at bounding box center [528, 326] width 16 height 16
click at [535, 360] on span "button" at bounding box center [528, 359] width 16 height 16
click at [806, 311] on div at bounding box center [727, 317] width 455 height 16
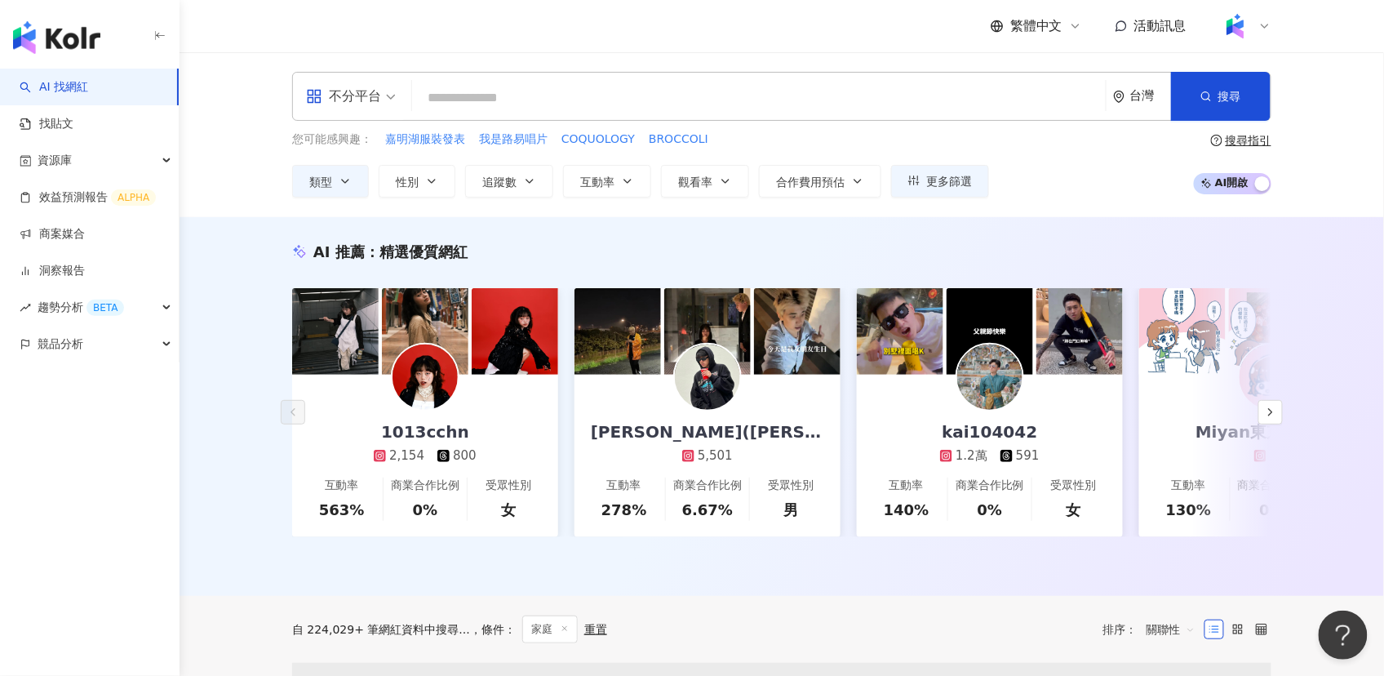
click at [1127, 104] on div "台灣" at bounding box center [1142, 96] width 58 height 47
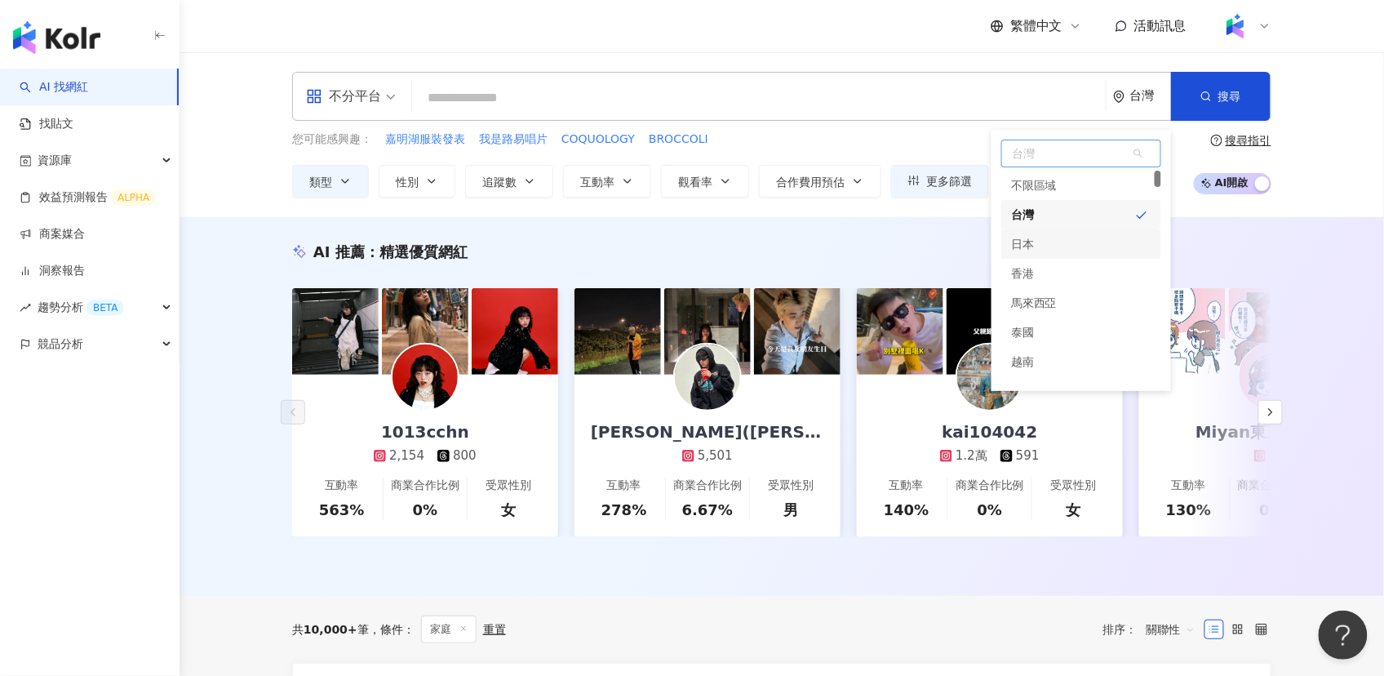
click at [1026, 244] on div "日本" at bounding box center [1022, 243] width 23 height 29
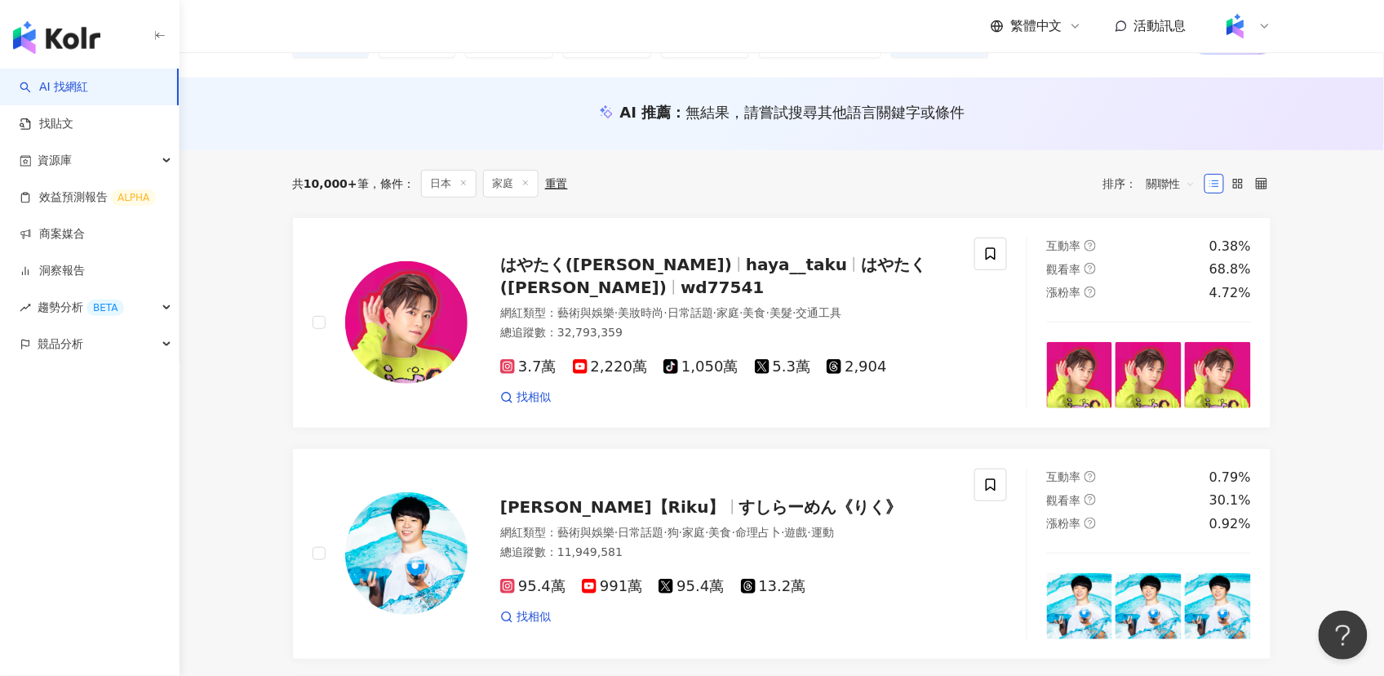
scroll to position [180, 0]
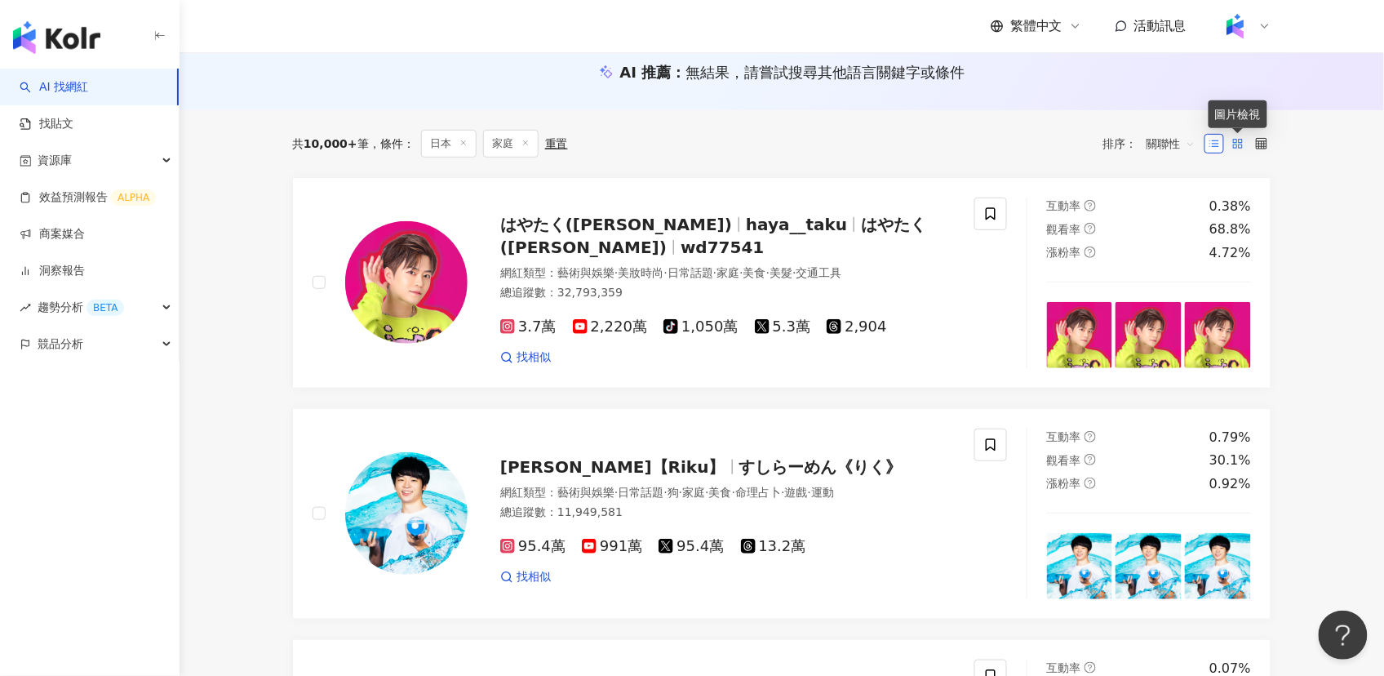
click at [1241, 149] on icon at bounding box center [1237, 143] width 11 height 11
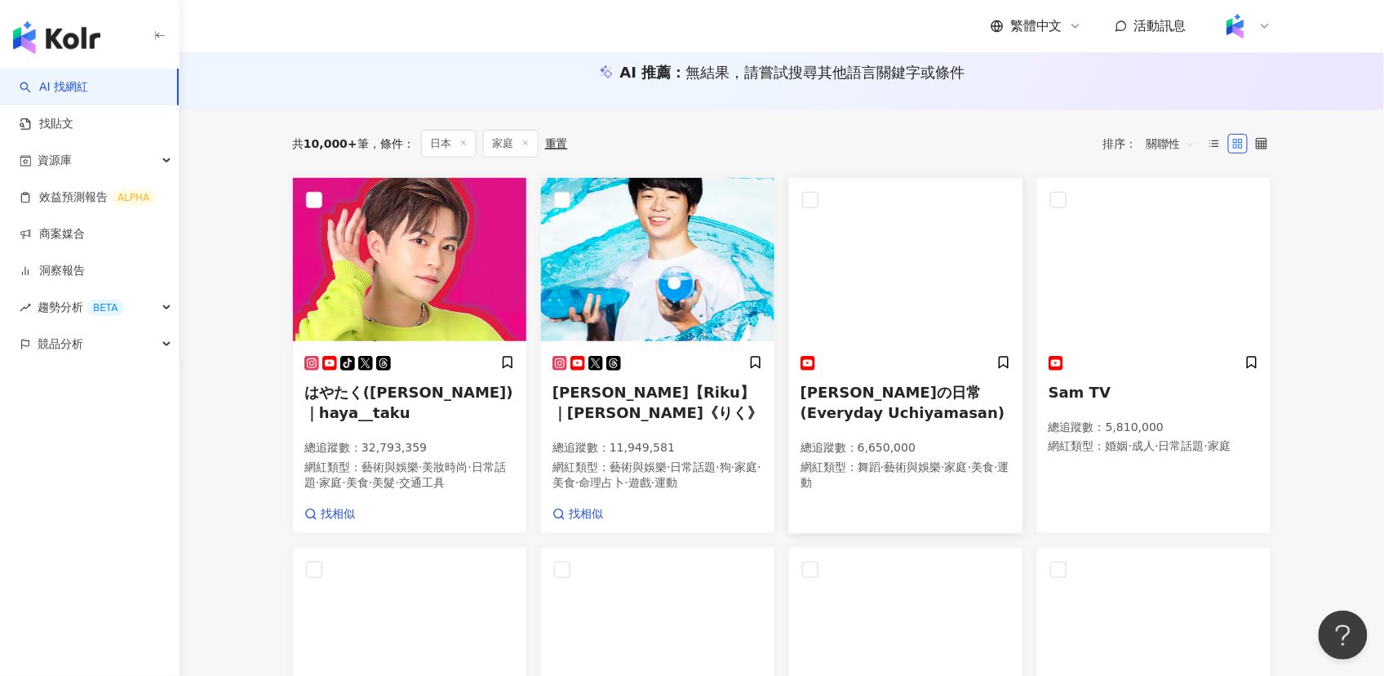
scroll to position [0, 0]
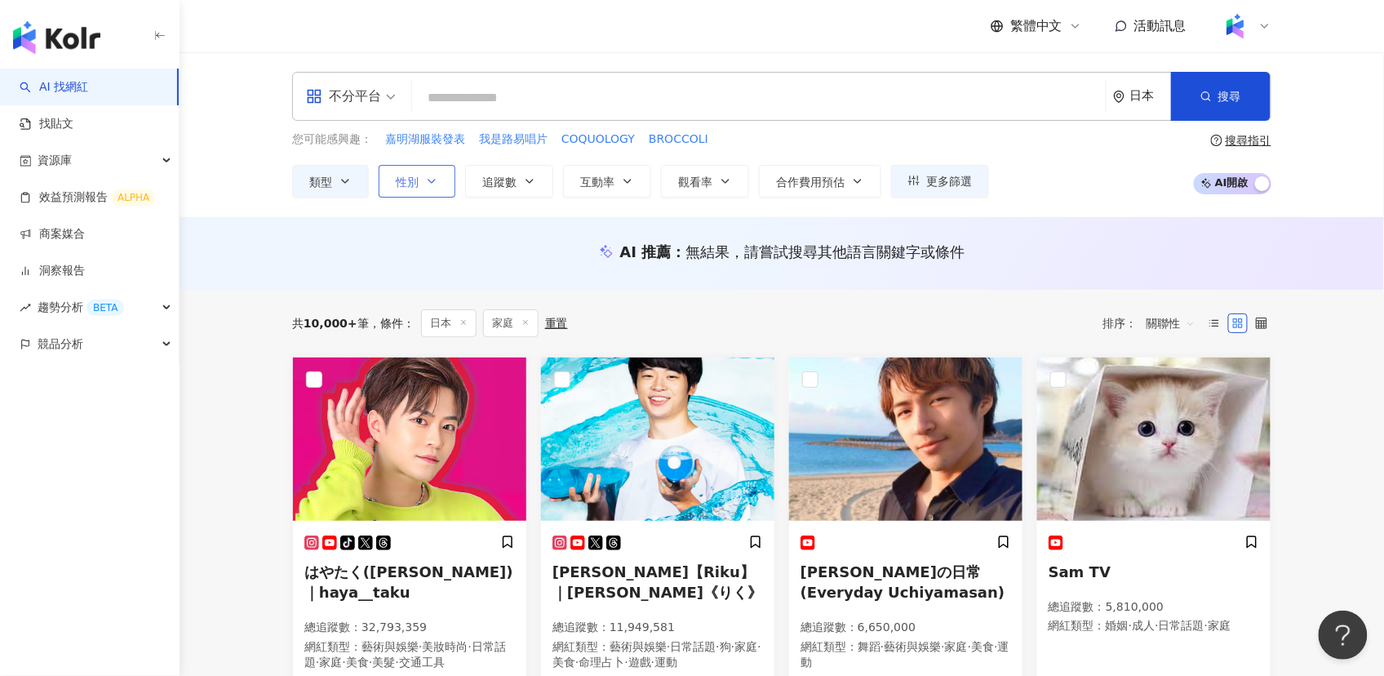
click at [413, 177] on span "性別" at bounding box center [407, 181] width 23 height 13
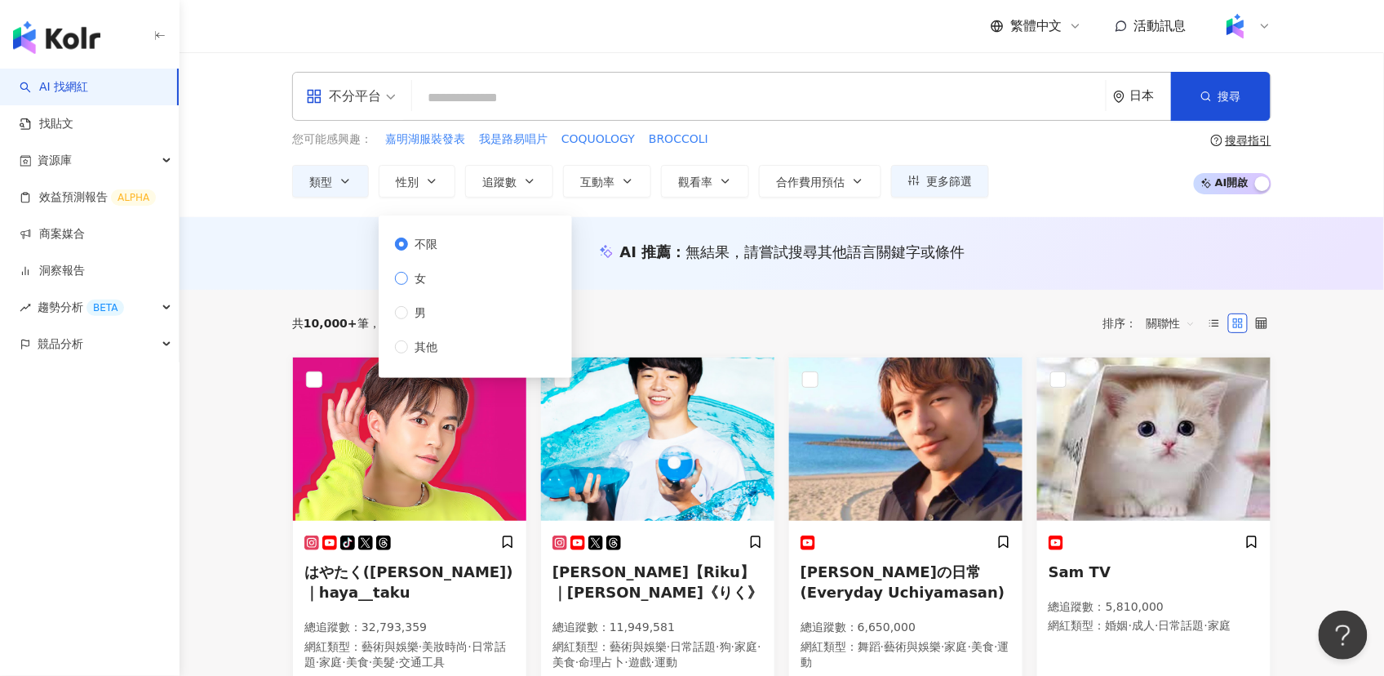
click at [411, 280] on span "女" at bounding box center [420, 278] width 24 height 18
click at [705, 300] on div "共 10,000+ 筆 條件 ： 日本 家庭 重置 排序： 關聯性" at bounding box center [781, 323] width 979 height 67
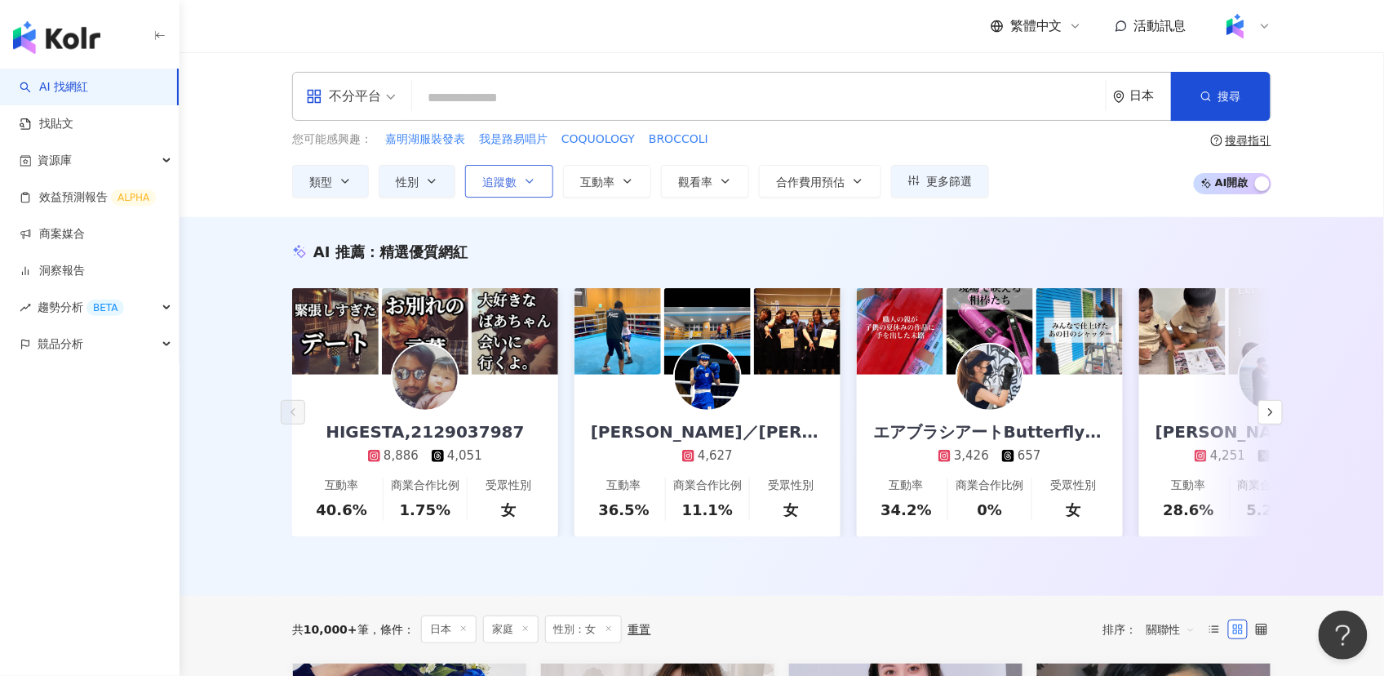
click at [508, 173] on button "追蹤數" at bounding box center [509, 181] width 88 height 33
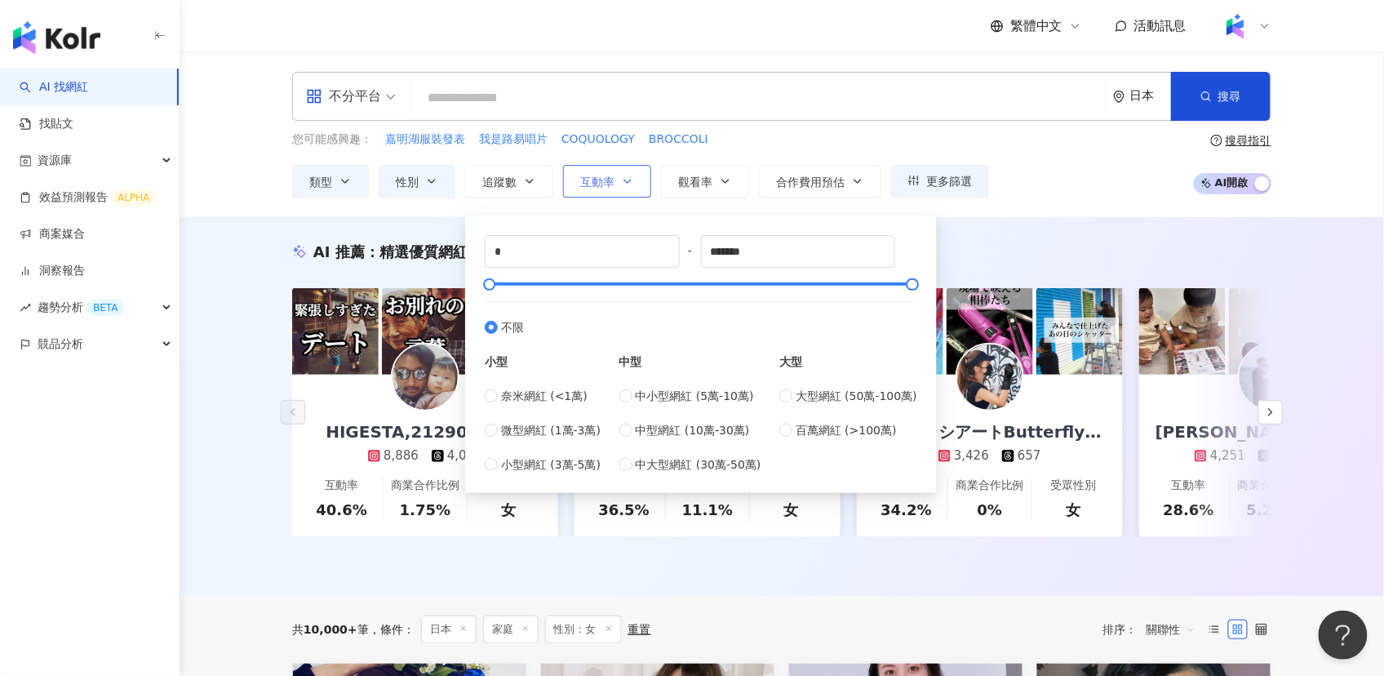
click at [606, 184] on span "互動率" at bounding box center [597, 181] width 34 height 13
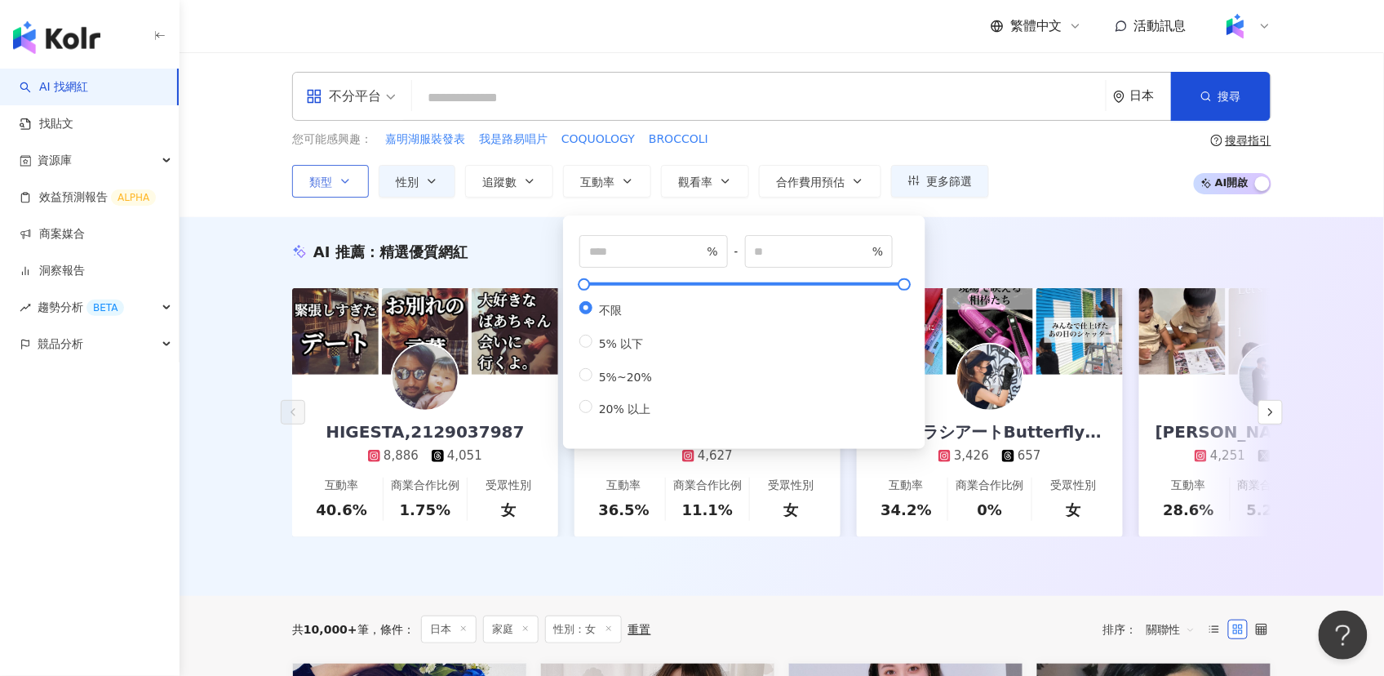
click at [357, 185] on button "類型" at bounding box center [330, 181] width 77 height 33
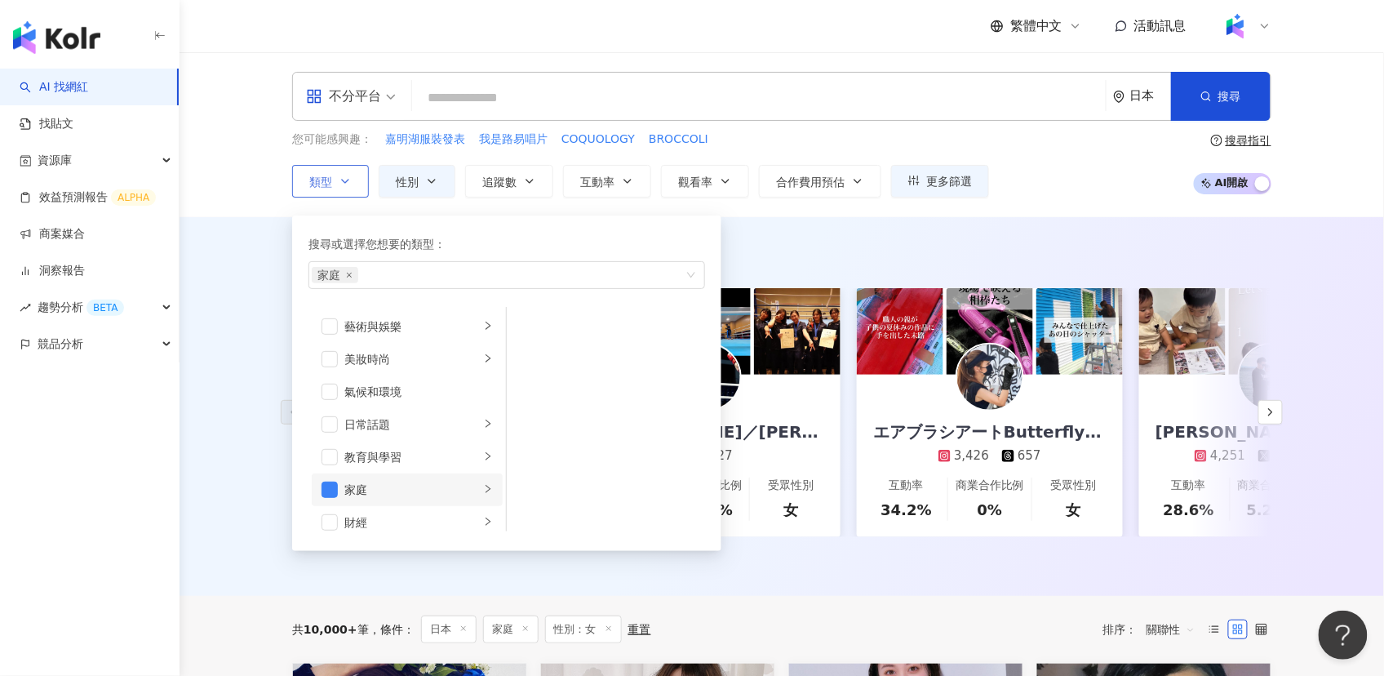
click at [483, 492] on icon "right" at bounding box center [488, 489] width 10 height 10
click at [431, 188] on button "性別" at bounding box center [417, 181] width 77 height 33
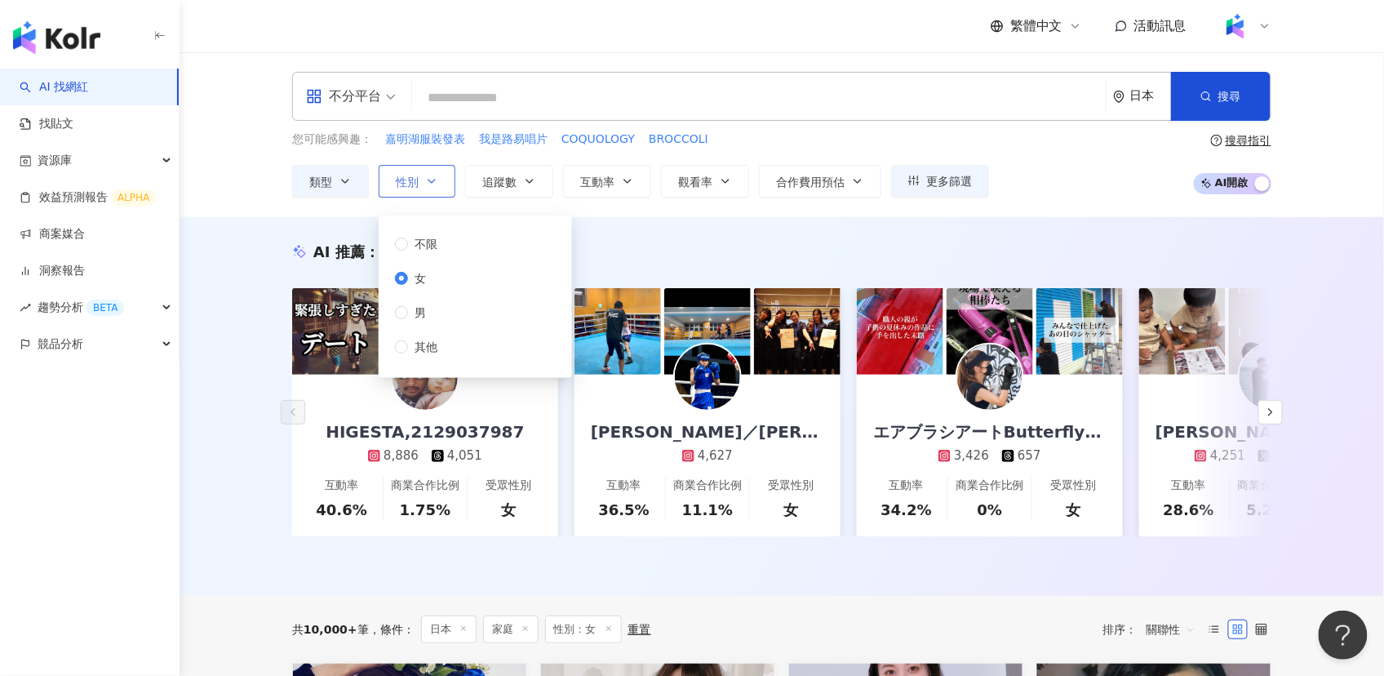
click at [428, 172] on button "性別" at bounding box center [417, 181] width 77 height 33
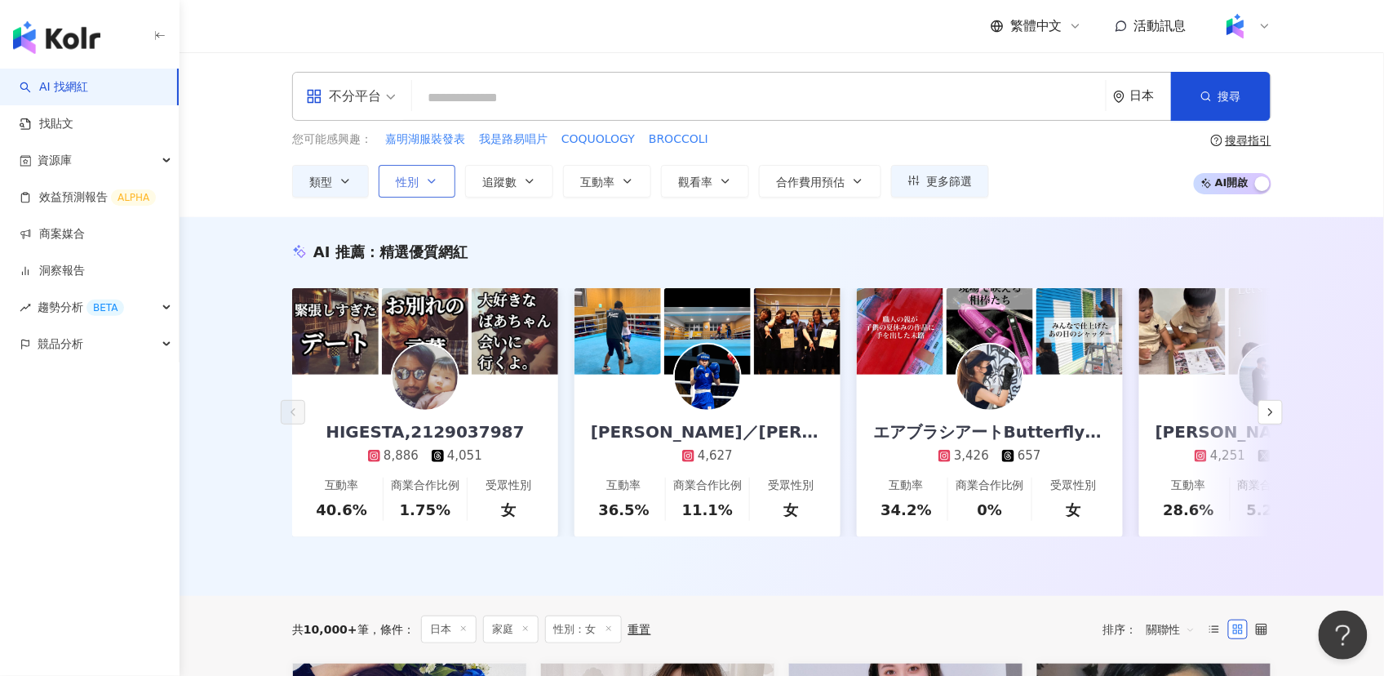
click at [428, 172] on button "性別" at bounding box center [417, 181] width 77 height 33
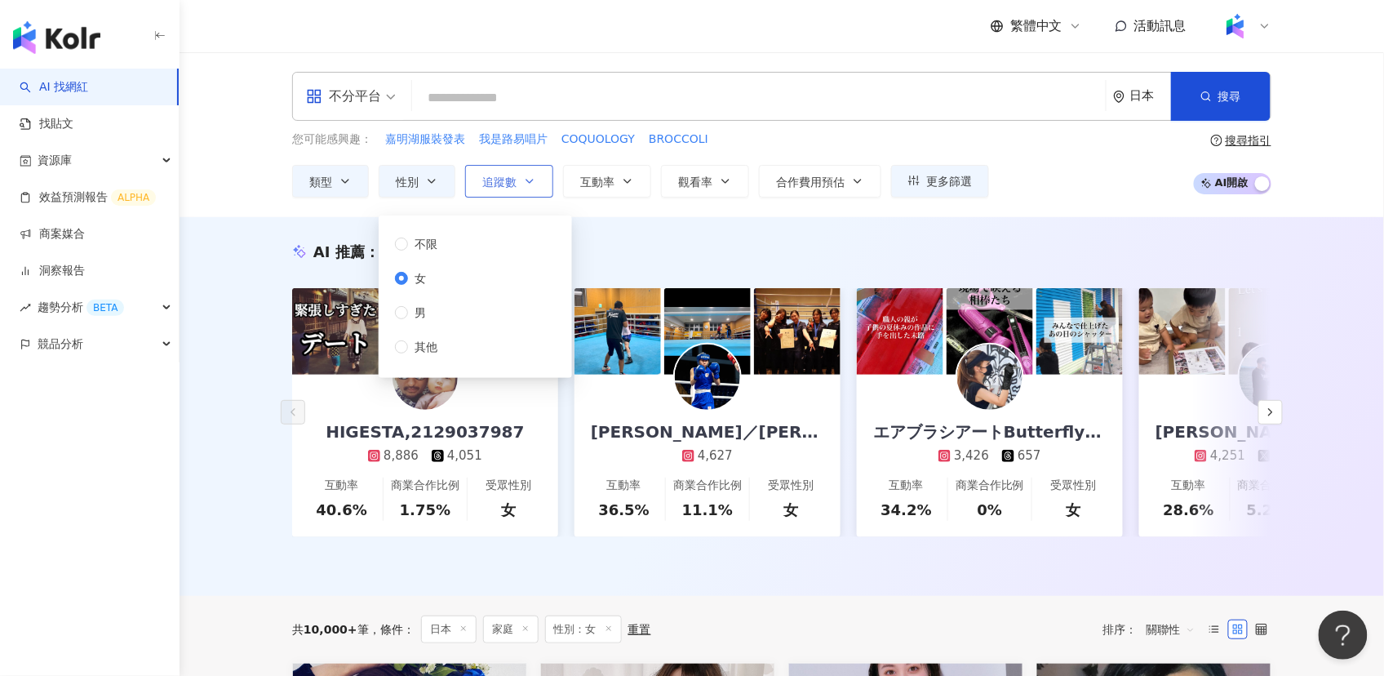
click at [508, 189] on button "追蹤數" at bounding box center [509, 181] width 88 height 33
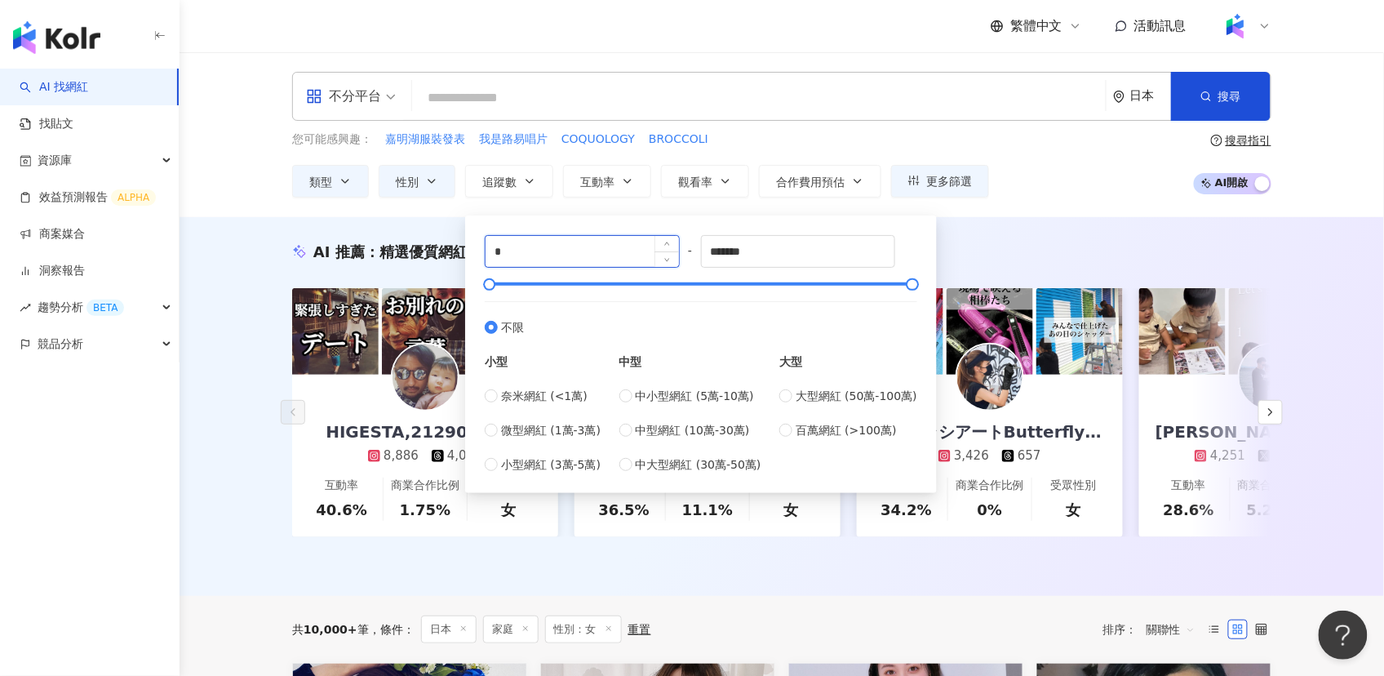
click at [569, 247] on input "*" at bounding box center [582, 251] width 193 height 31
type input "*****"
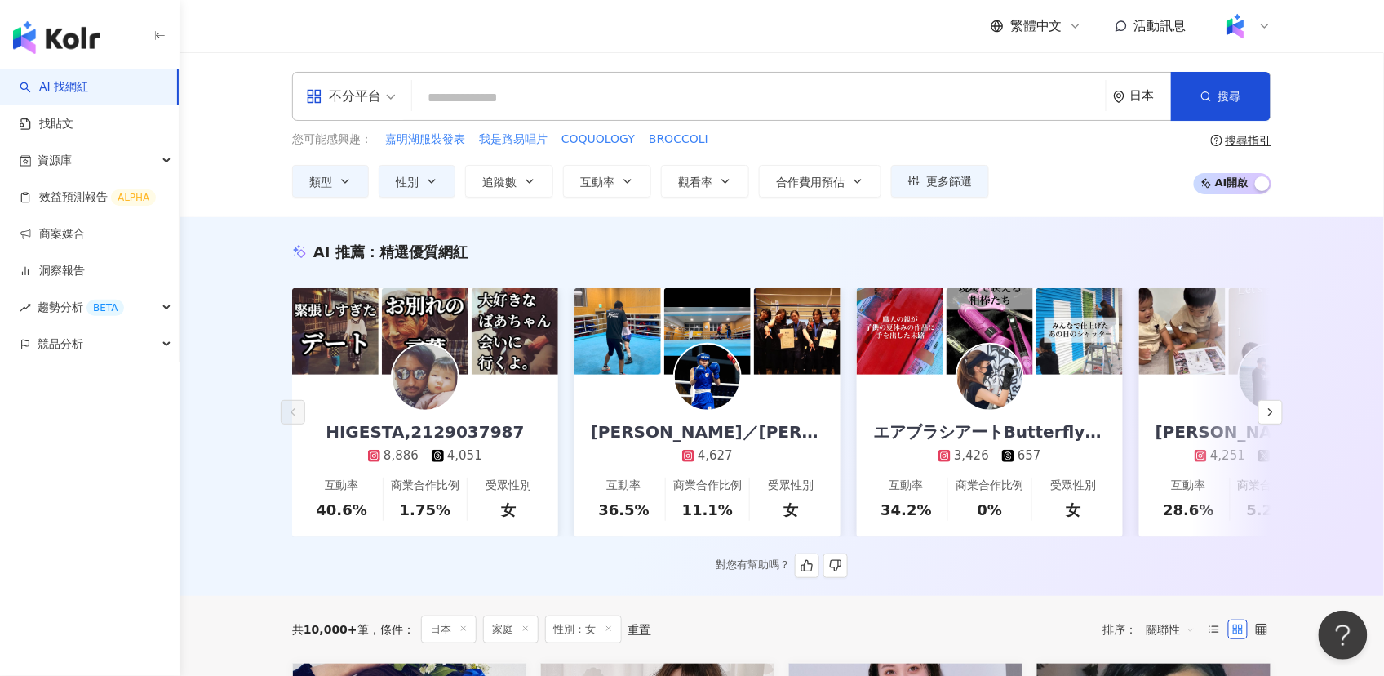
click at [1001, 248] on div "AI 推薦 ： 精選優質網紅" at bounding box center [781, 252] width 979 height 20
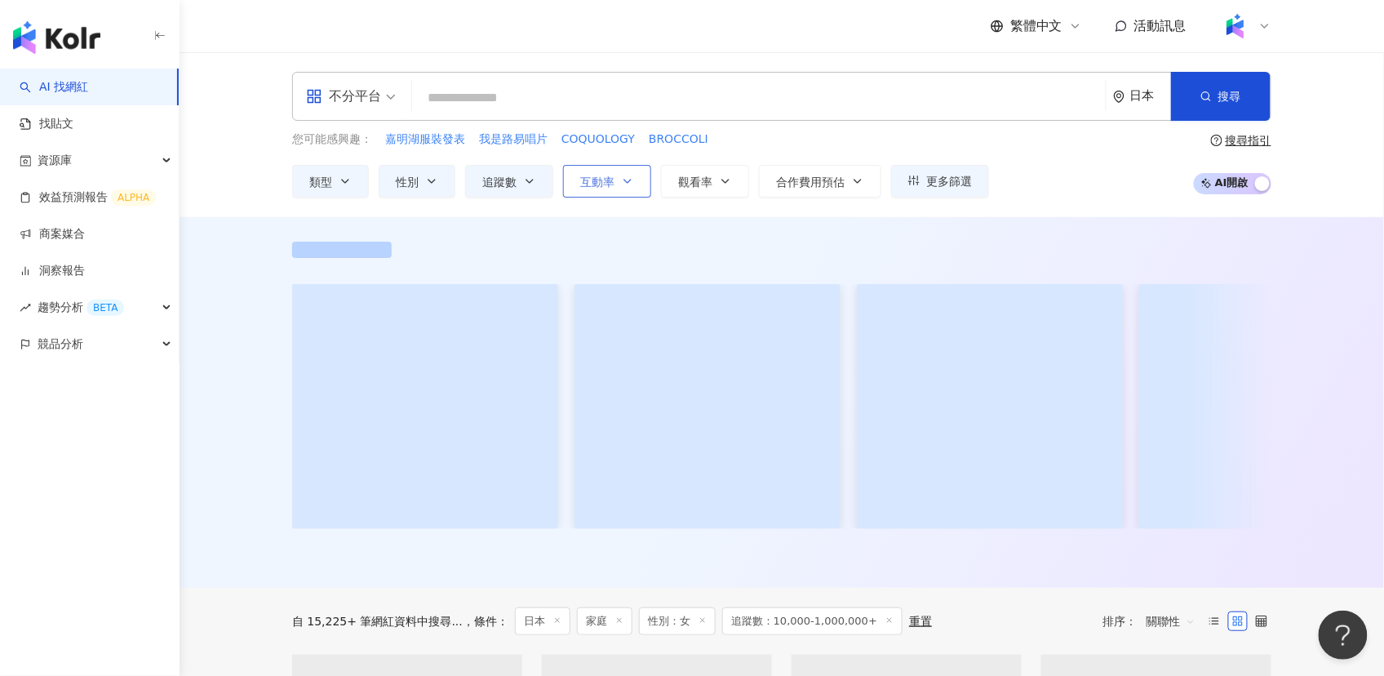
click at [599, 187] on span "互動率" at bounding box center [597, 181] width 34 height 13
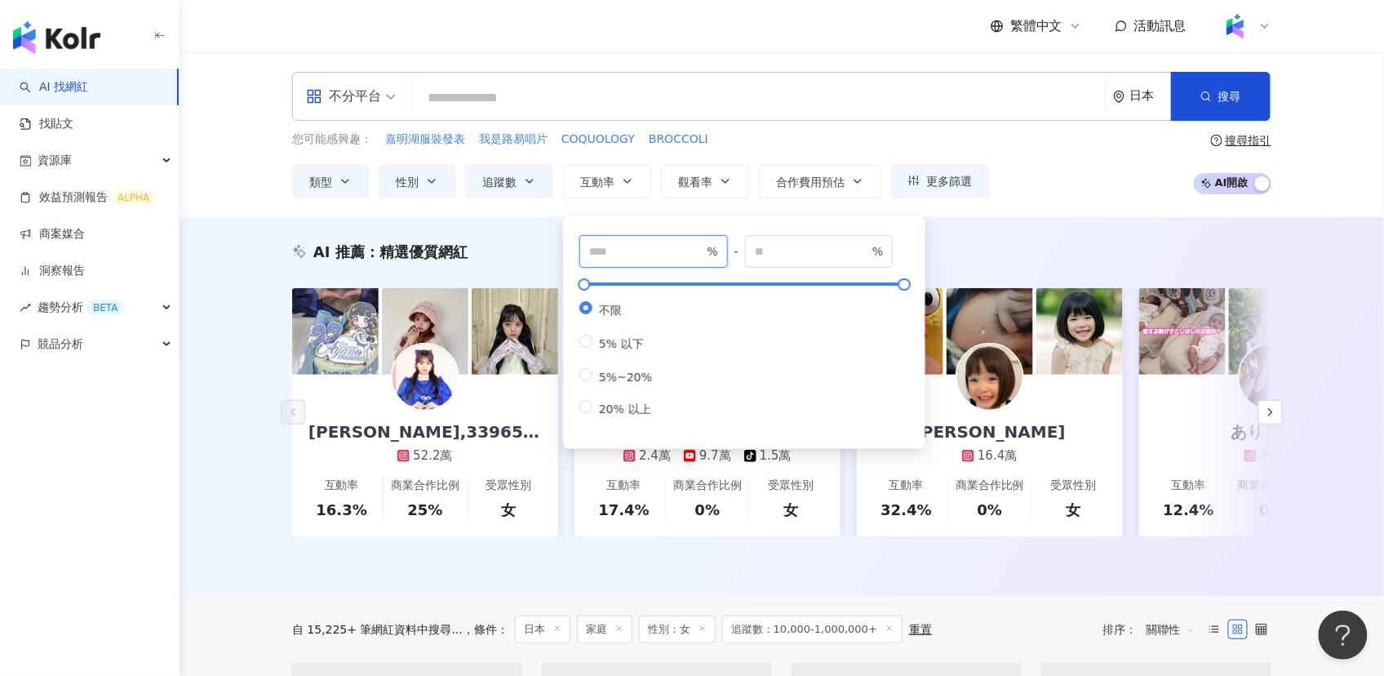
click at [624, 257] on input "number" at bounding box center [646, 251] width 114 height 18
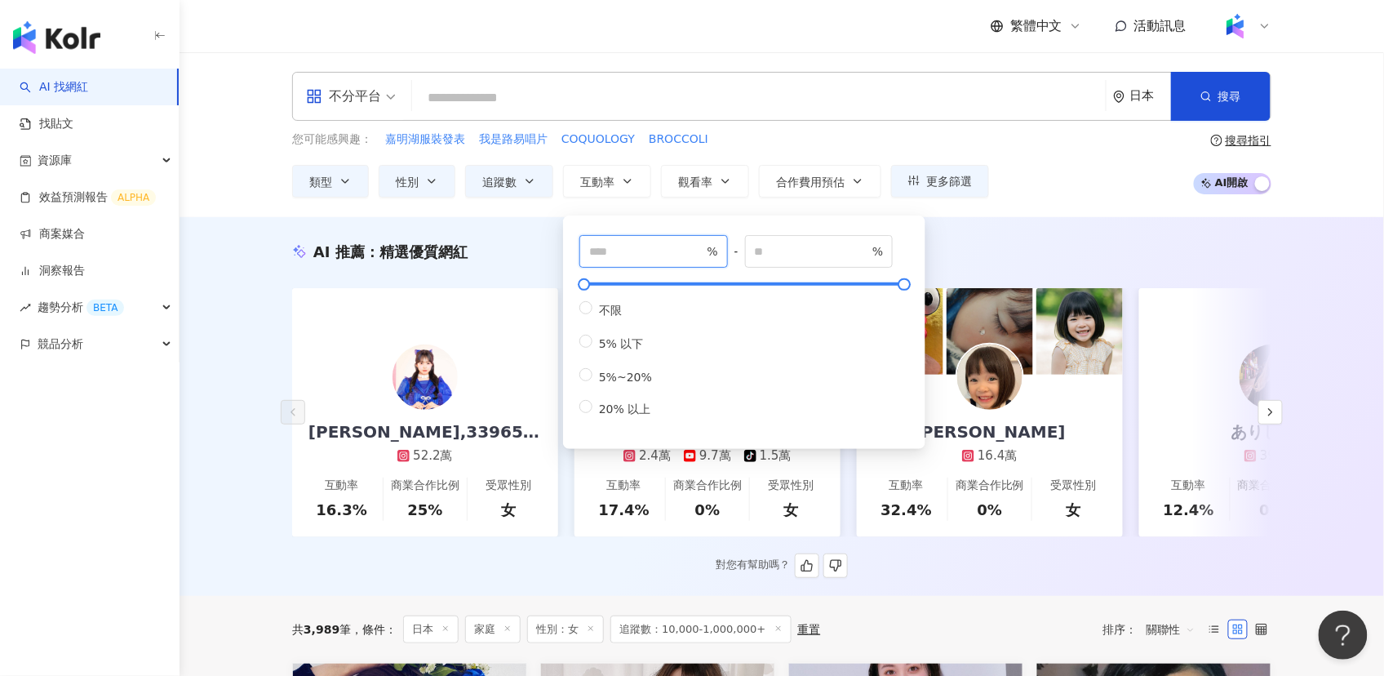
type input "***"
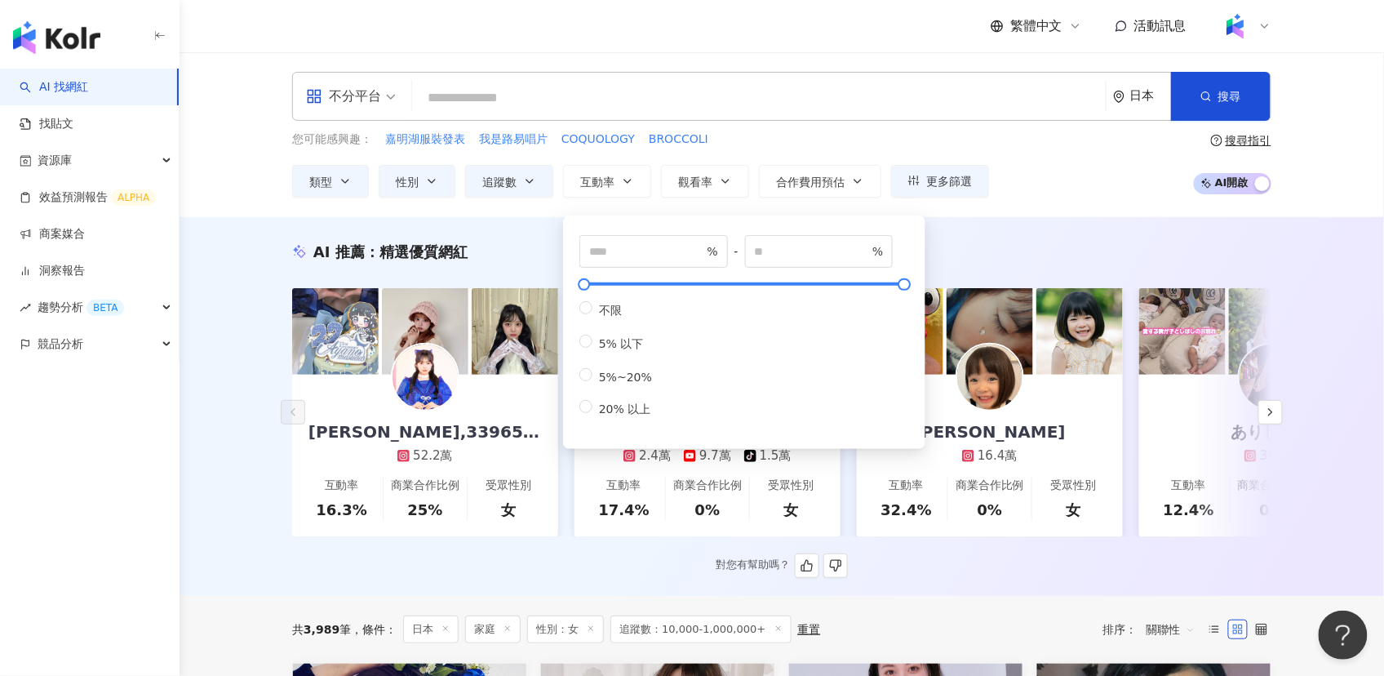
click at [1031, 257] on div "AI 推薦 ： 精選優質網紅" at bounding box center [781, 252] width 979 height 20
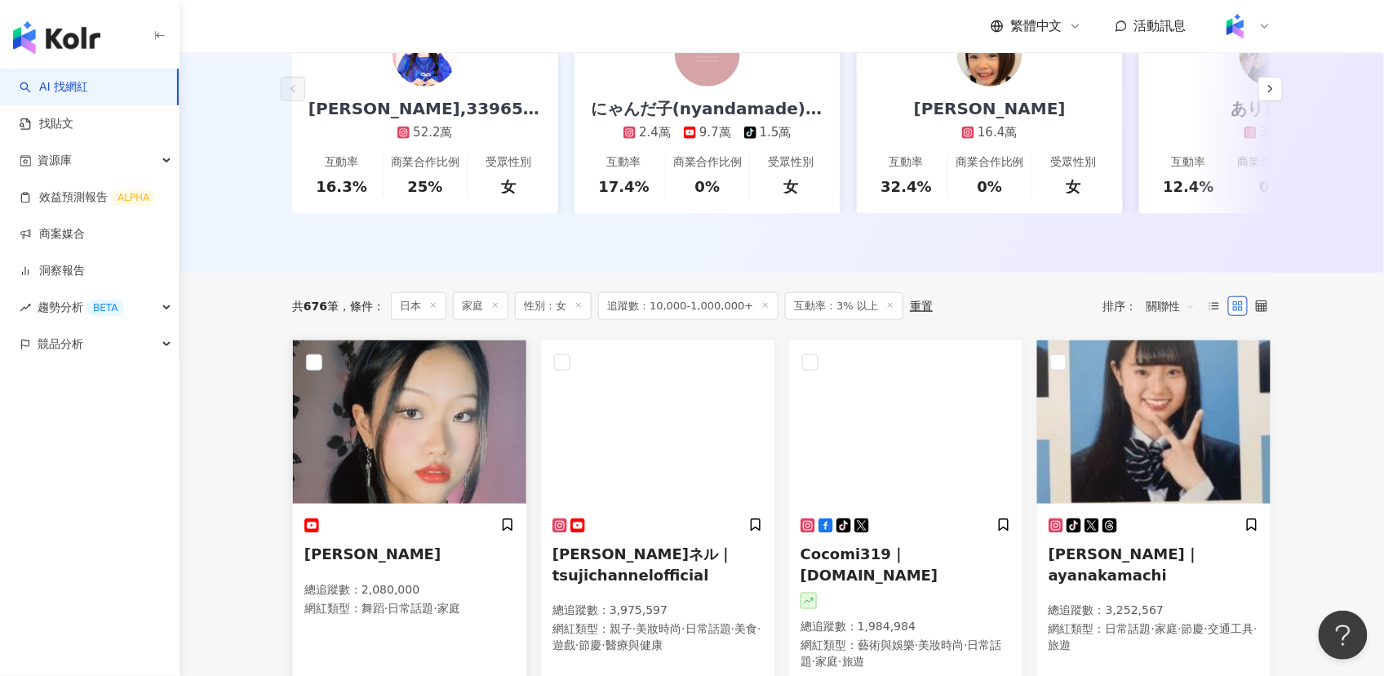
scroll to position [409, 0]
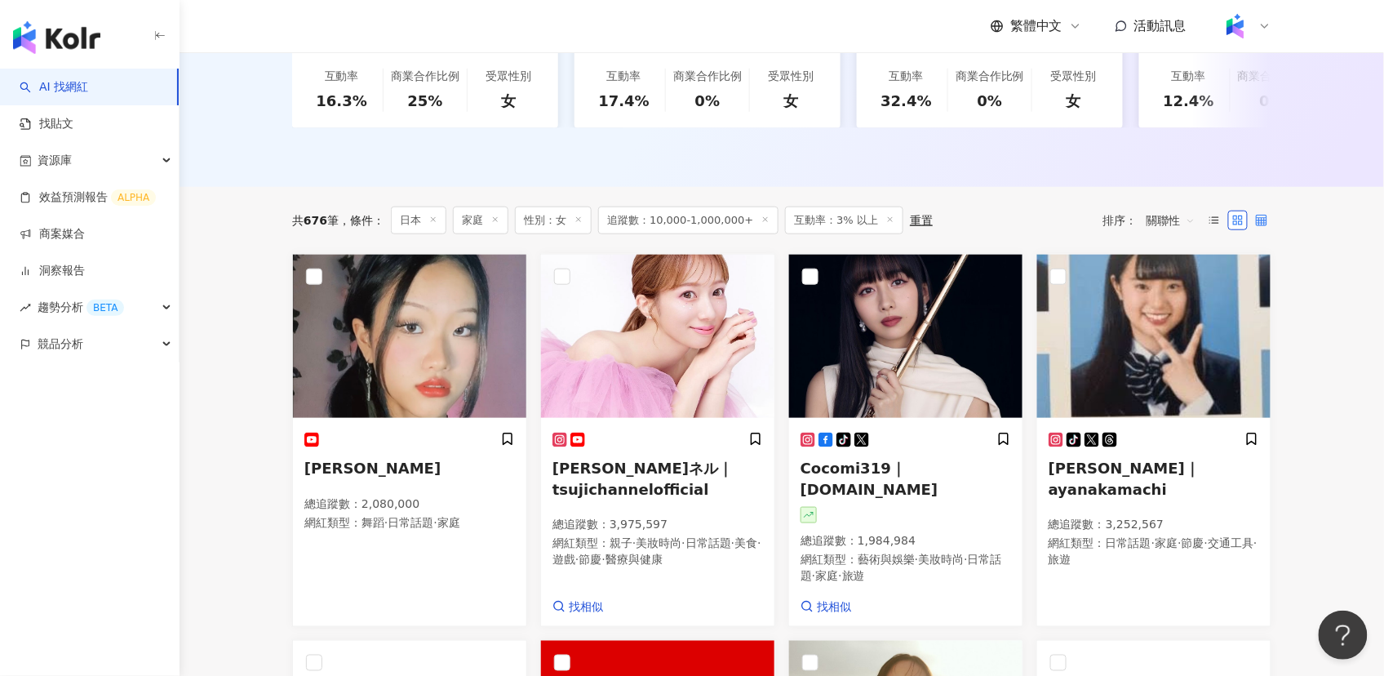
click at [1265, 226] on icon at bounding box center [1261, 220] width 11 height 11
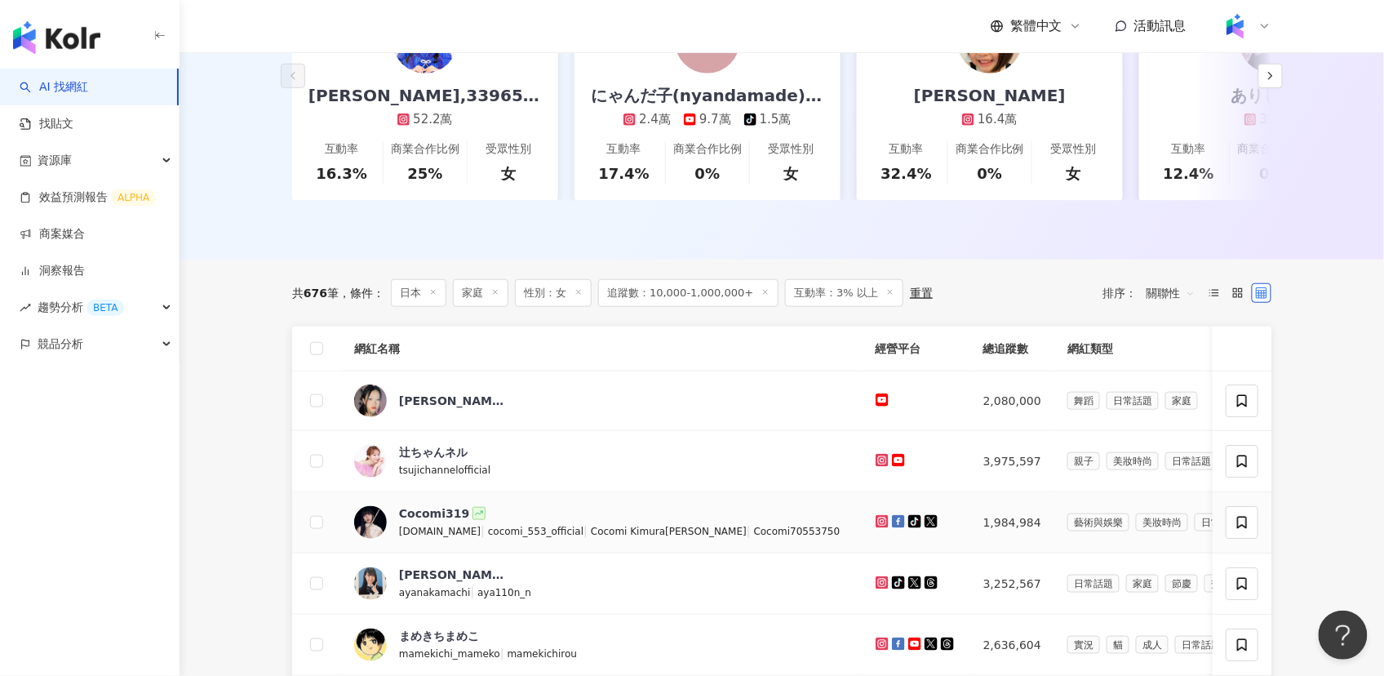
scroll to position [322, 0]
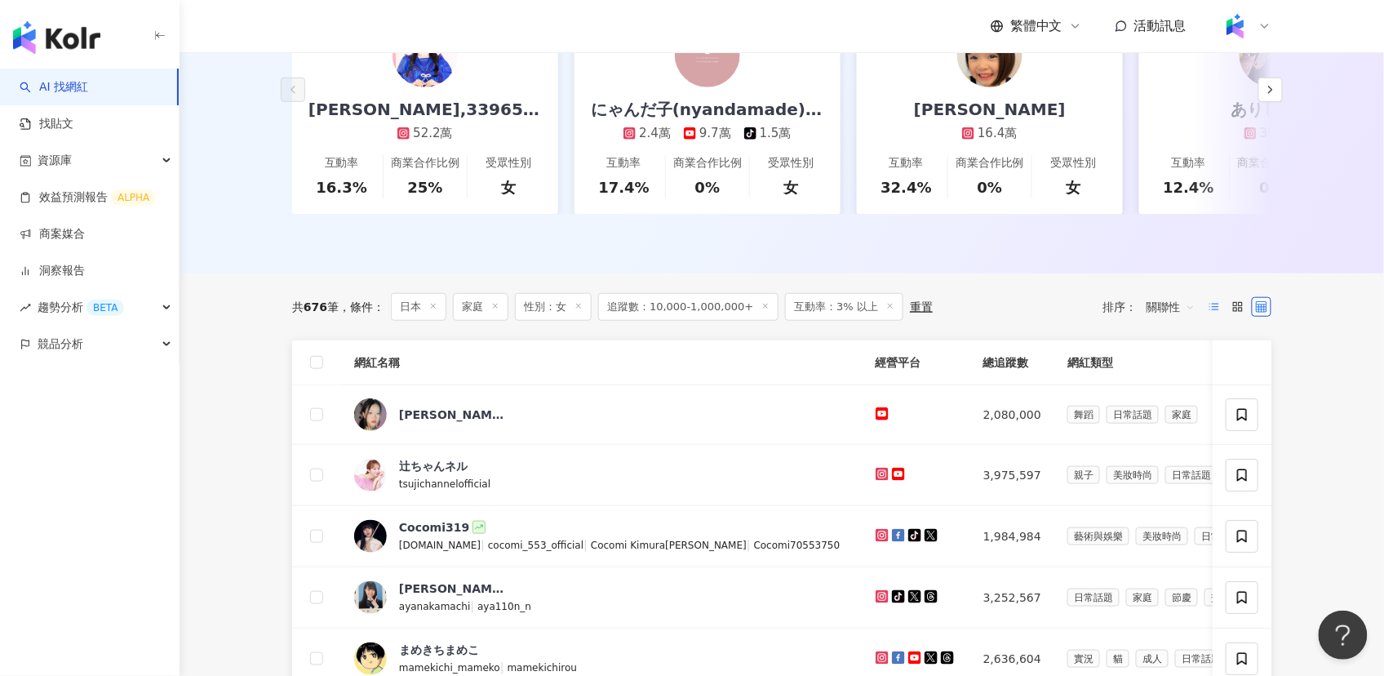
click at [1216, 309] on line at bounding box center [1216, 309] width 7 height 0
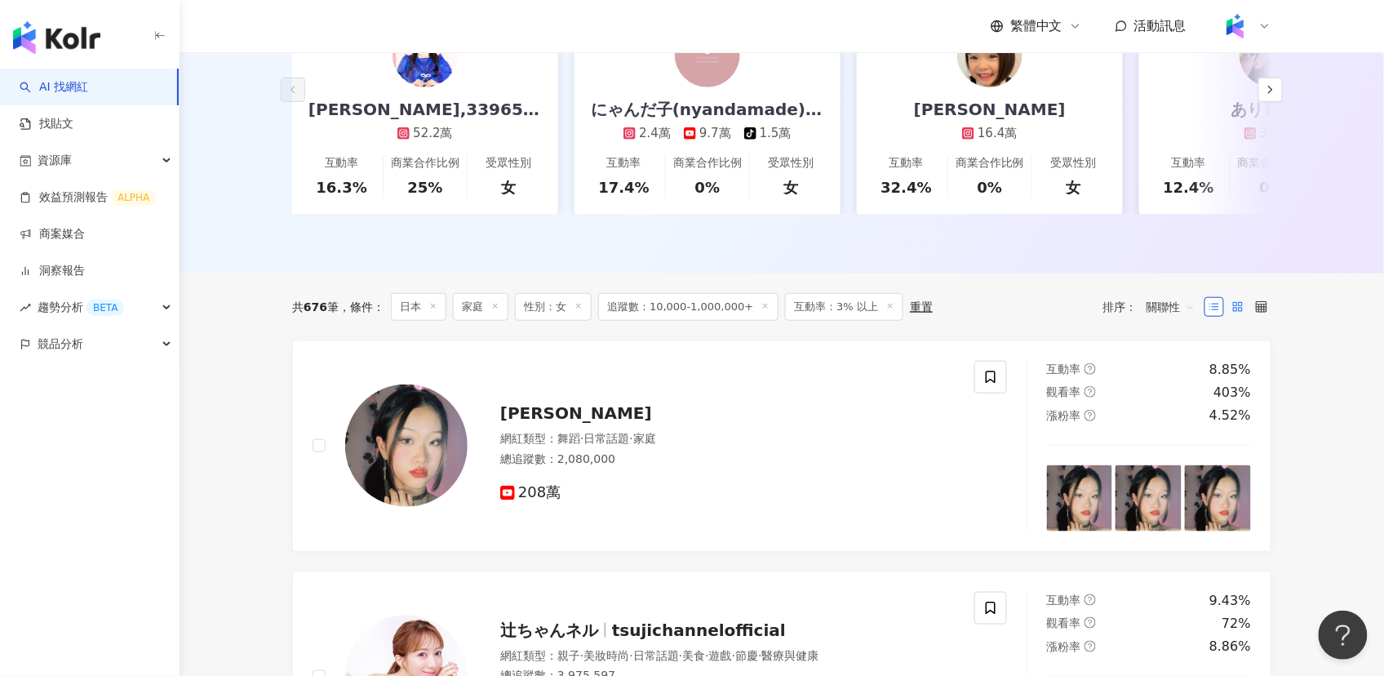
click at [1241, 311] on rect at bounding box center [1240, 309] width 3 height 3
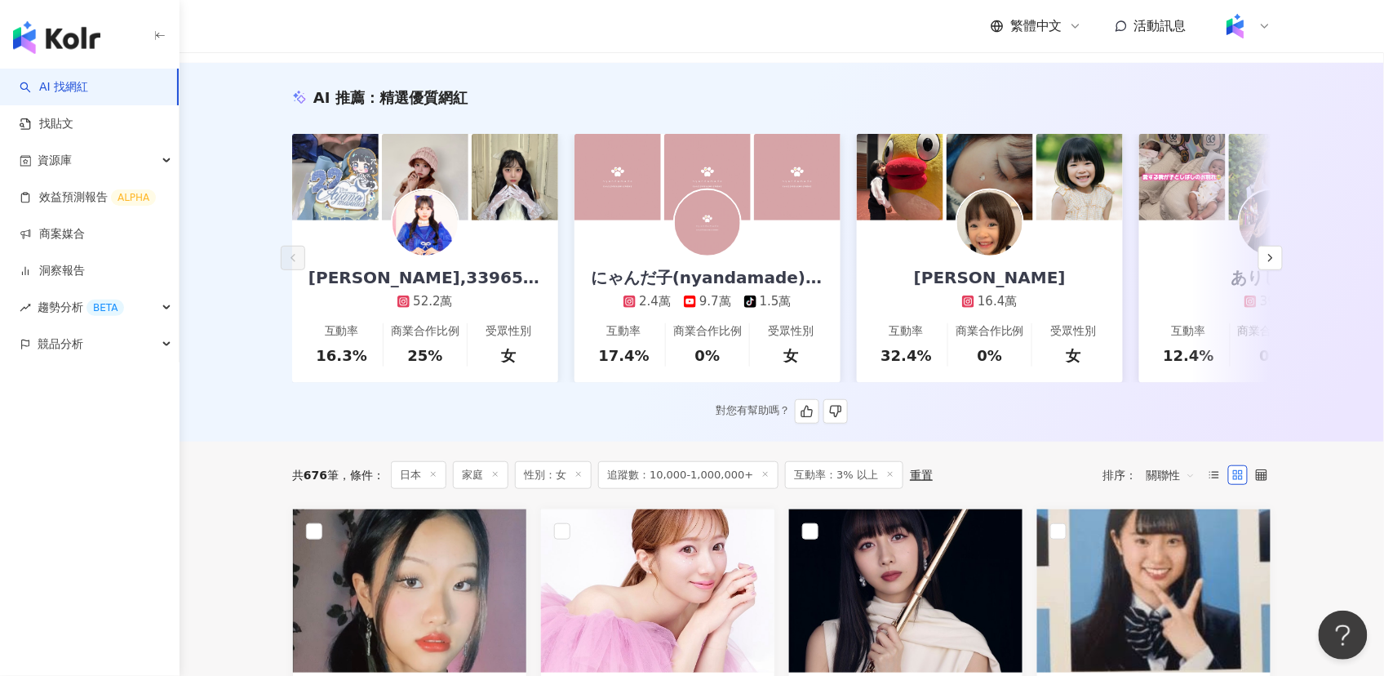
scroll to position [0, 0]
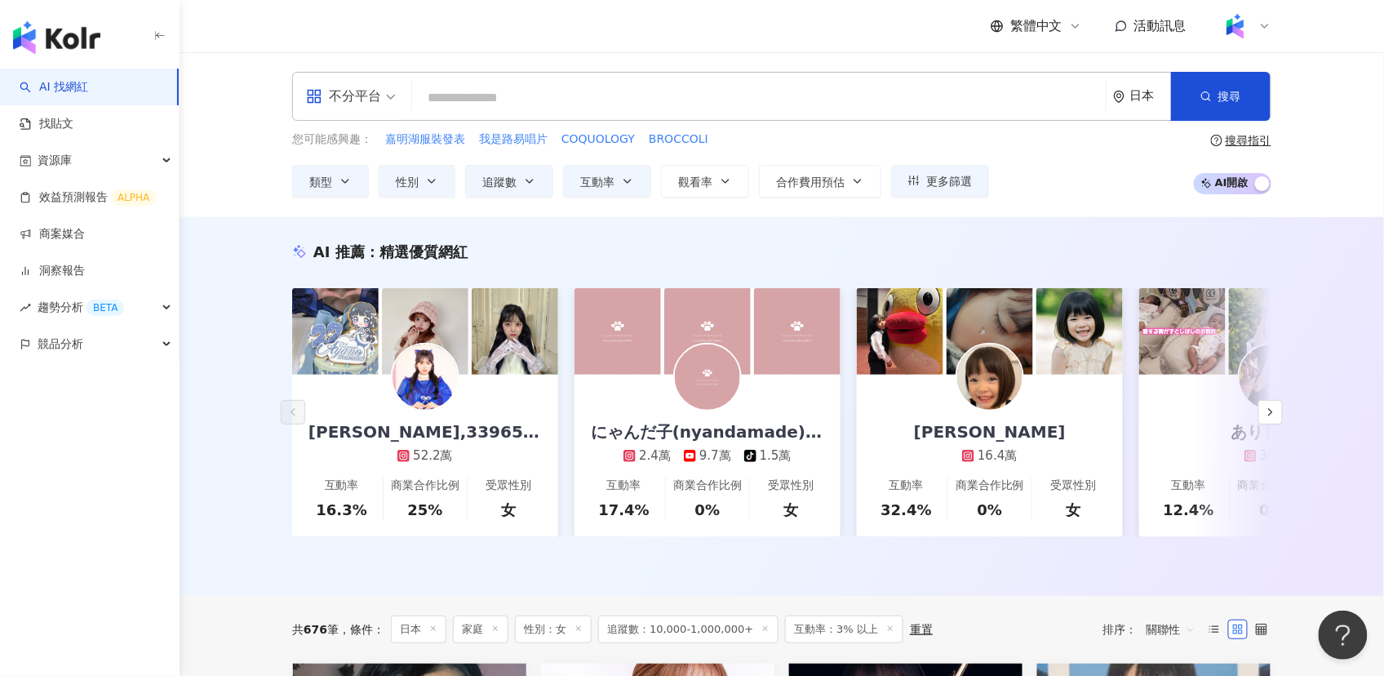
click at [490, 97] on input "search" at bounding box center [759, 97] width 681 height 31
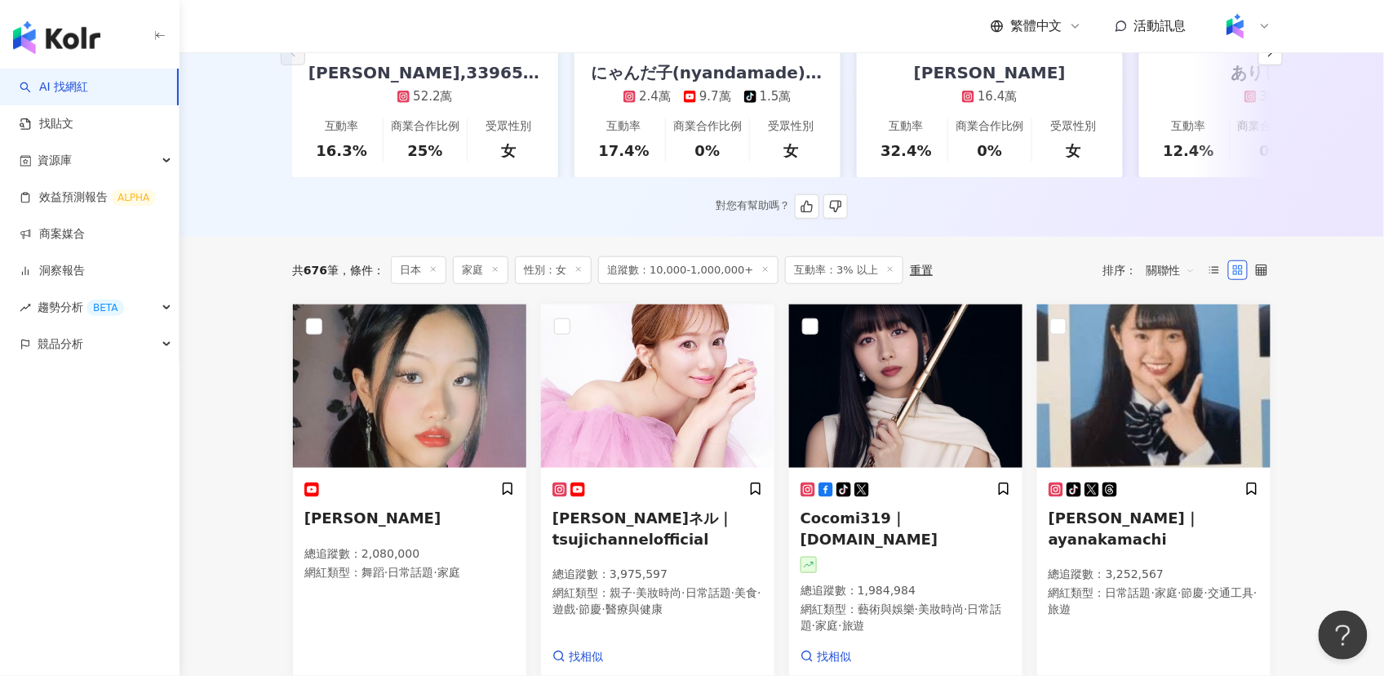
scroll to position [453, 0]
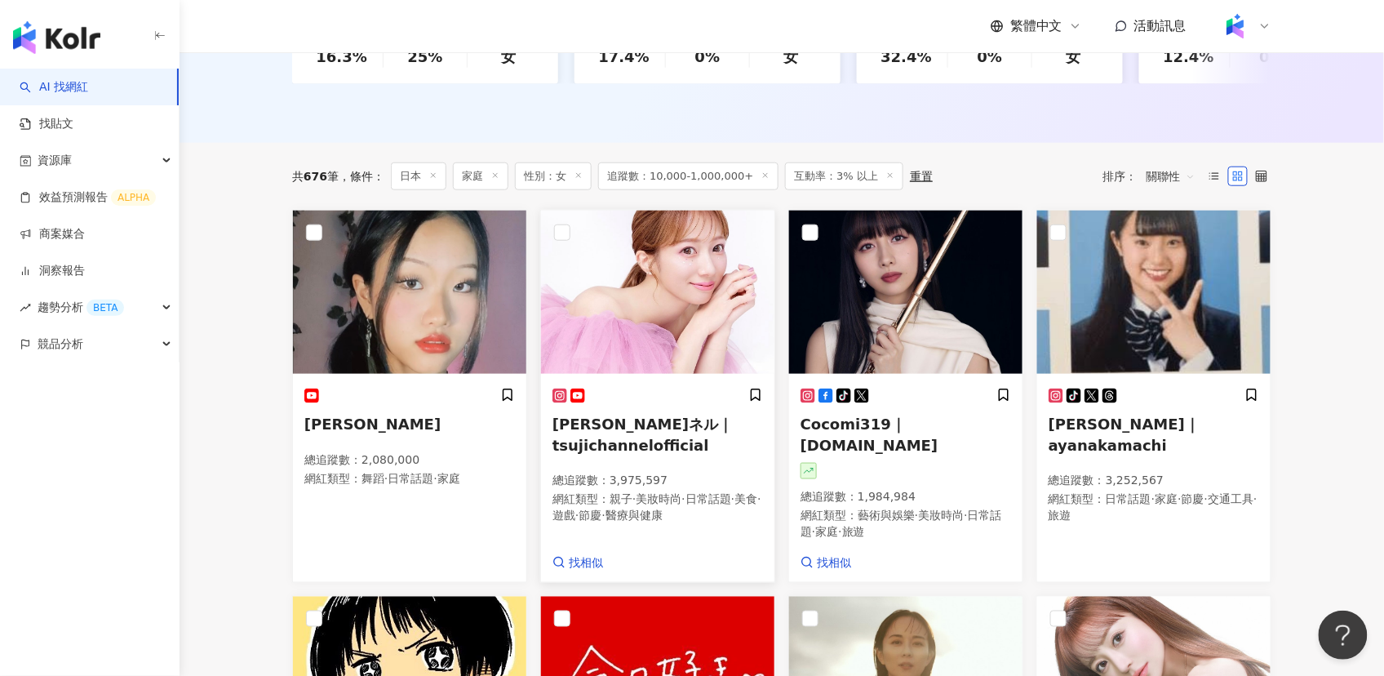
click at [612, 310] on img at bounding box center [657, 292] width 233 height 163
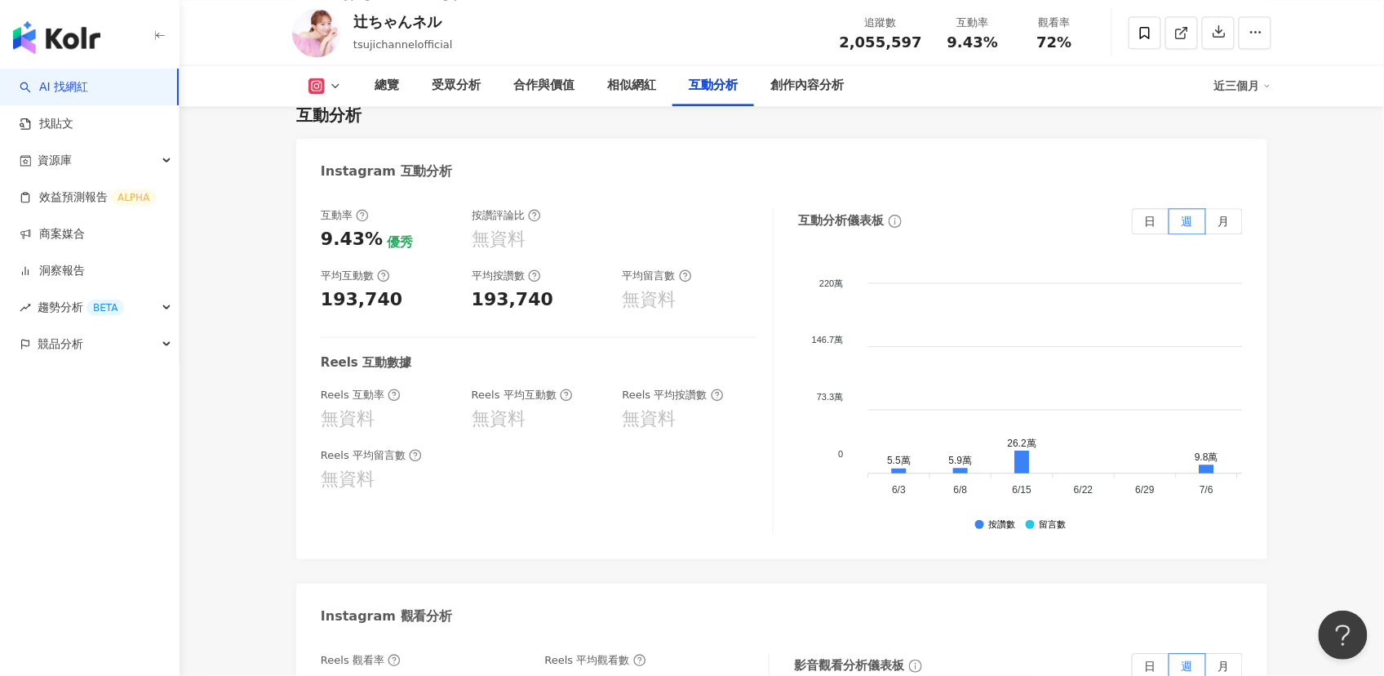
scroll to position [3327, 0]
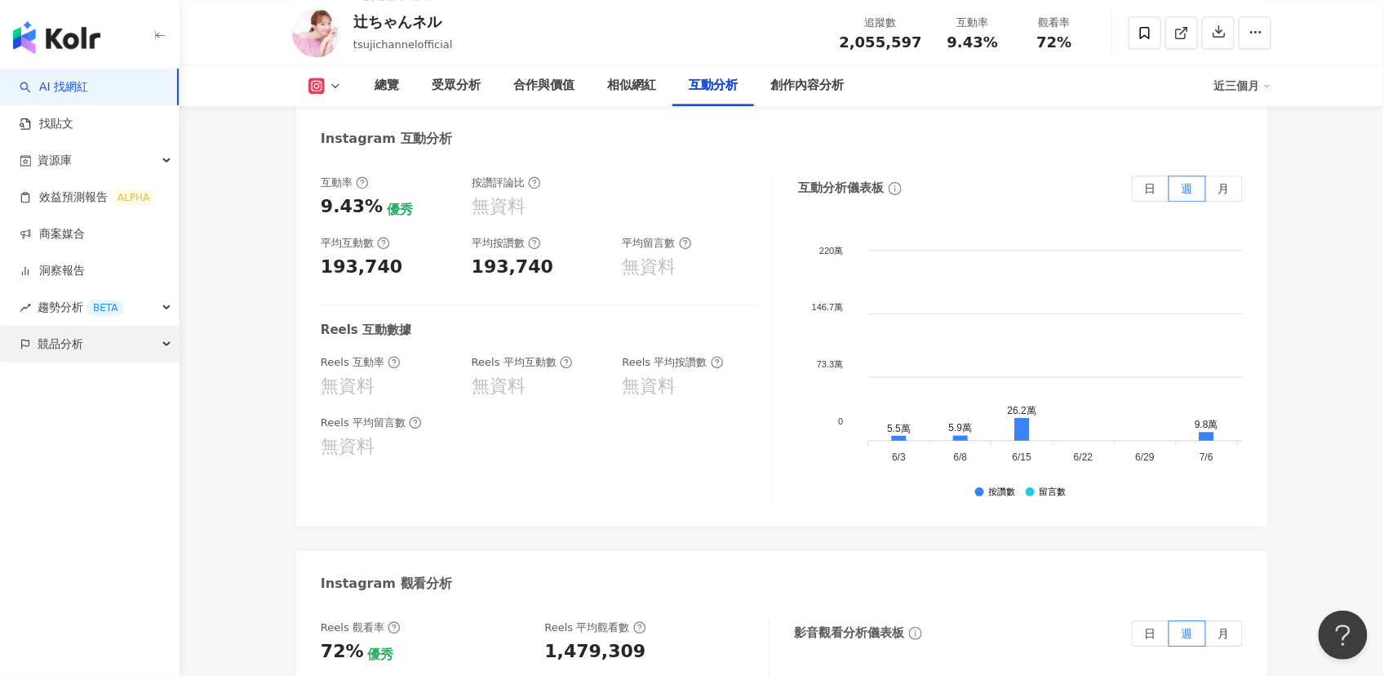
click at [62, 341] on span "競品分析" at bounding box center [61, 344] width 46 height 37
click at [91, 412] on link "關鍵字提及分析" at bounding box center [79, 418] width 80 height 16
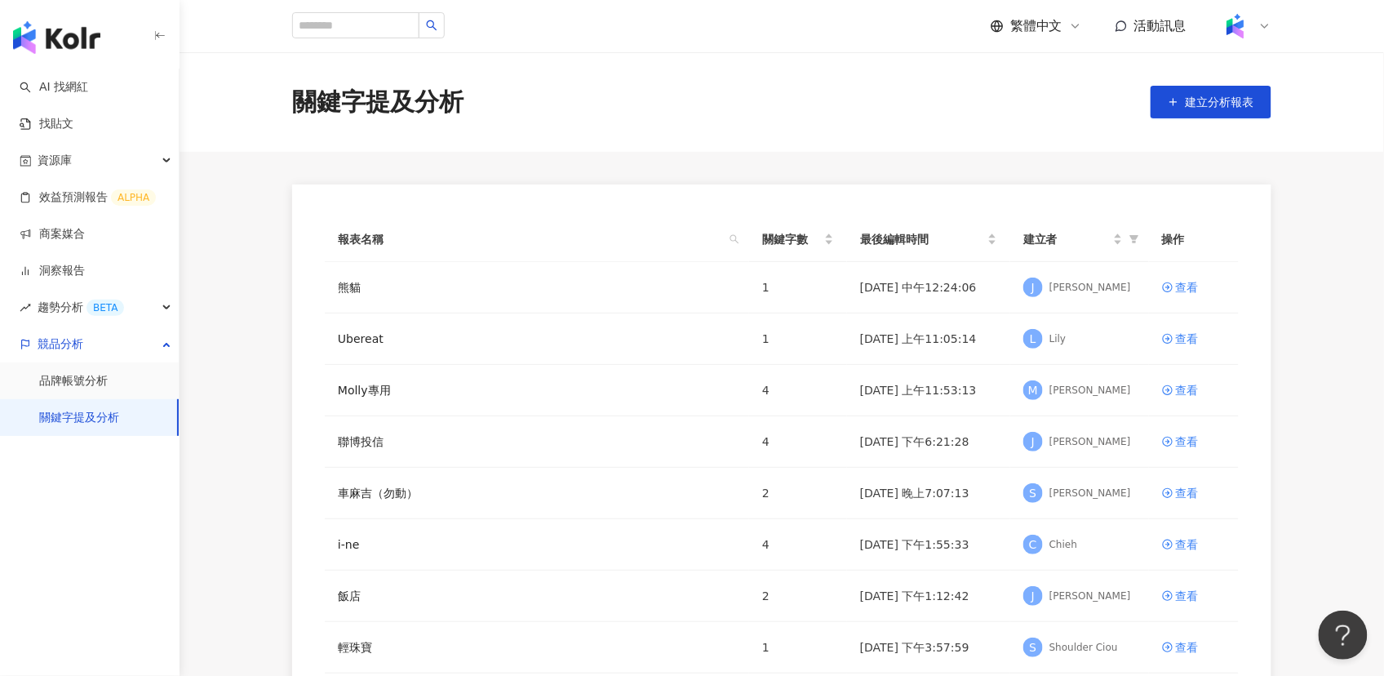
click at [1265, 27] on icon at bounding box center [1265, 25] width 7 height 3
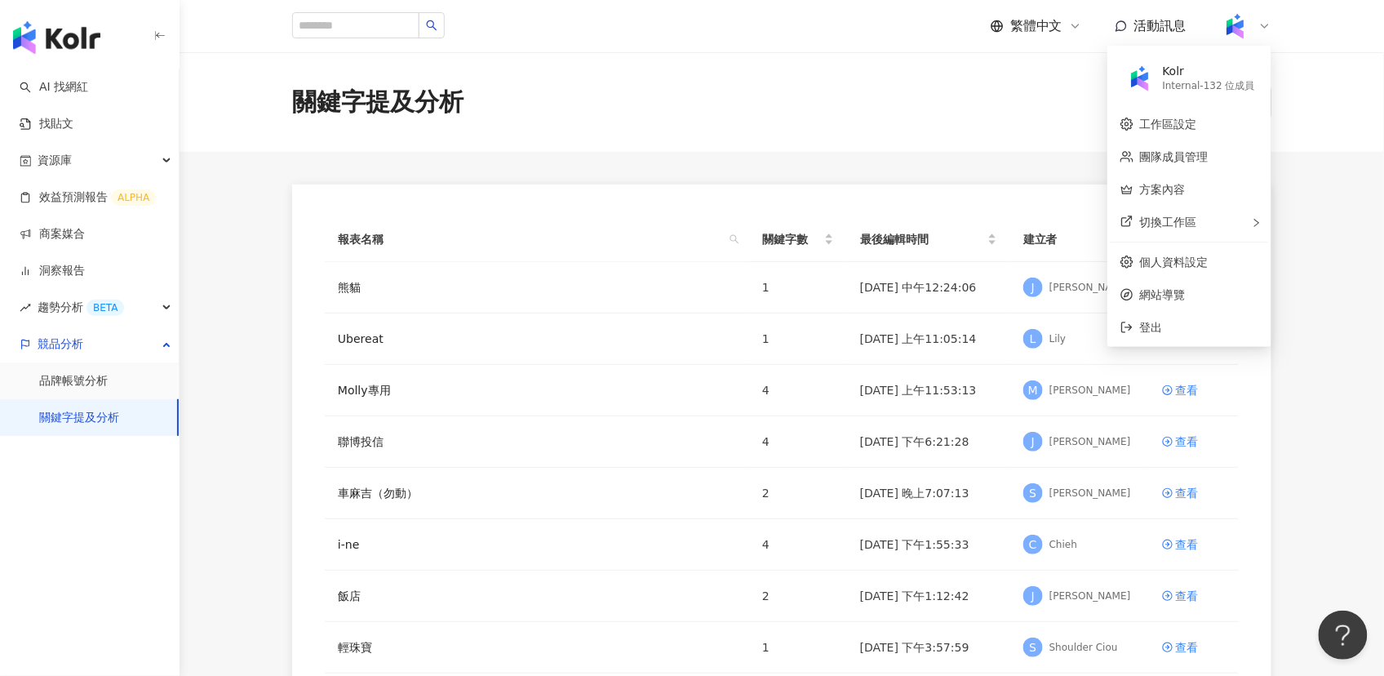
click at [1001, 112] on div "關鍵字提及分析 建立分析報表" at bounding box center [782, 102] width 1045 height 34
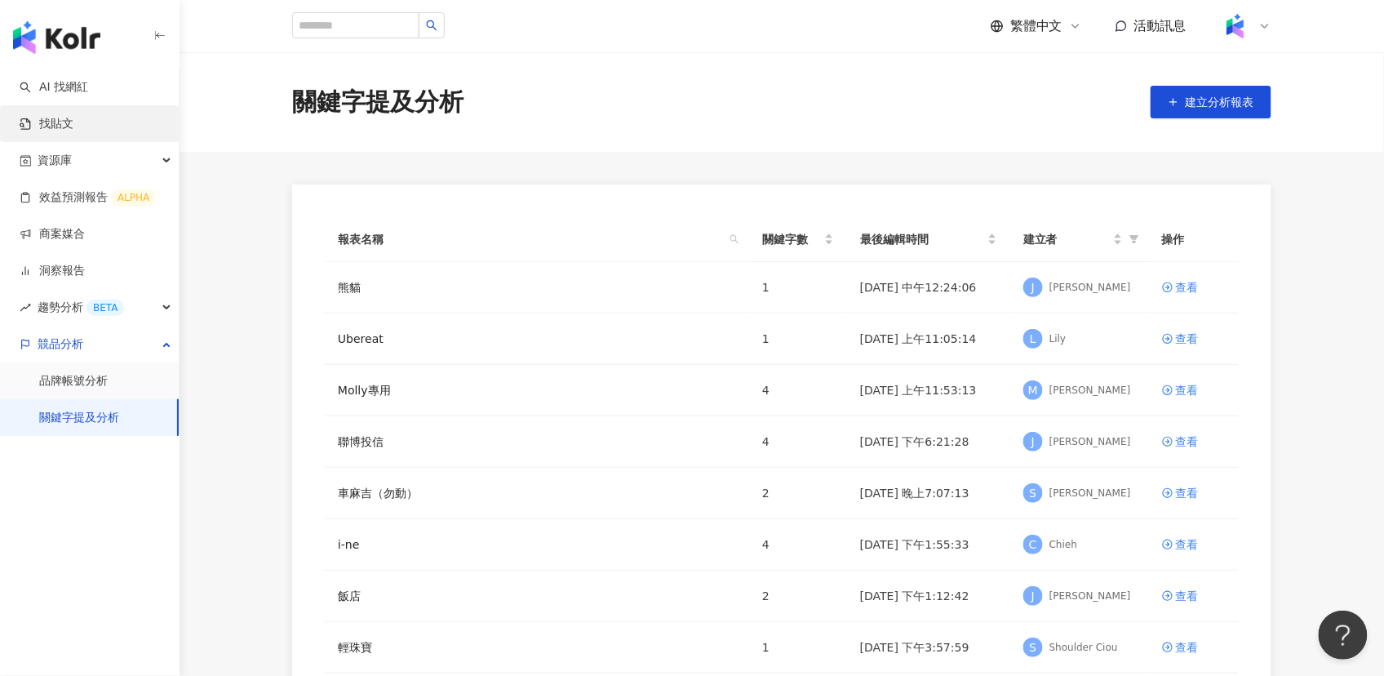
click at [72, 132] on link "找貼文" at bounding box center [47, 124] width 54 height 16
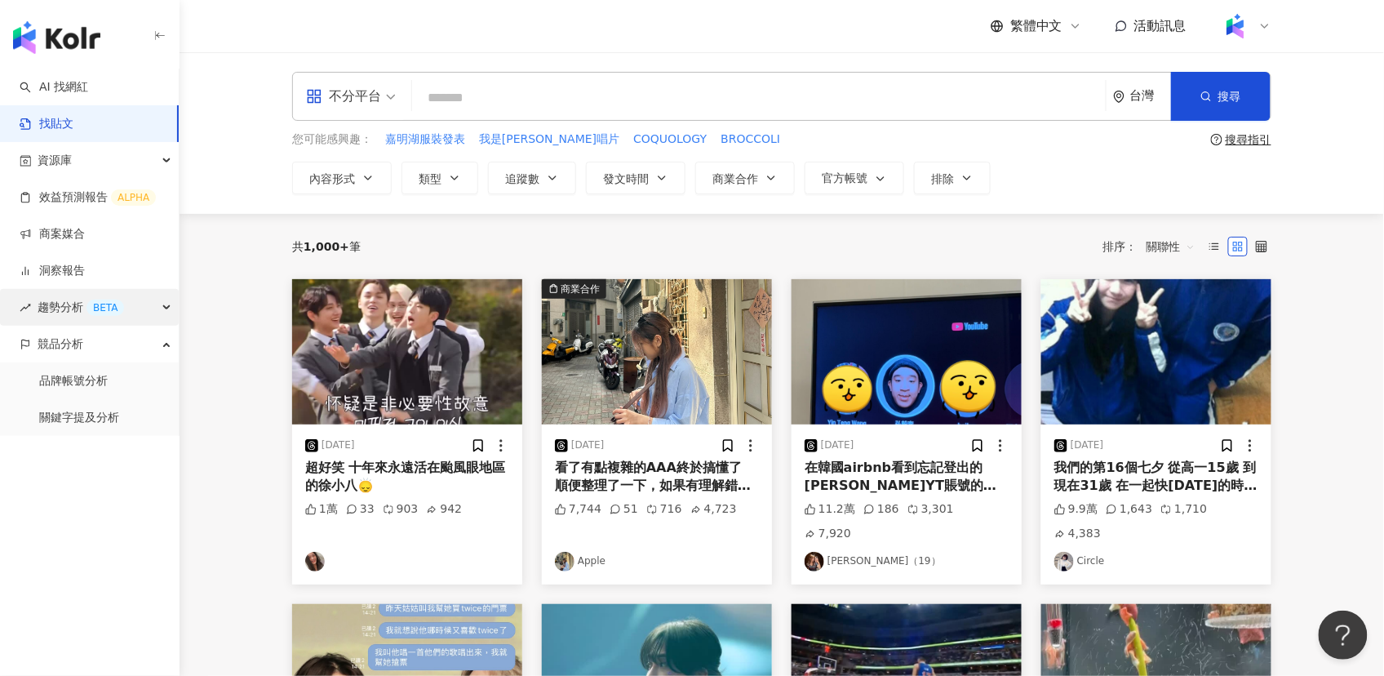
click at [60, 314] on span "趨勢分析 BETA" at bounding box center [81, 307] width 87 height 37
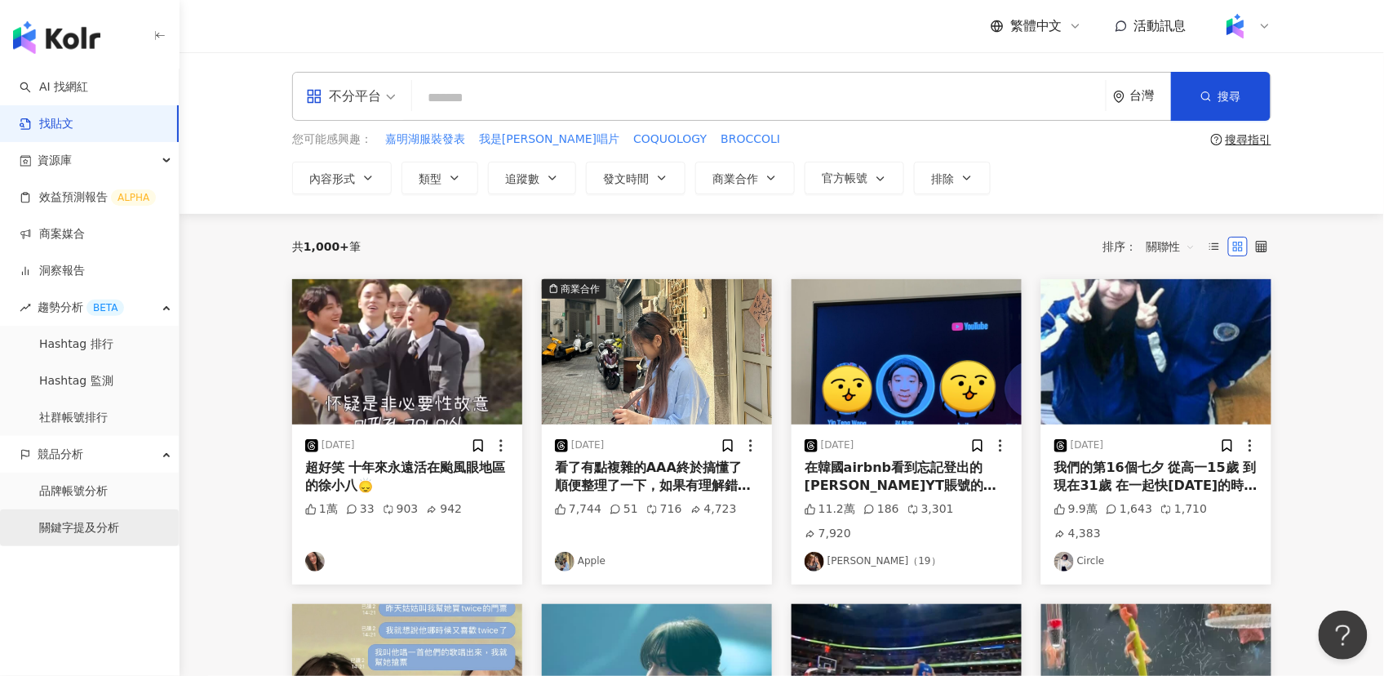
click at [65, 526] on link "關鍵字提及分析" at bounding box center [79, 528] width 80 height 16
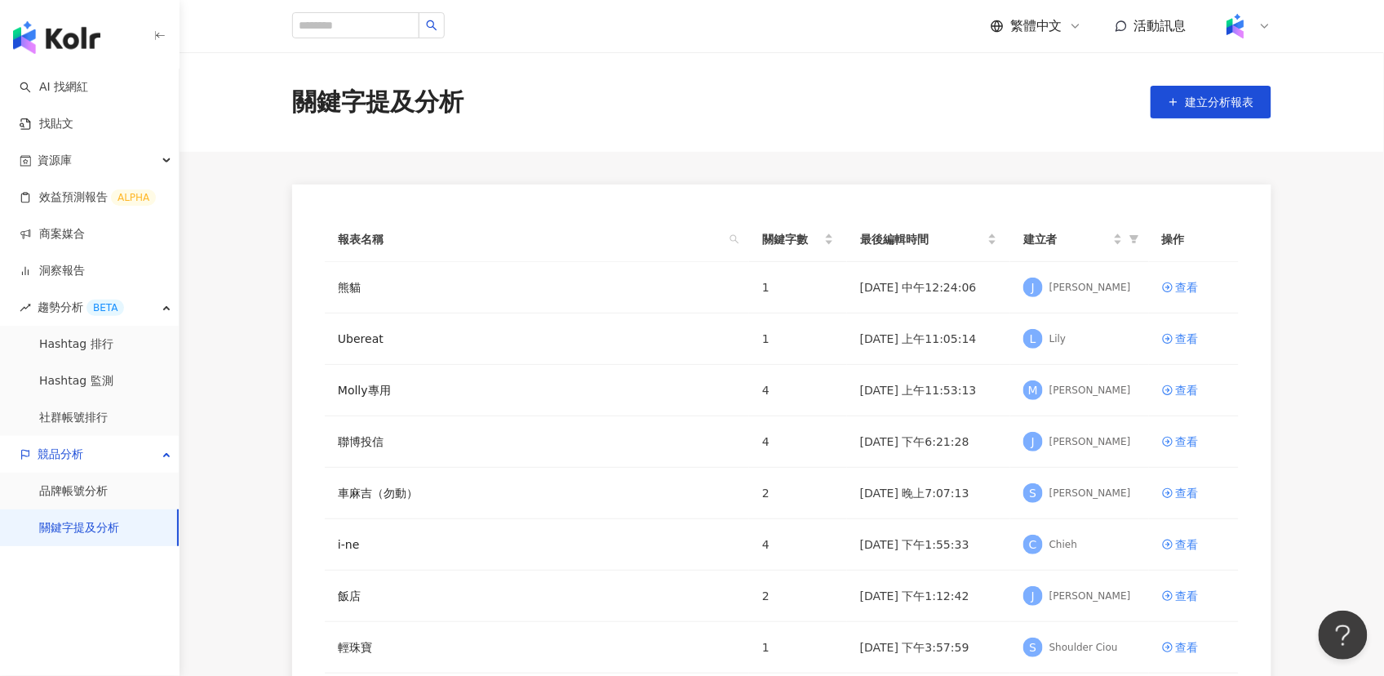
click at [213, 326] on main "關鍵字提及分析 建立分析報表 報表名稱 關鍵字數 最後編輯時間 建立者 操作 熊貓 1 2025/9/3 中午12:24:06 J Joyce Chung 查…" at bounding box center [782, 456] width 1205 height 809
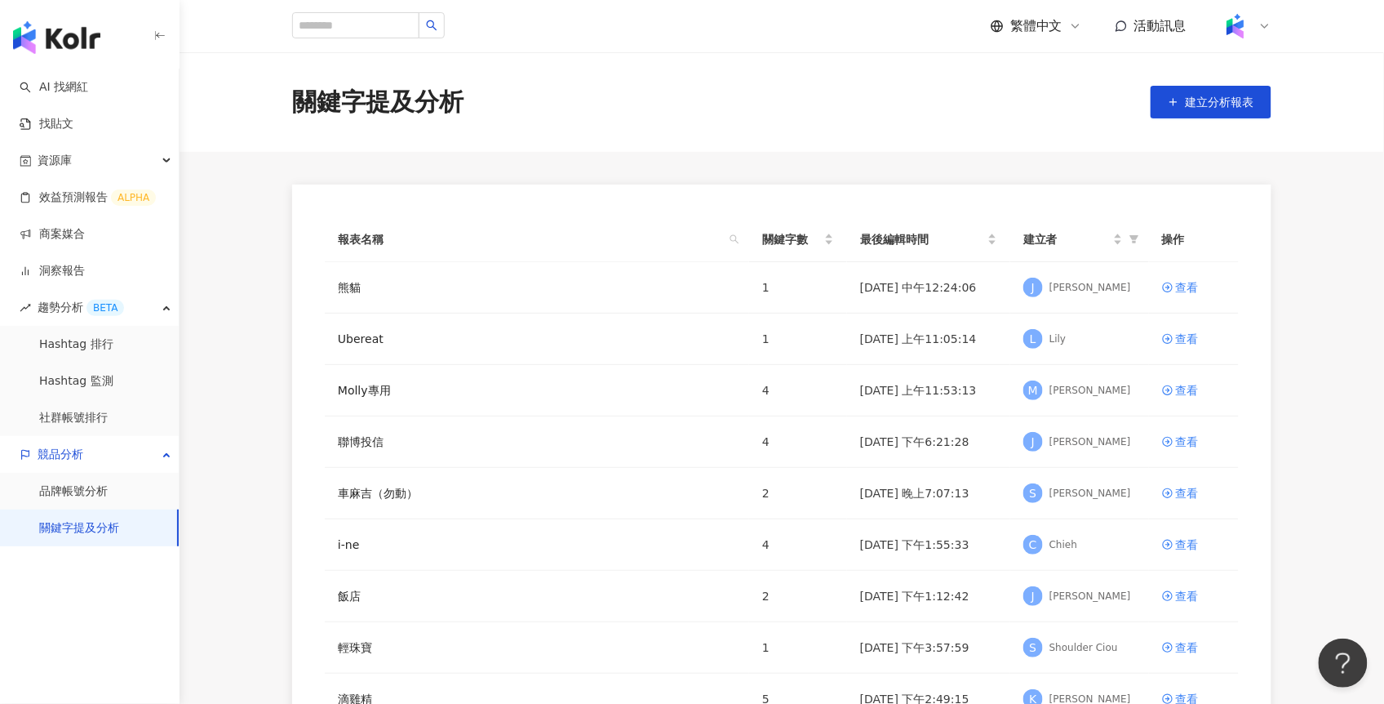
click at [1077, 29] on icon at bounding box center [1075, 26] width 13 height 13
click at [1030, 149] on div "日本語" at bounding box center [1045, 149] width 82 height 29
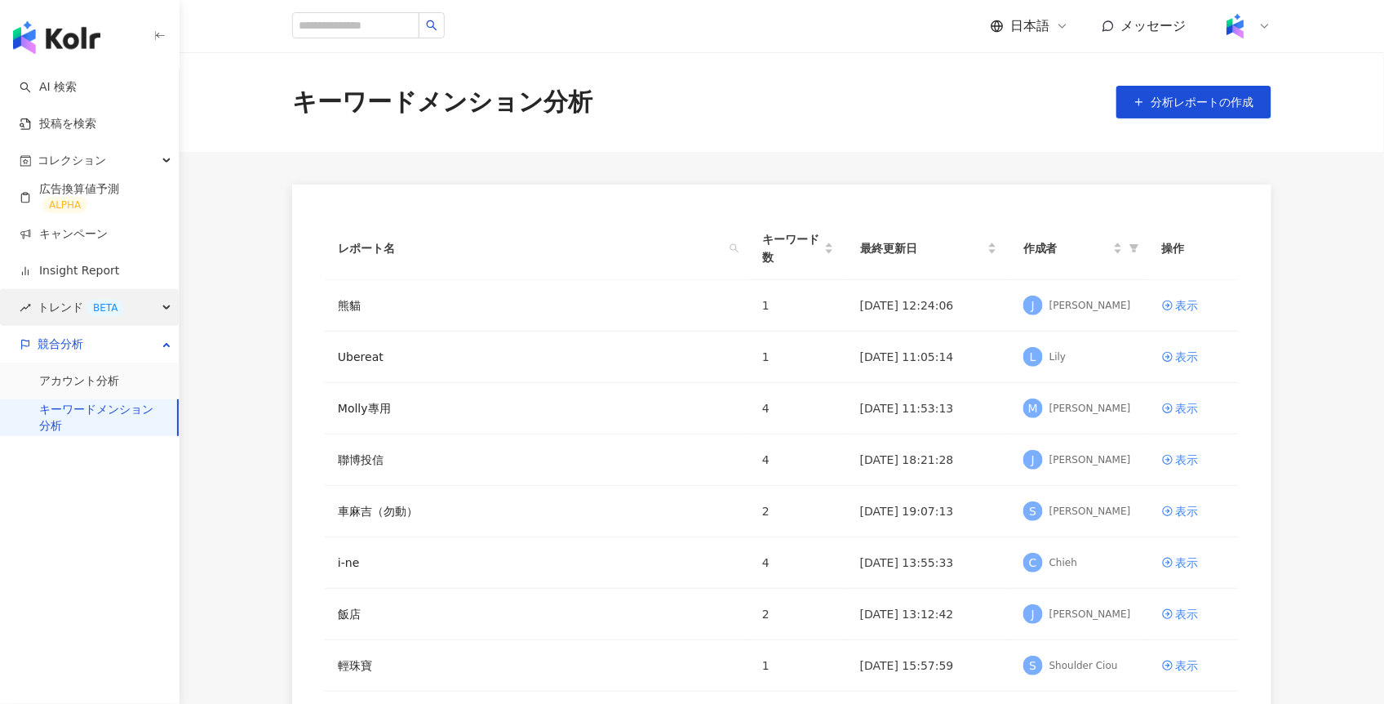
click at [153, 304] on div "トレンド BETA" at bounding box center [89, 307] width 179 height 37
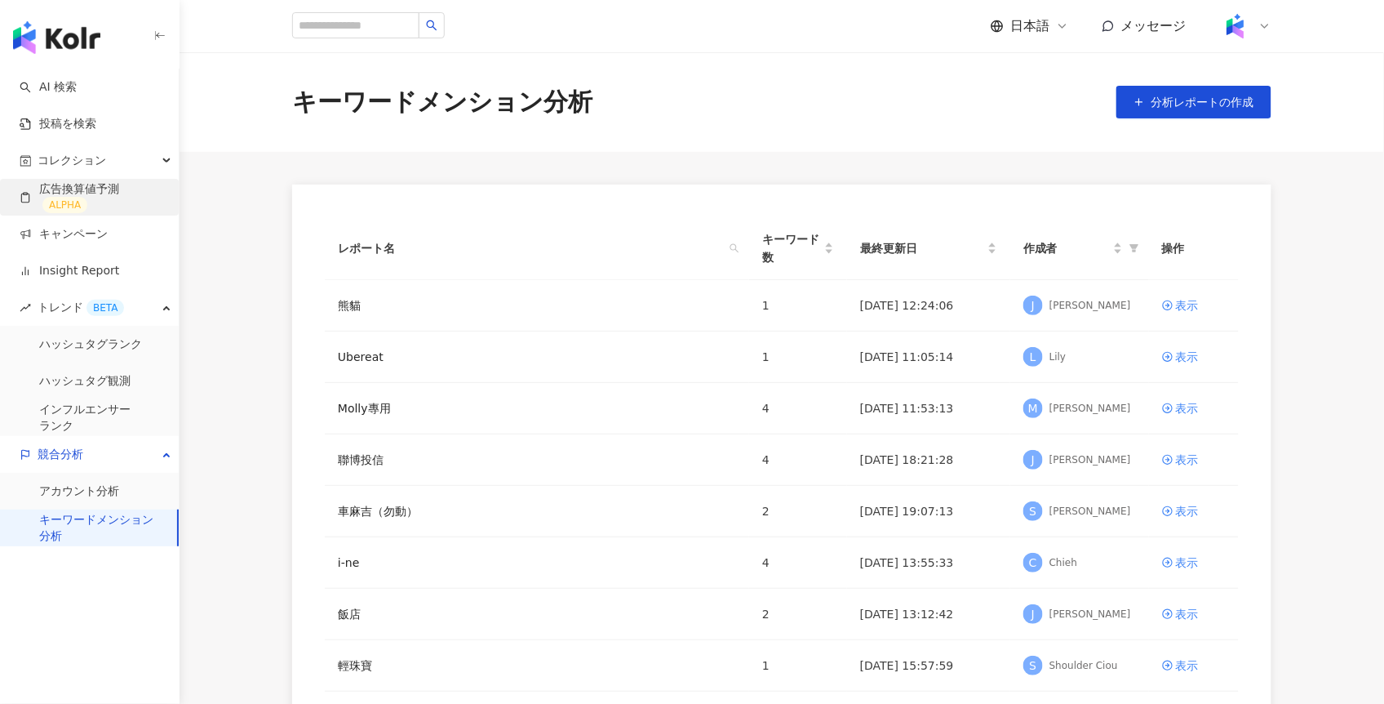
click at [130, 190] on link "広告換算値予測 ALPHA" at bounding box center [93, 197] width 146 height 33
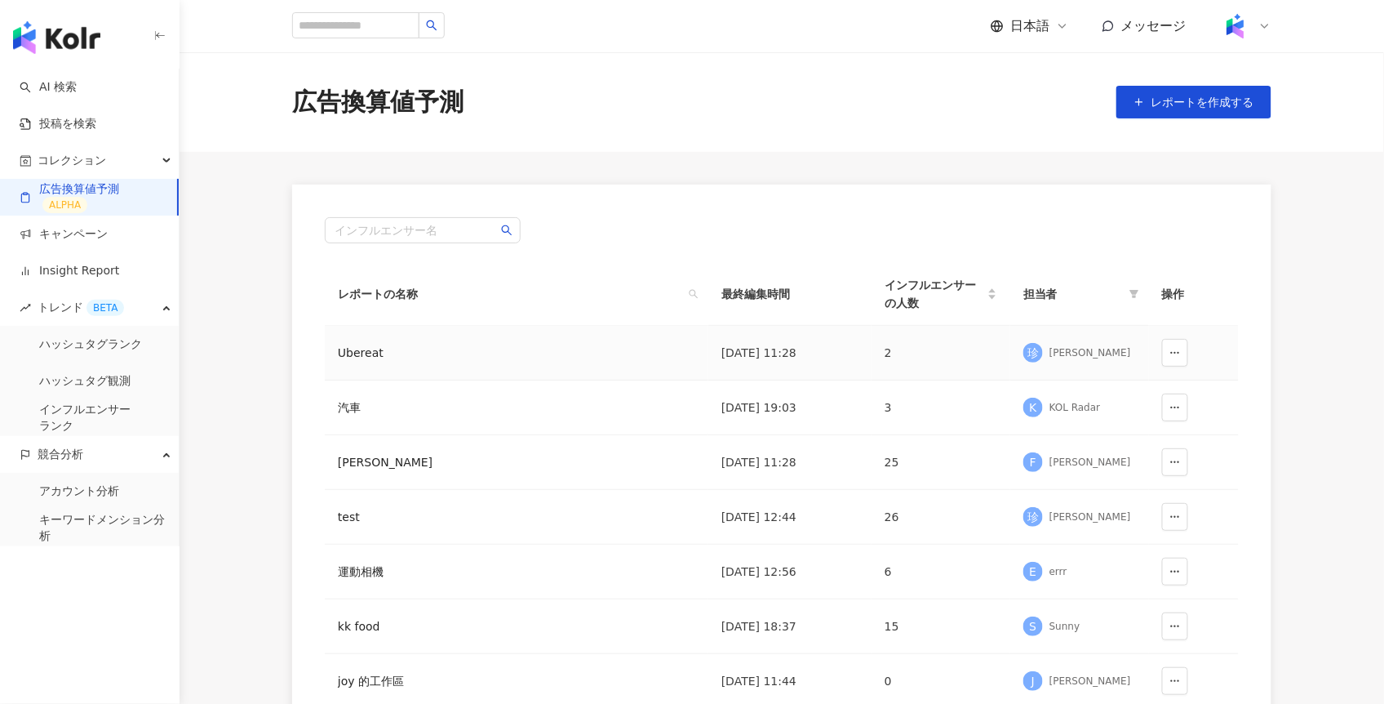
click at [371, 354] on div "Ubereat" at bounding box center [436, 353] width 196 height 18
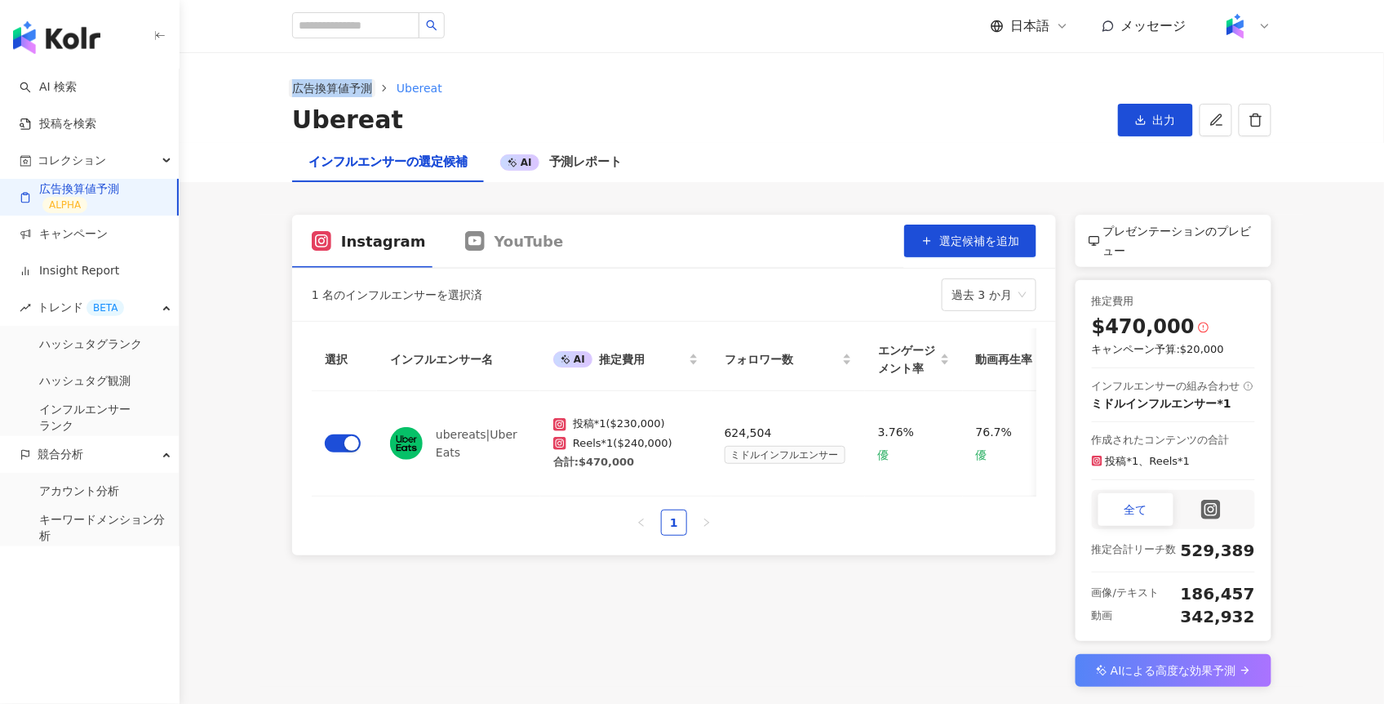
drag, startPoint x: 278, startPoint y: 86, endPoint x: 369, endPoint y: 93, distance: 90.9
click at [369, 93] on div "広告換算値予測 Ubereat Ubereat 出力" at bounding box center [782, 107] width 1045 height 57
copy link "広告換算値予測"
click at [1170, 123] on span "出力" at bounding box center [1164, 119] width 23 height 13
click at [1164, 193] on span "Excelを出力" at bounding box center [1199, 192] width 137 height 18
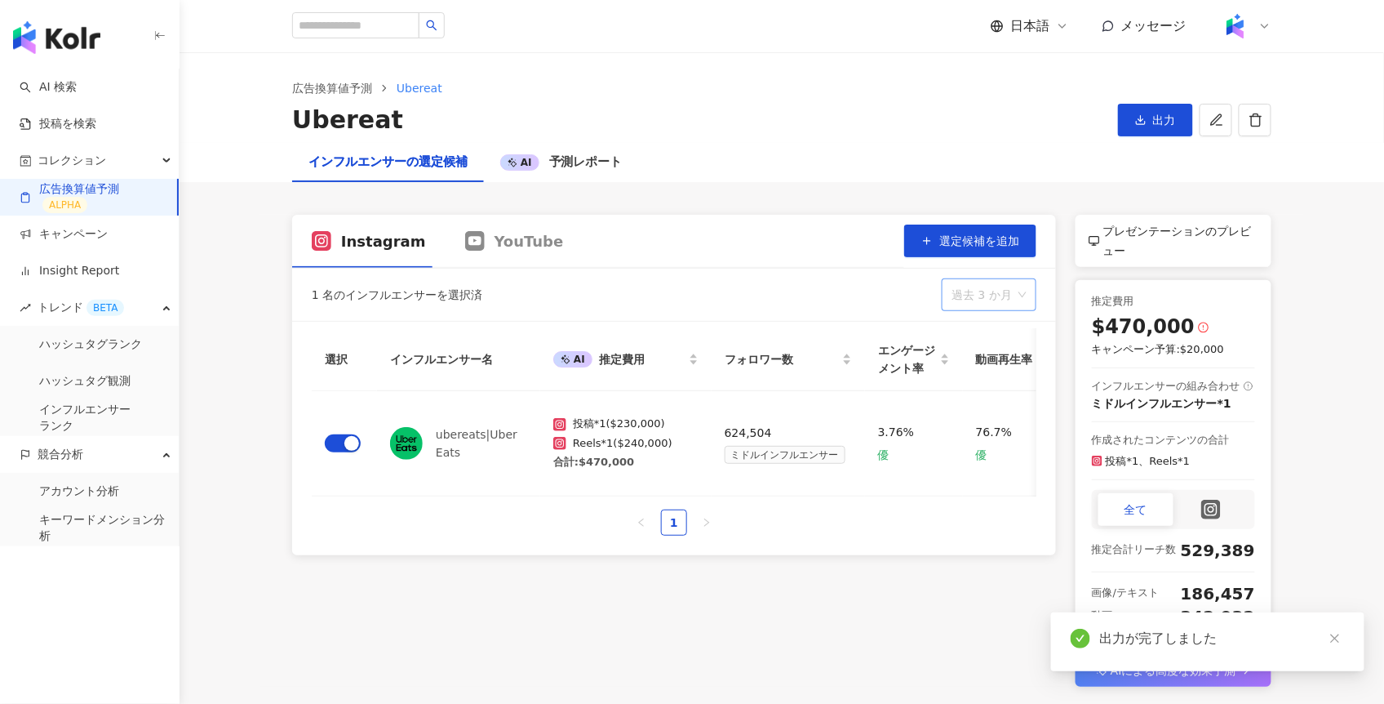
click at [958, 297] on span "過去 3 か月" at bounding box center [989, 294] width 75 height 31
click at [982, 361] on div "過去 6 か月" at bounding box center [990, 359] width 67 height 18
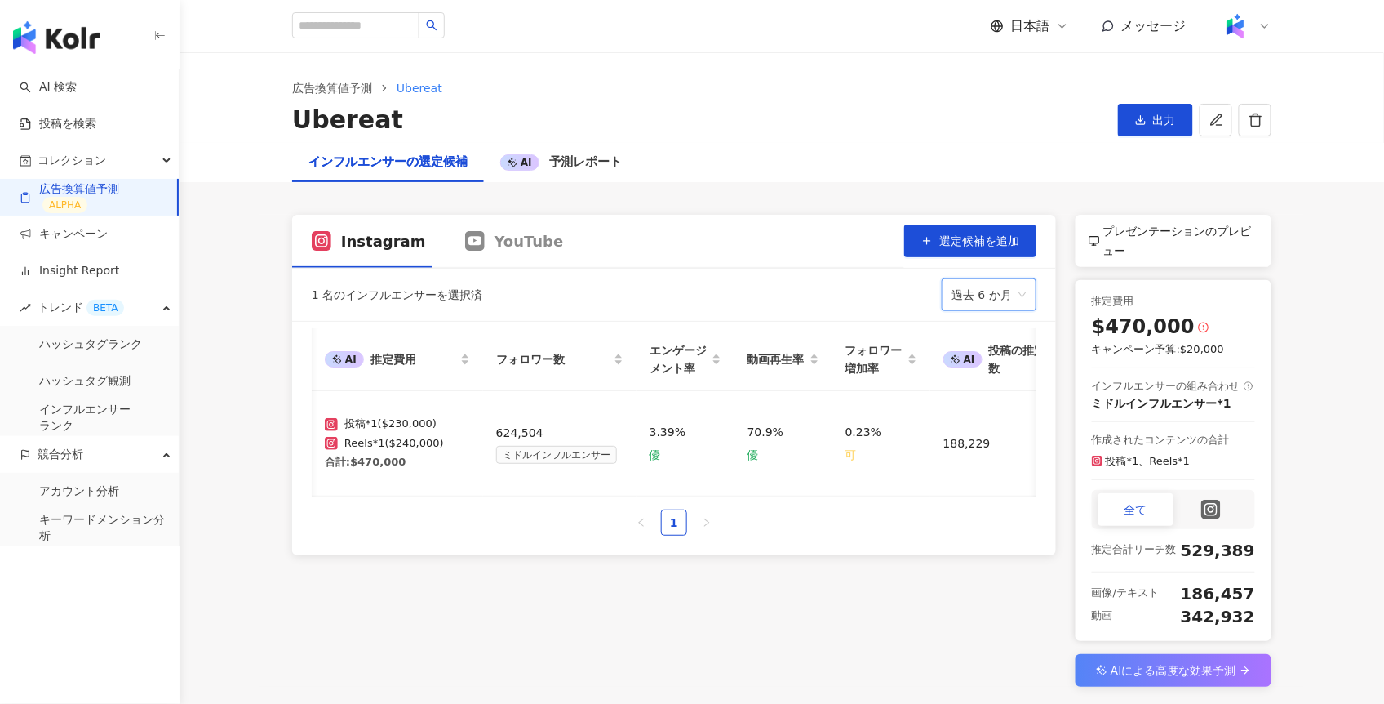
scroll to position [0, 478]
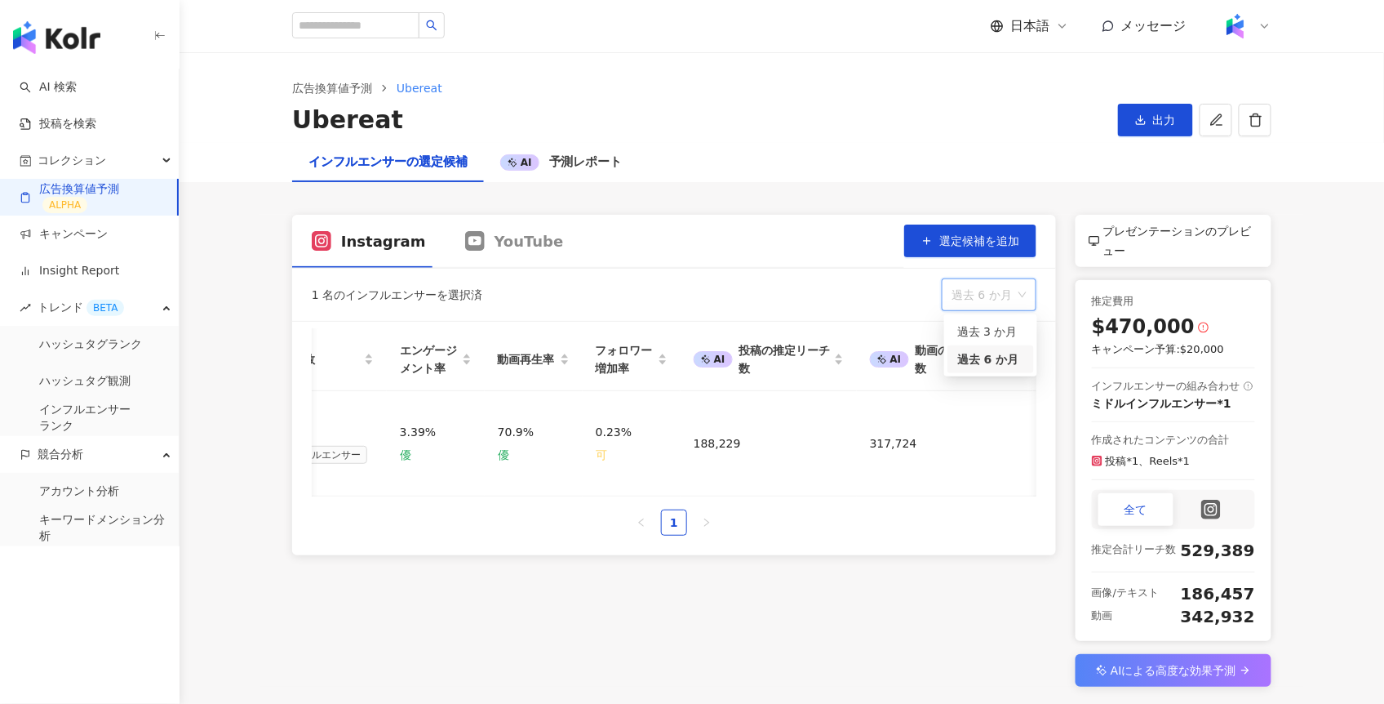
click at [959, 297] on span "過去 6 か月" at bounding box center [989, 294] width 75 height 31
click at [969, 329] on div "過去 3 か月" at bounding box center [990, 331] width 67 height 18
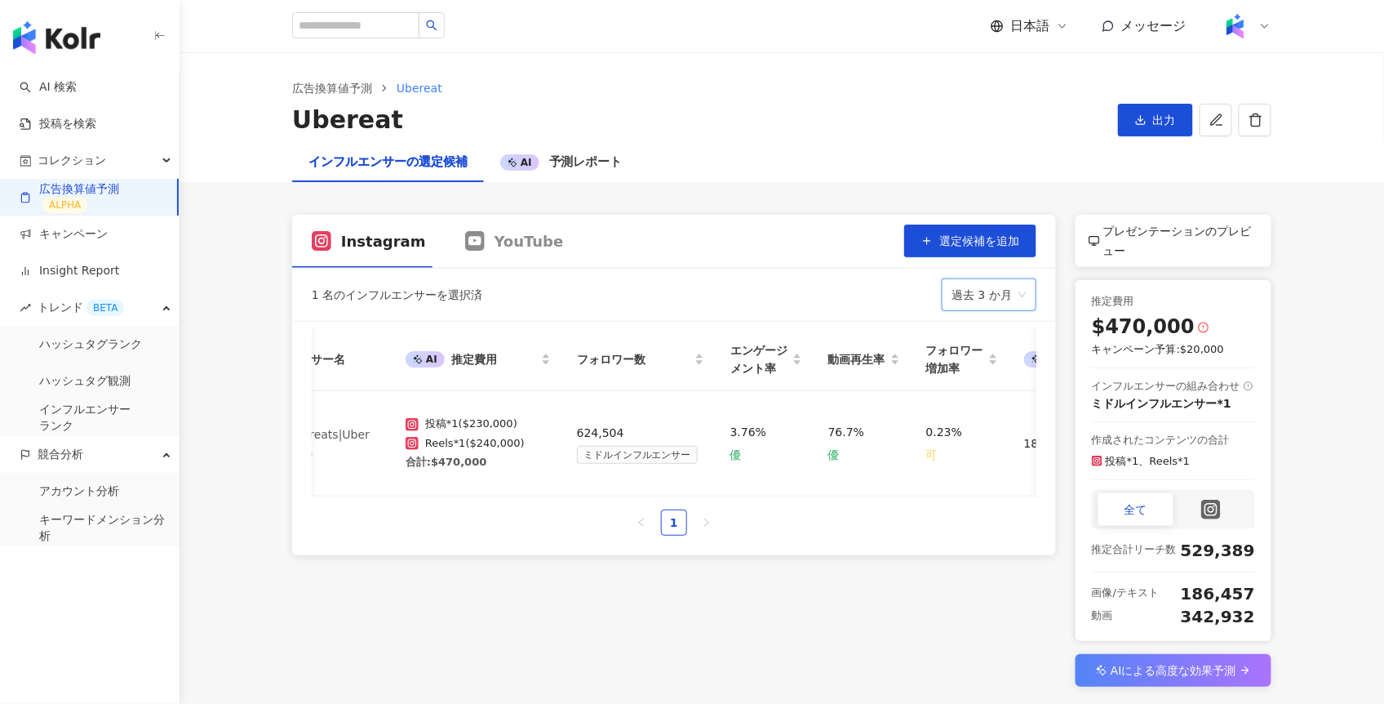
scroll to position [0, 0]
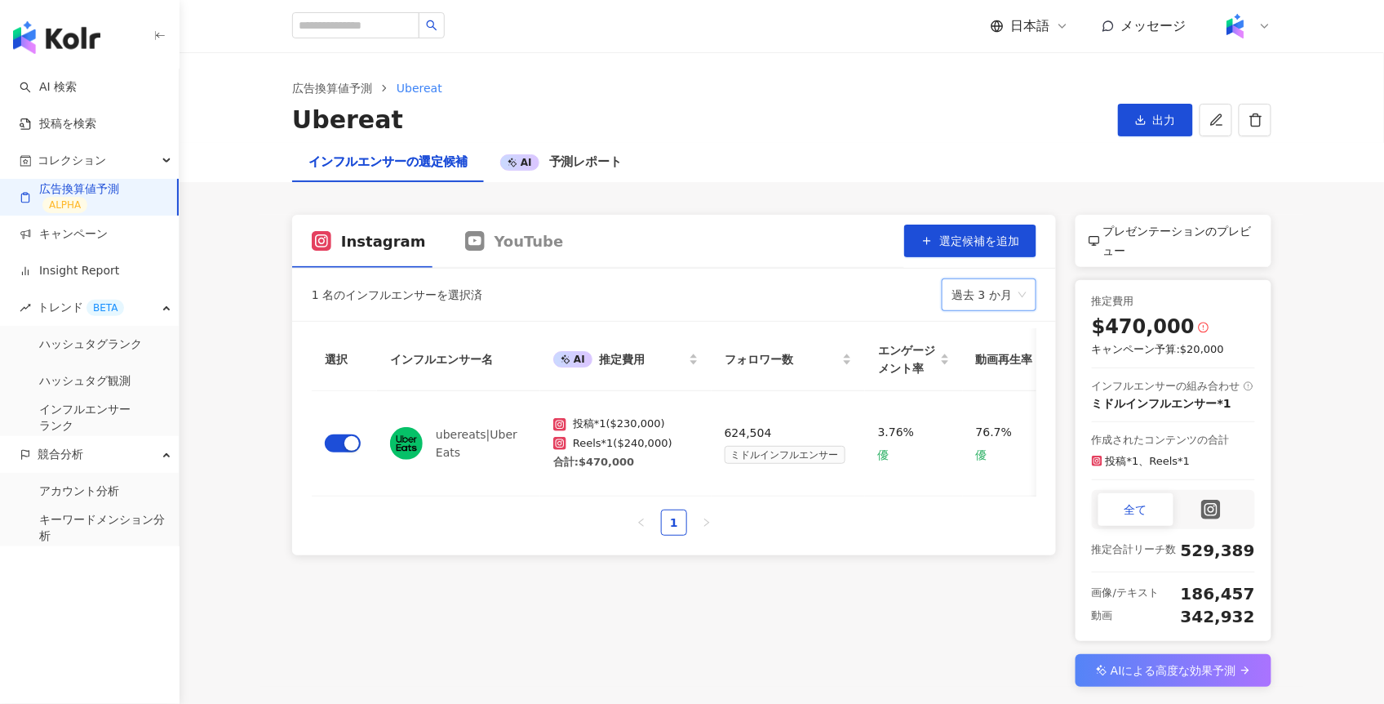
click at [1057, 24] on icon at bounding box center [1062, 26] width 13 height 13
click at [1031, 67] on div "繁體中文" at bounding box center [1046, 63] width 82 height 29
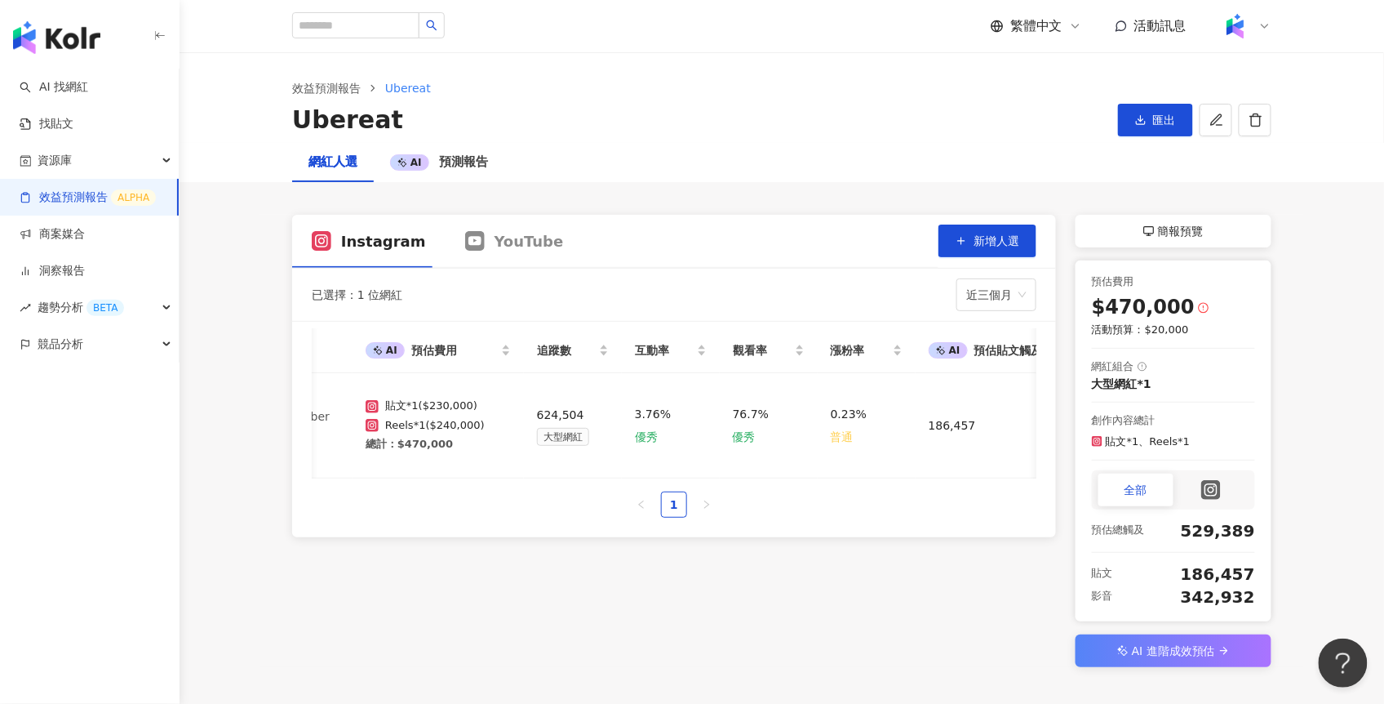
scroll to position [0, 246]
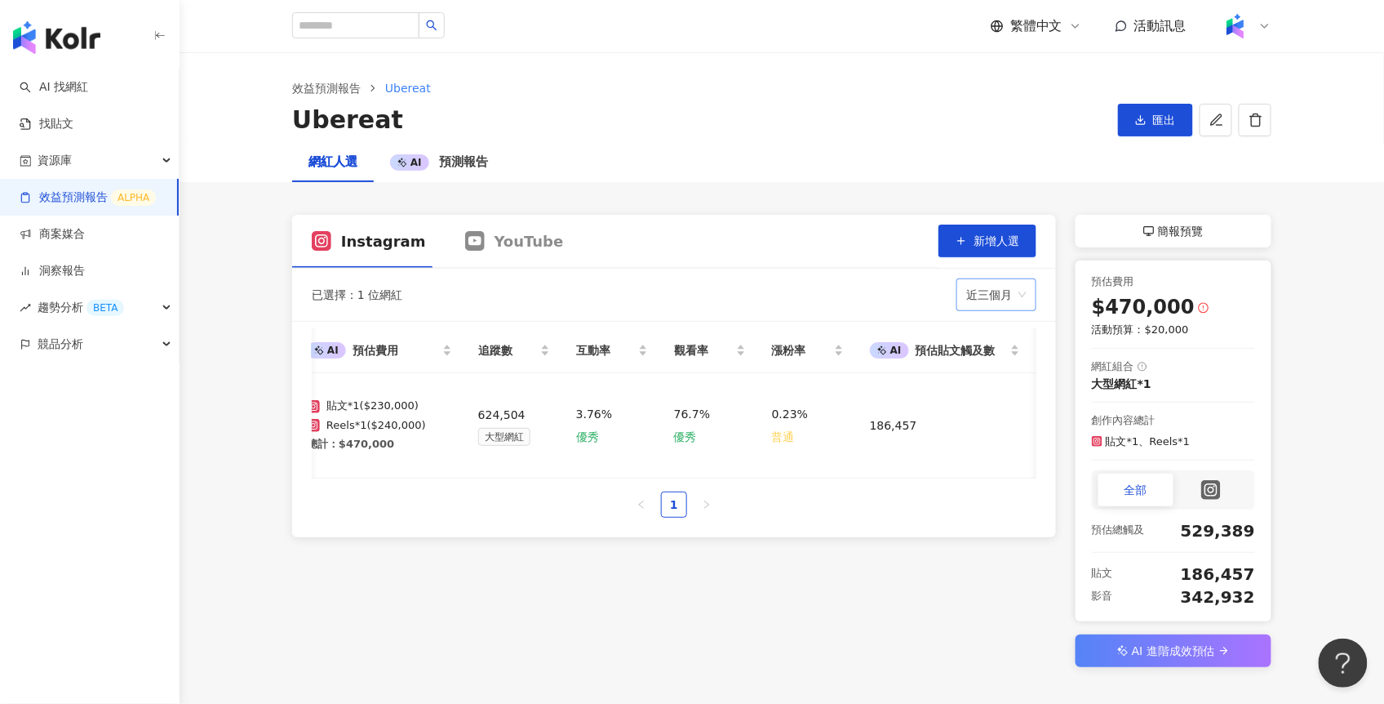
click at [996, 289] on span "近三個月" at bounding box center [996, 294] width 60 height 31
click at [994, 364] on div "近六個月" at bounding box center [997, 359] width 54 height 18
click at [985, 294] on span "近六個月" at bounding box center [996, 294] width 60 height 31
click at [985, 327] on div "近三個月" at bounding box center [997, 331] width 54 height 18
click at [986, 290] on span "近三個月" at bounding box center [996, 294] width 60 height 31
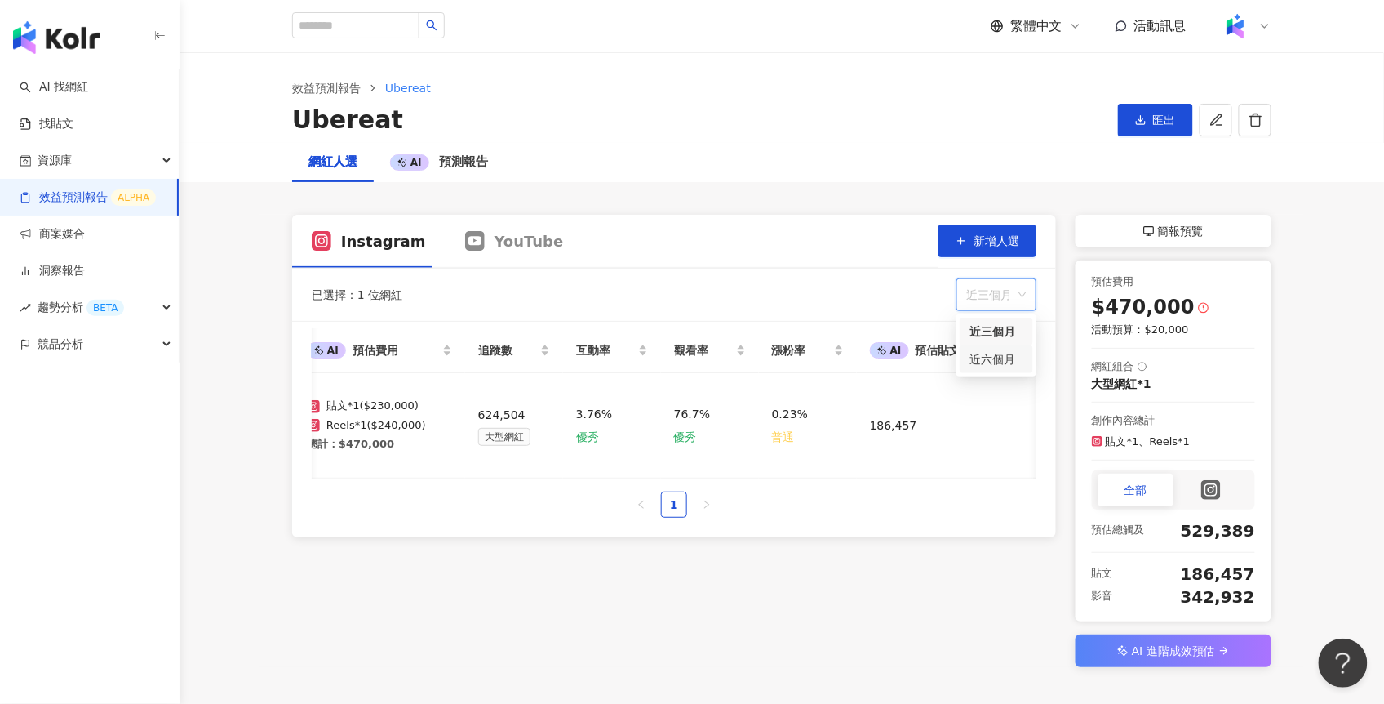
click at [980, 353] on div "近六個月" at bounding box center [997, 359] width 54 height 18
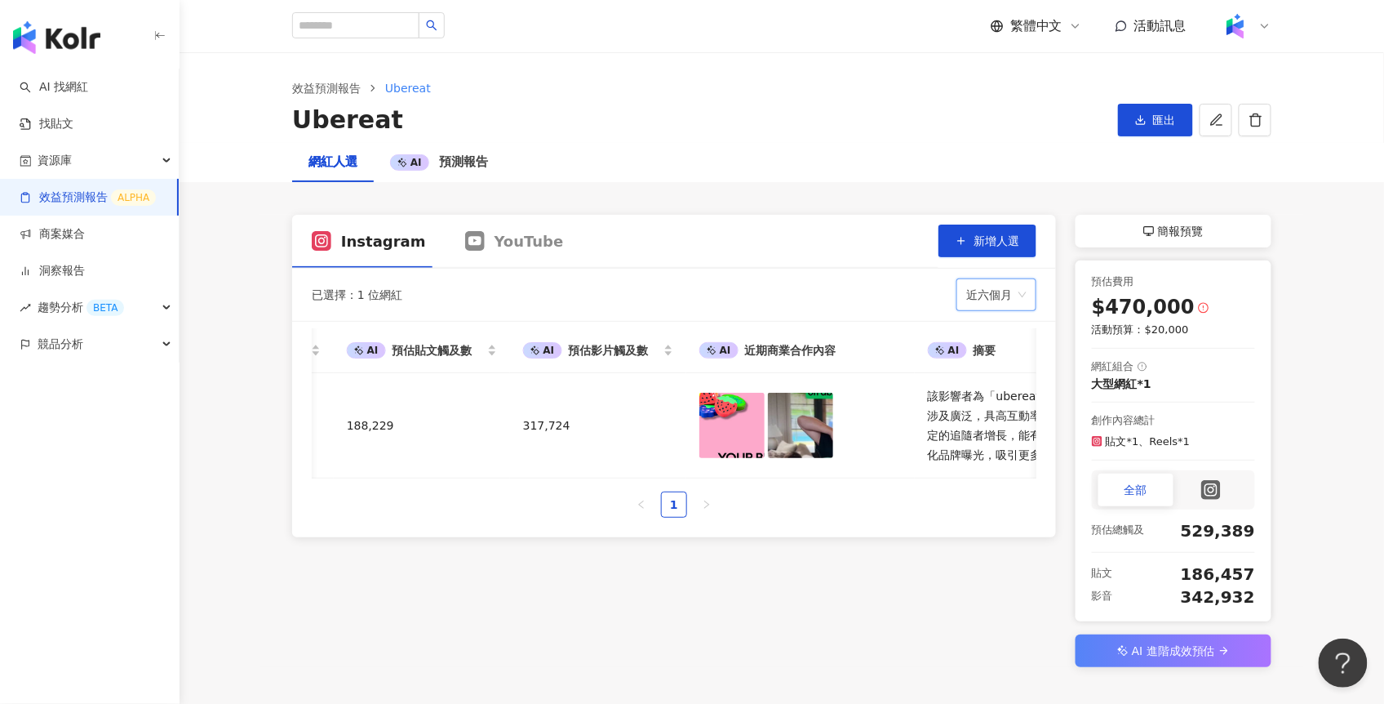
scroll to position [0, 579]
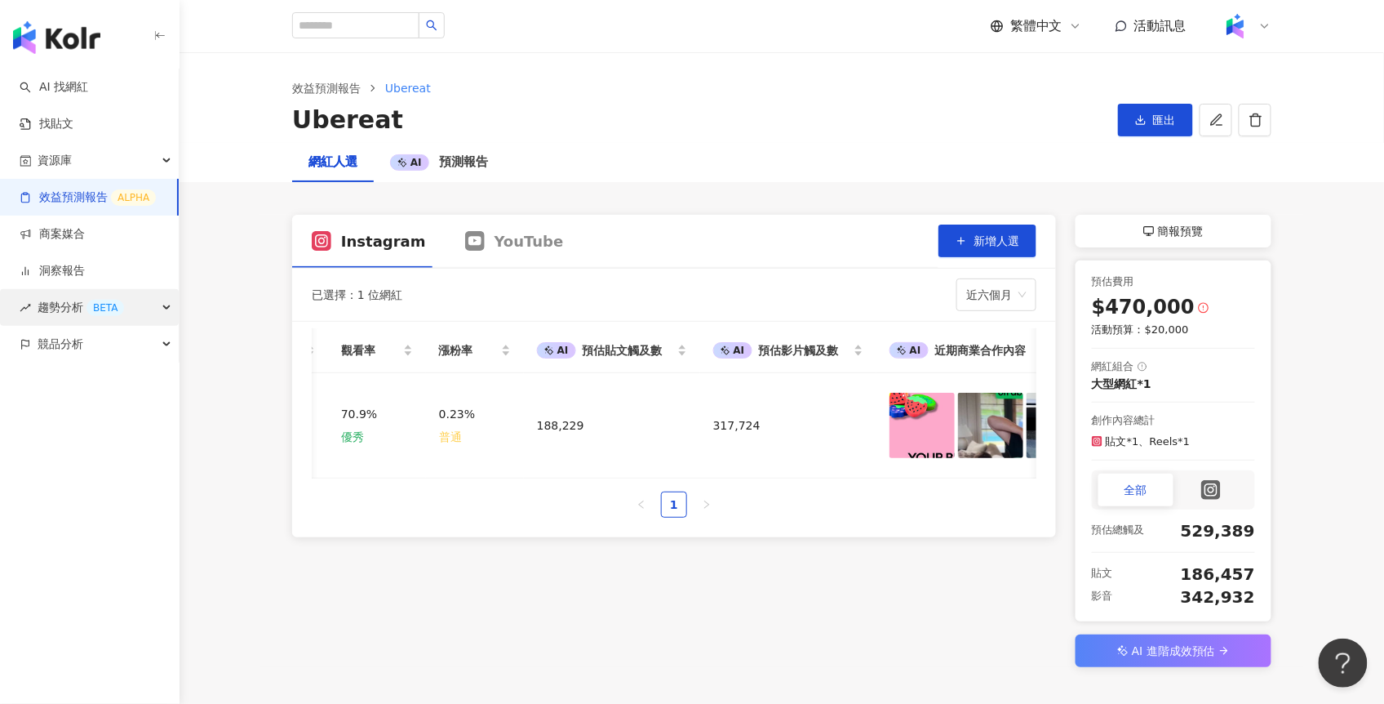
click at [64, 309] on span "趨勢分析 BETA" at bounding box center [81, 307] width 87 height 37
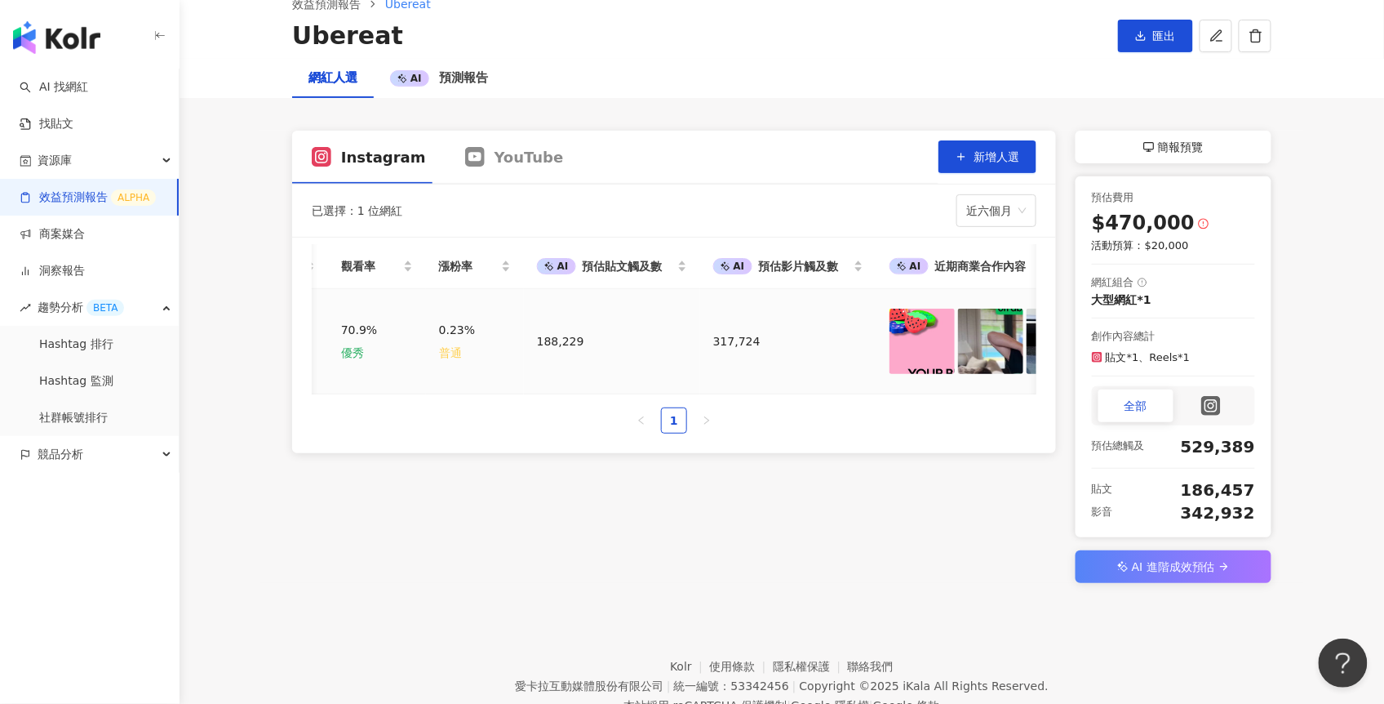
scroll to position [90, 0]
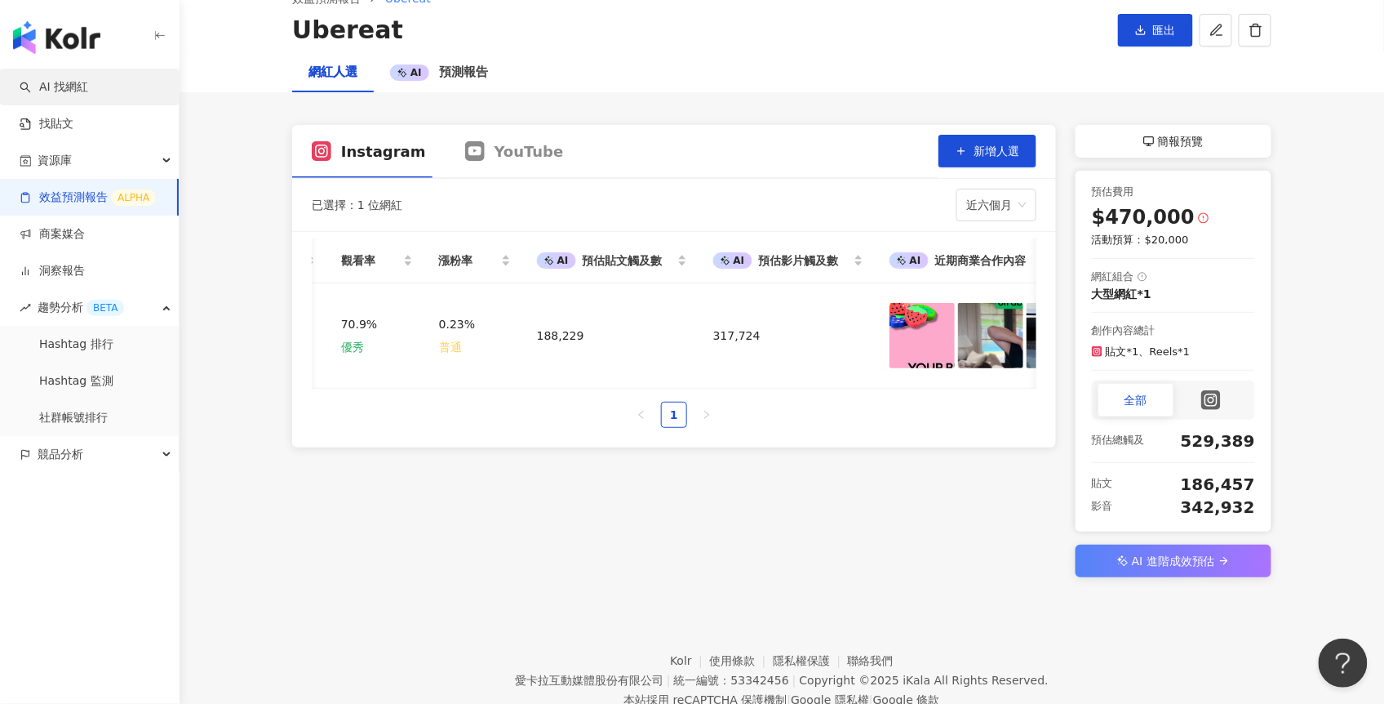
click at [73, 84] on link "AI 找網紅" at bounding box center [54, 87] width 69 height 16
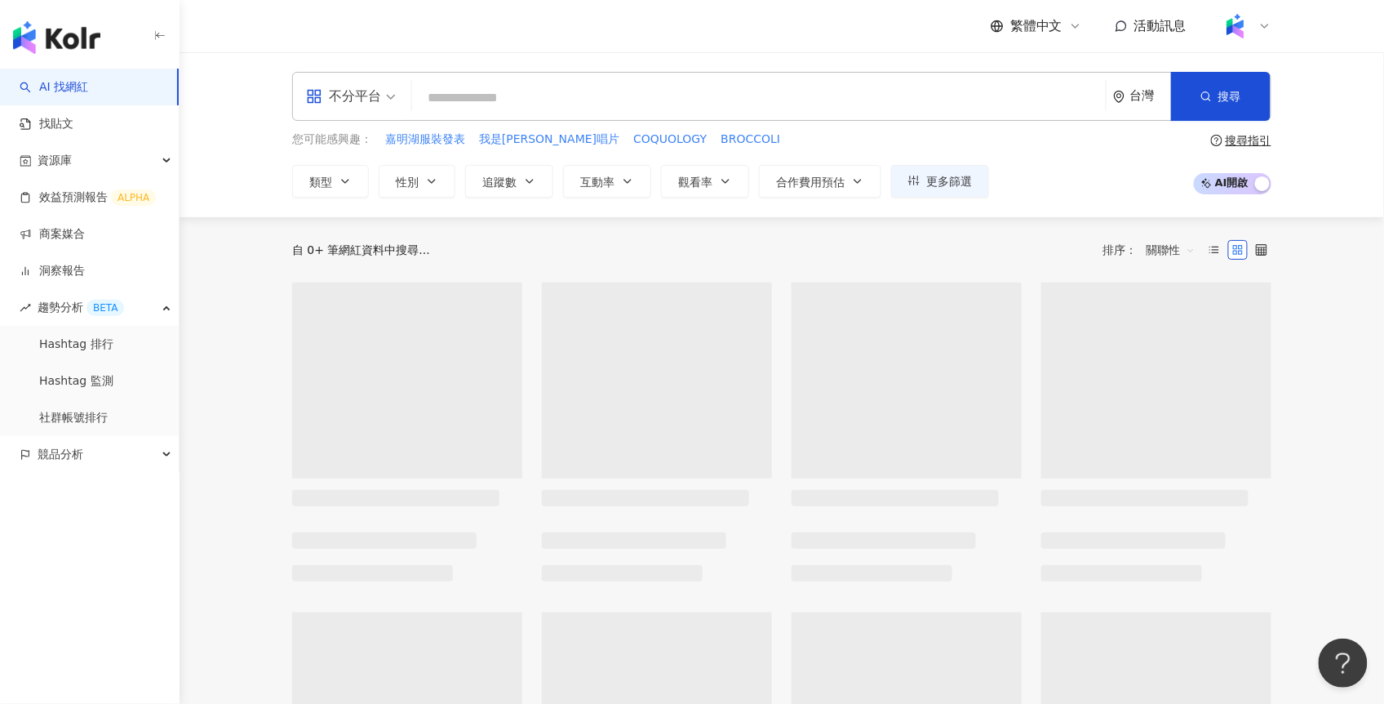
click at [870, 391] on span at bounding box center [907, 380] width 230 height 196
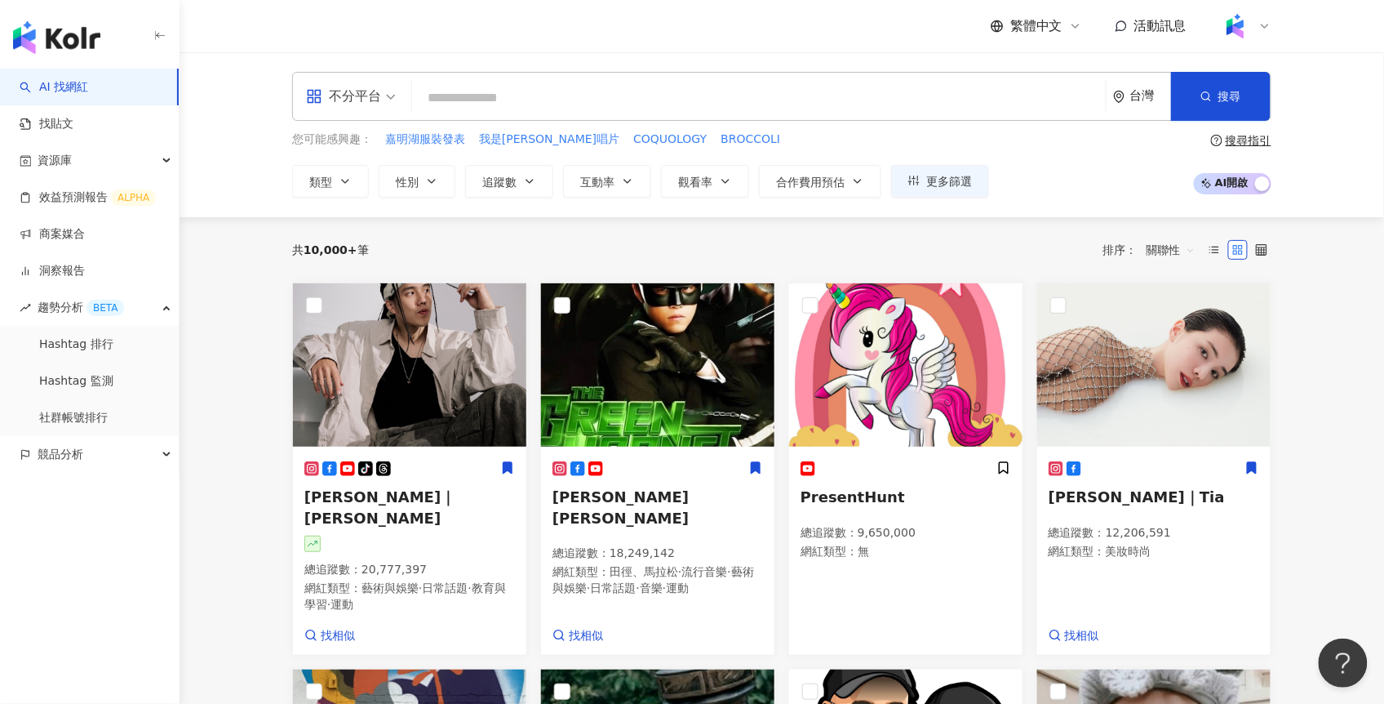
click at [870, 391] on img at bounding box center [905, 364] width 233 height 163
click at [398, 378] on img at bounding box center [409, 364] width 233 height 163
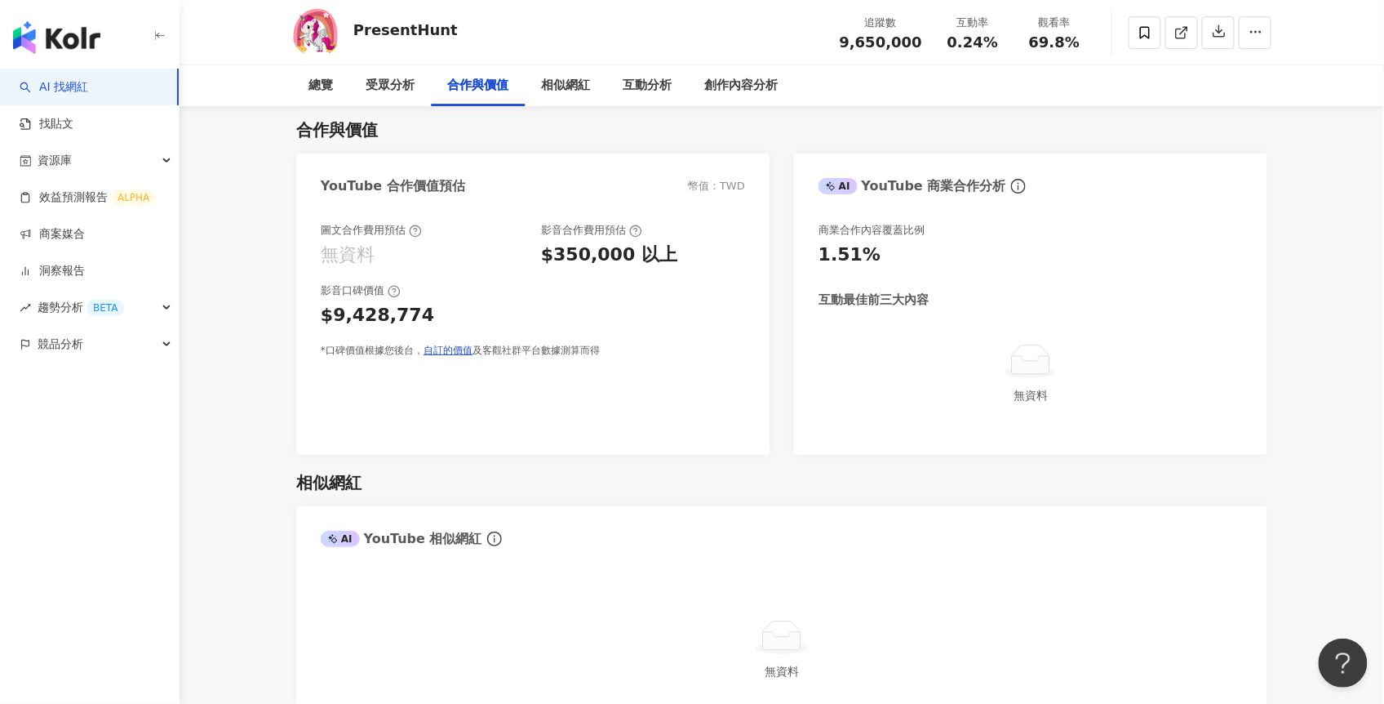
scroll to position [1858, 0]
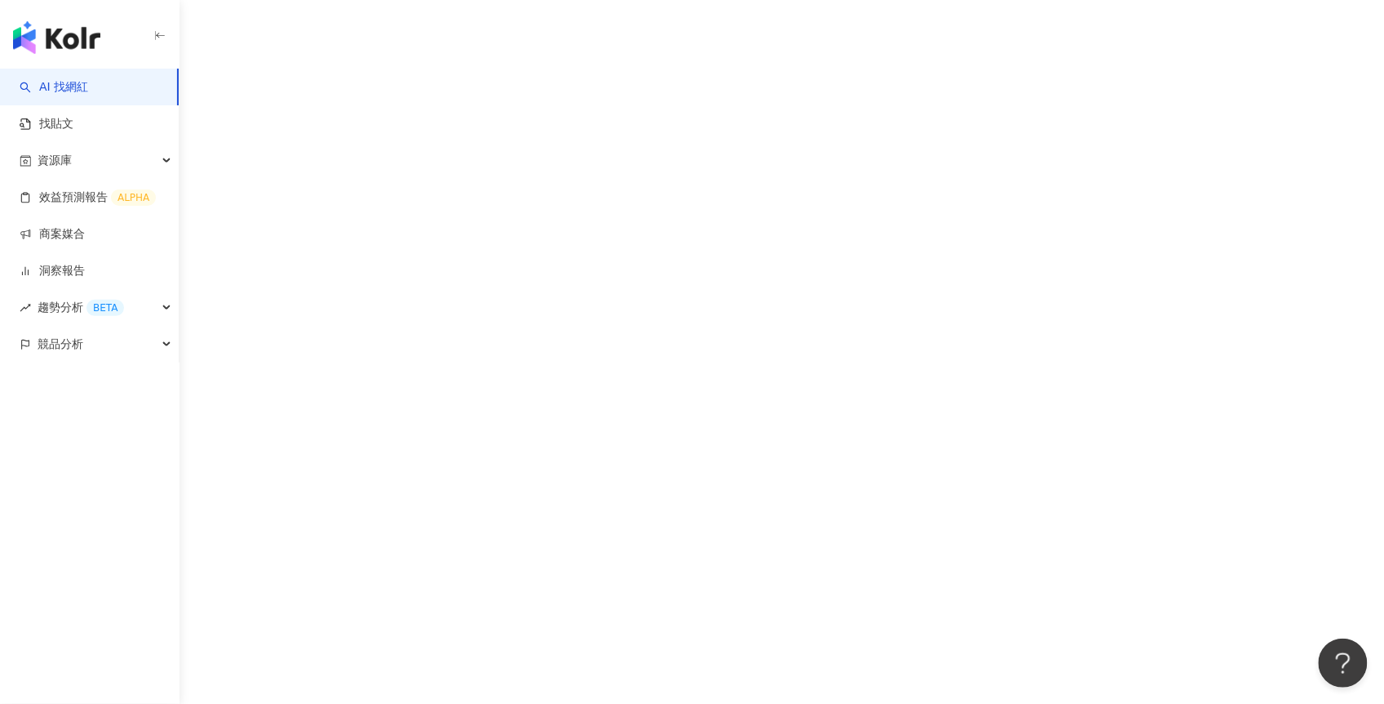
click at [88, 94] on link "AI 找網紅" at bounding box center [54, 87] width 69 height 16
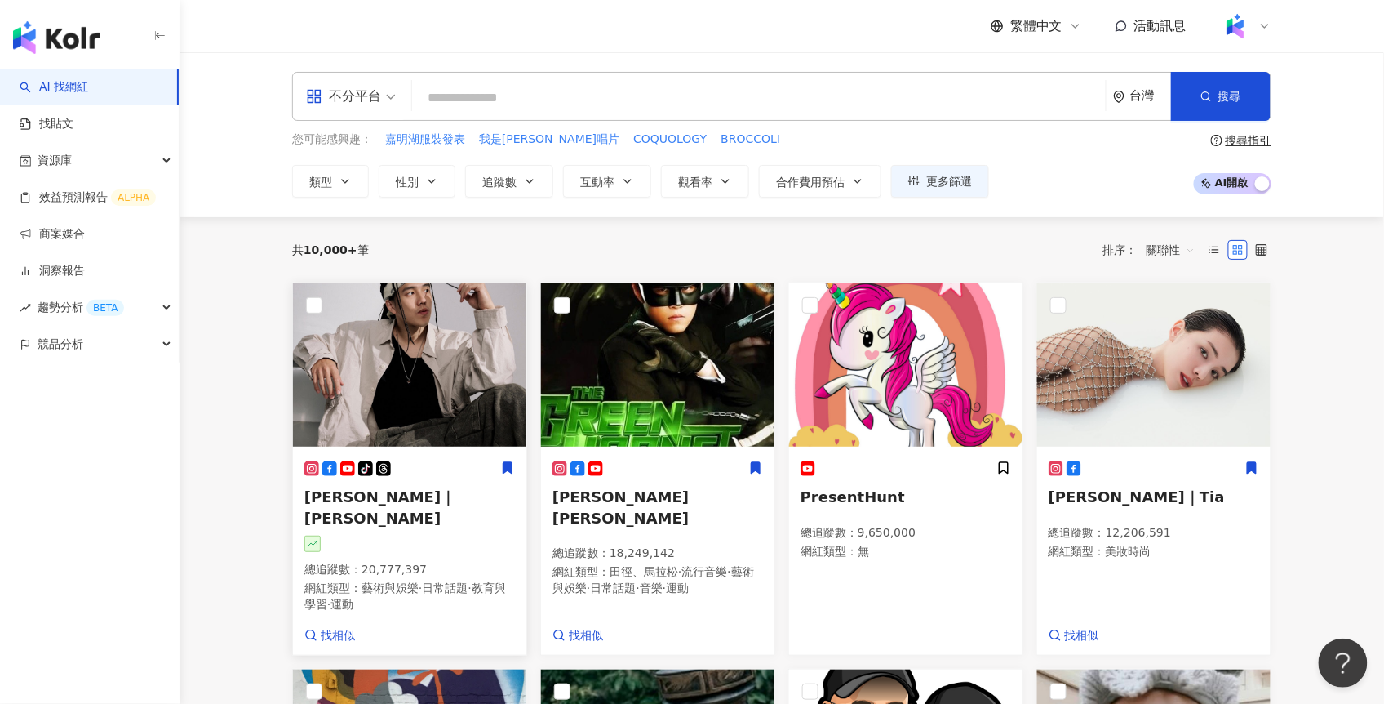
click at [406, 374] on img at bounding box center [409, 364] width 233 height 163
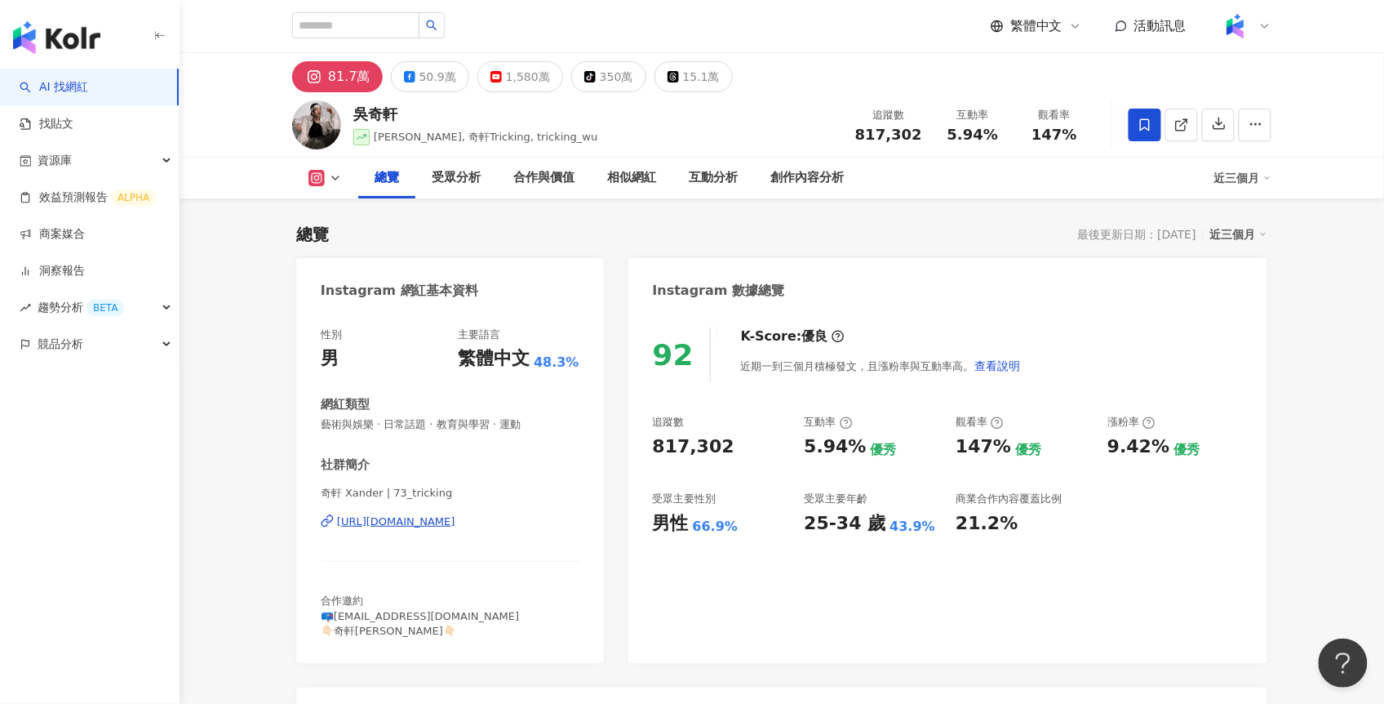
click at [1067, 29] on div "繁體中文" at bounding box center [1036, 26] width 91 height 18
click at [1032, 149] on div "日本語" at bounding box center [1045, 149] width 82 height 29
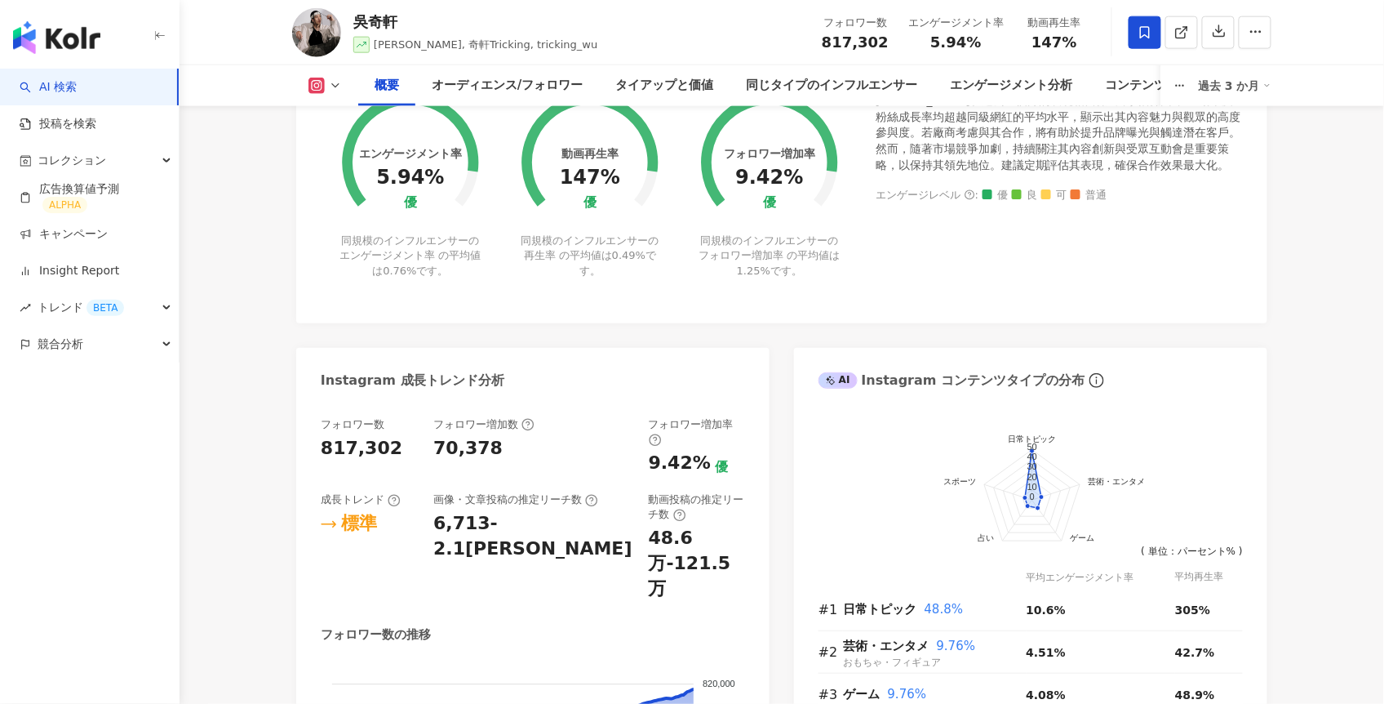
scroll to position [810, 0]
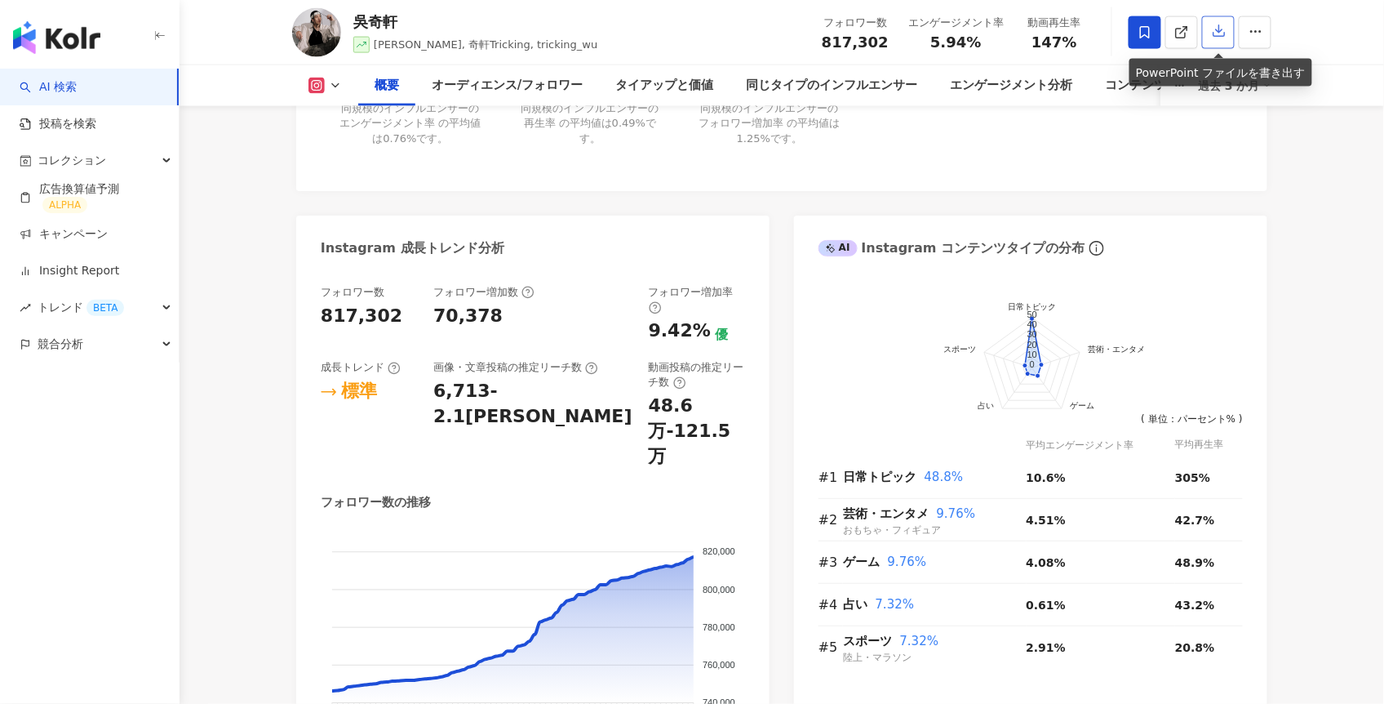
click at [1219, 33] on icon "button" at bounding box center [1219, 31] width 11 height 11
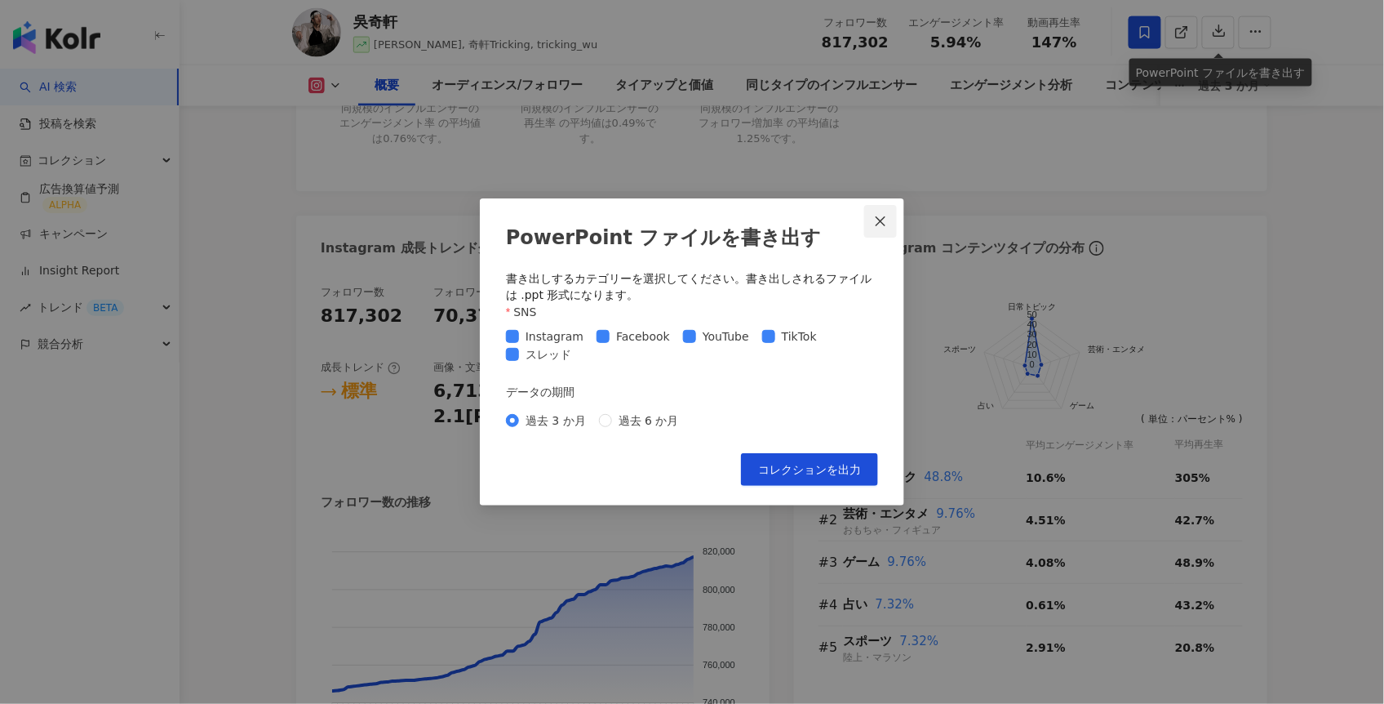
click at [877, 217] on icon "close" at bounding box center [881, 221] width 10 height 10
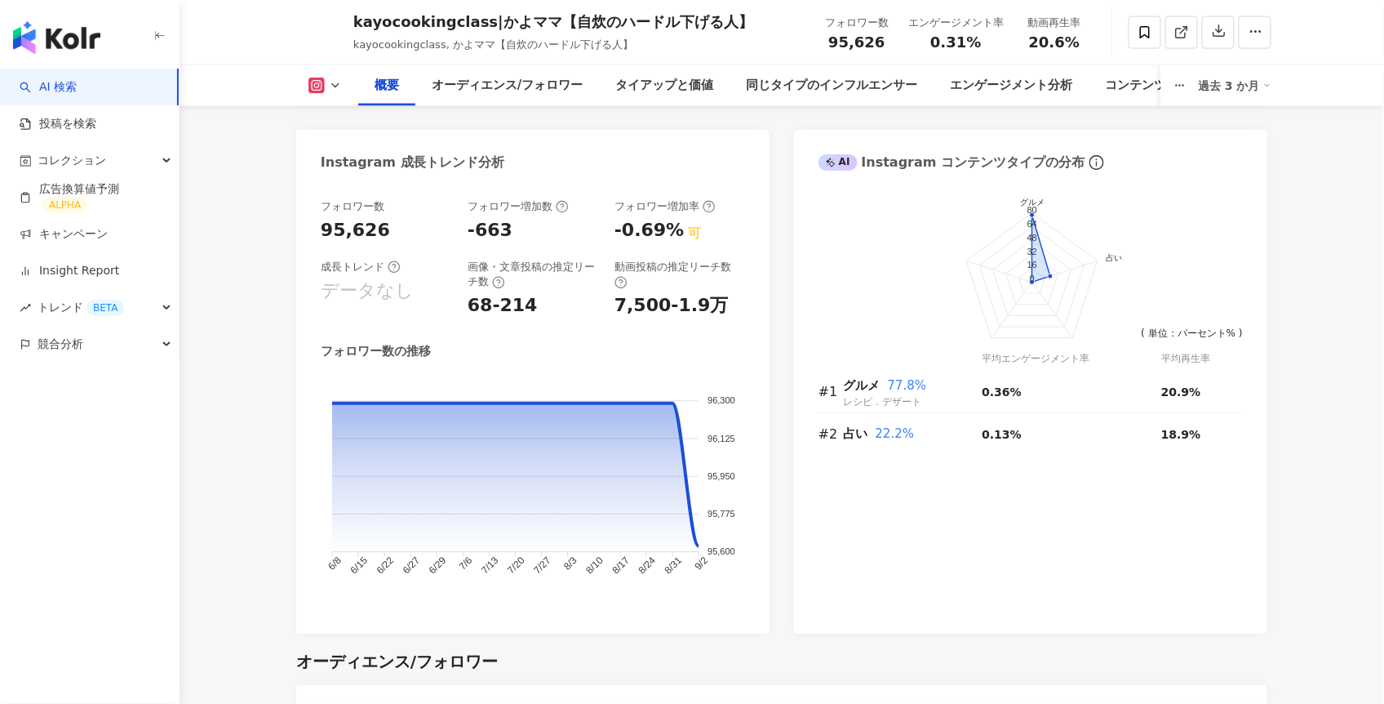
scroll to position [896, 0]
click at [1229, 101] on div "概要 オーディエンス/フォロワー タイアップと価値 同じタイプのインフルエンサー エンゲージメント分析 コンテンツ内容分析 過去 3 か月" at bounding box center [781, 85] width 979 height 41
click at [1229, 89] on div "過去 3 か月" at bounding box center [1235, 86] width 73 height 26
click at [1237, 163] on link "過去 6 か月" at bounding box center [1244, 154] width 60 height 18
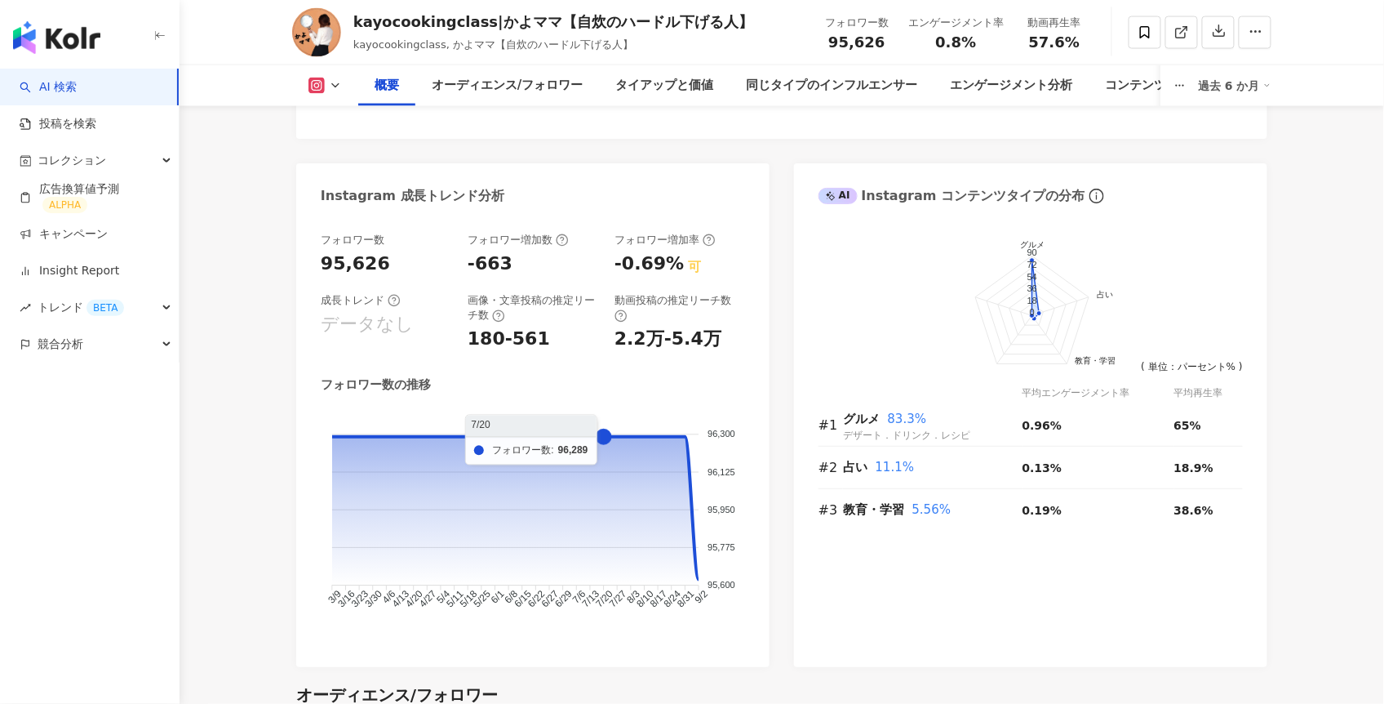
scroll to position [862, 0]
